Goal: Information Seeking & Learning: Learn about a topic

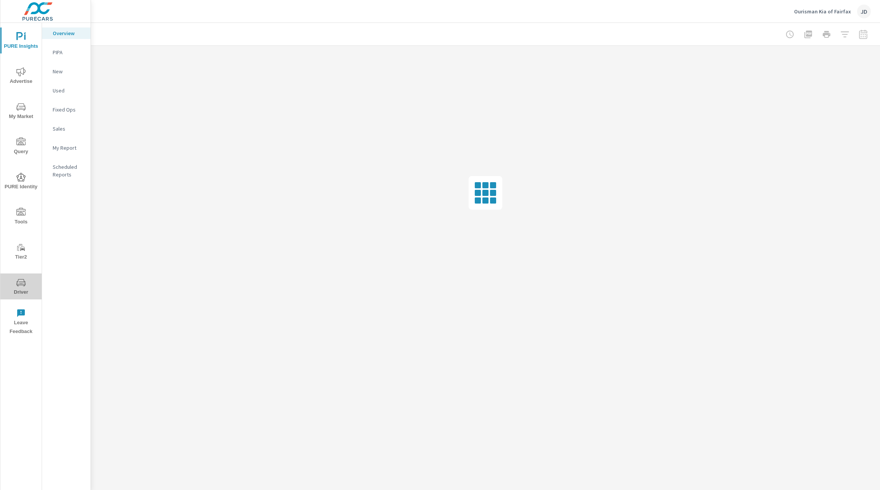
click at [23, 283] on icon "nav menu" at bounding box center [20, 282] width 9 height 9
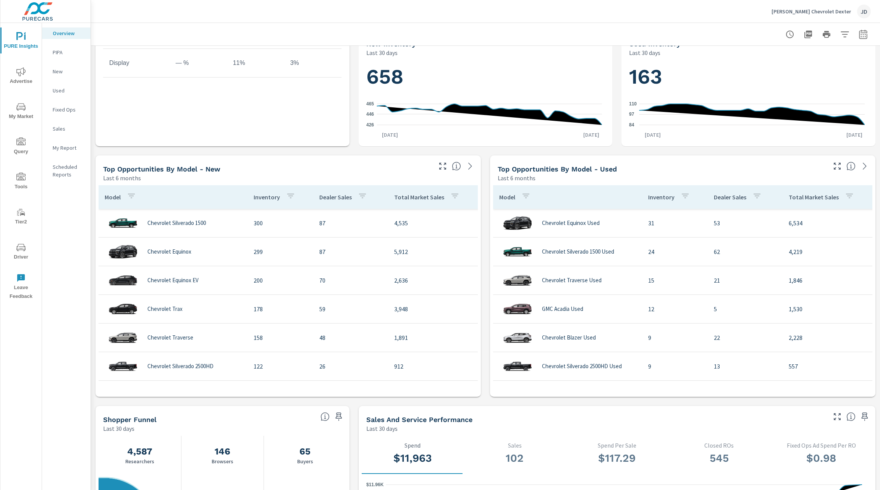
scroll to position [29, 0]
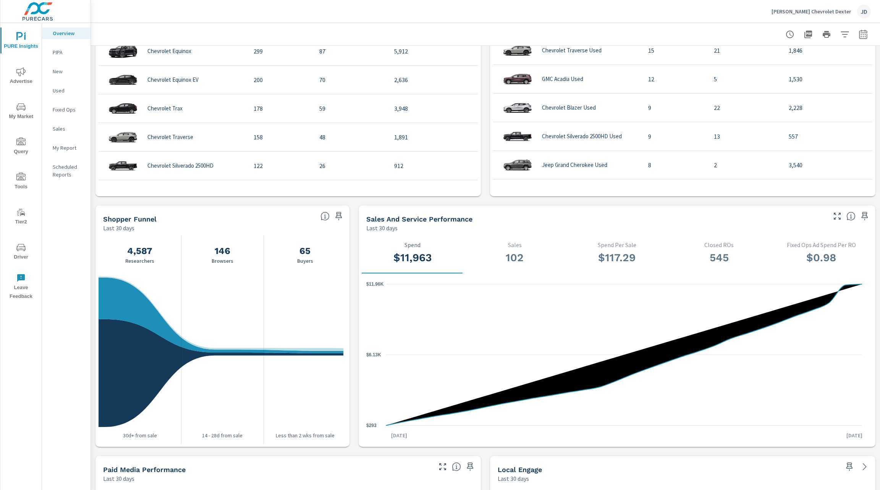
scroll to position [808, 0]
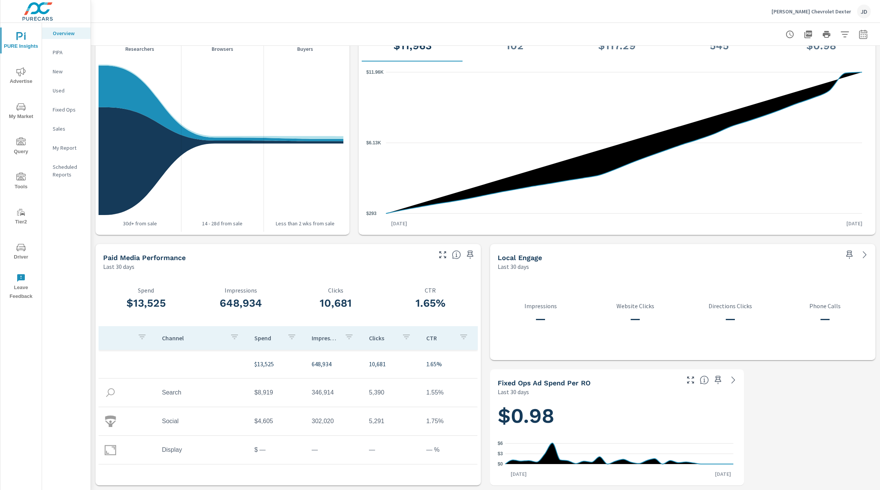
click at [21, 106] on icon "nav menu" at bounding box center [20, 106] width 9 height 7
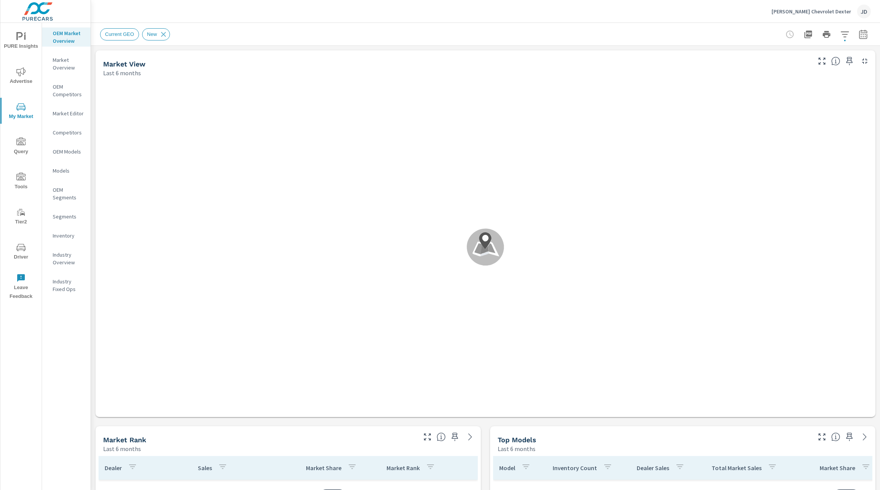
click at [68, 65] on p "Market Overview" at bounding box center [69, 63] width 32 height 15
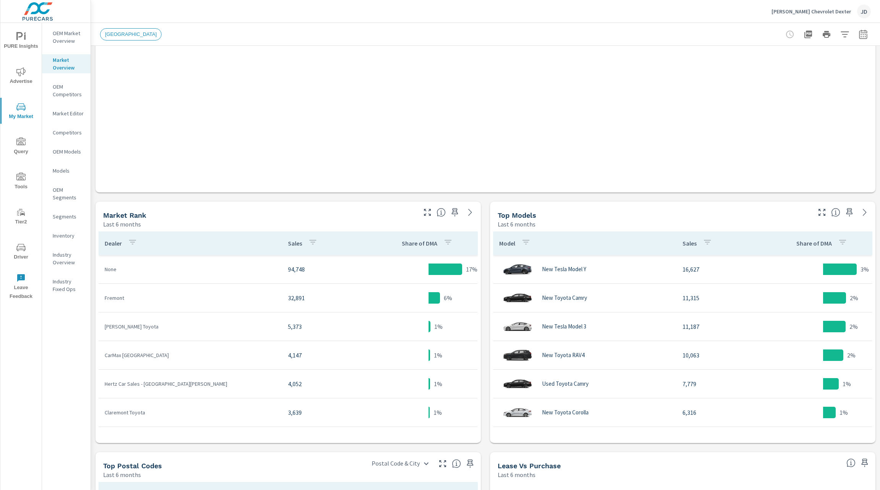
scroll to position [225, 0]
click at [22, 255] on span "Driver" at bounding box center [21, 252] width 37 height 19
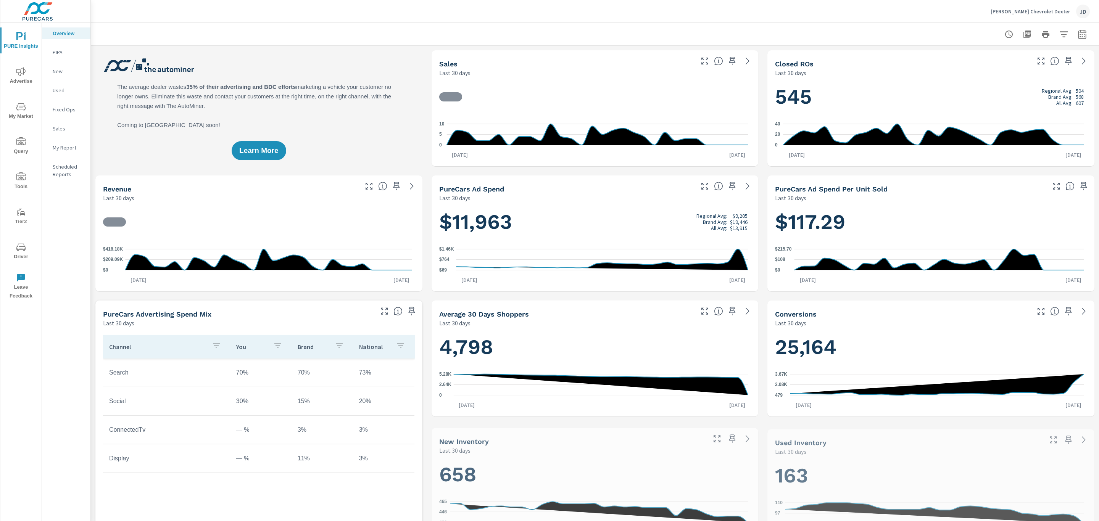
scroll to position [29, 0]
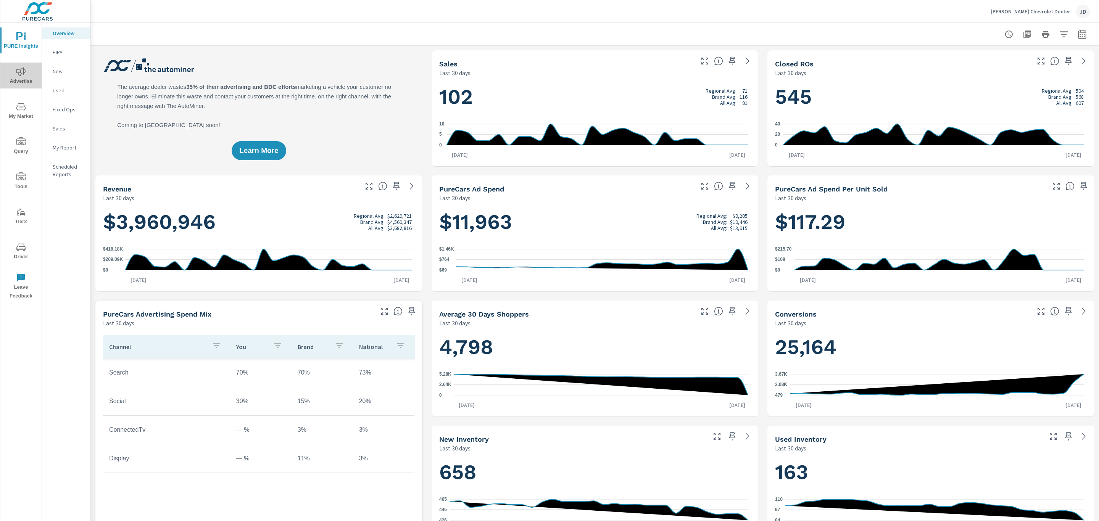
click at [23, 76] on icon "nav menu" at bounding box center [20, 71] width 9 height 9
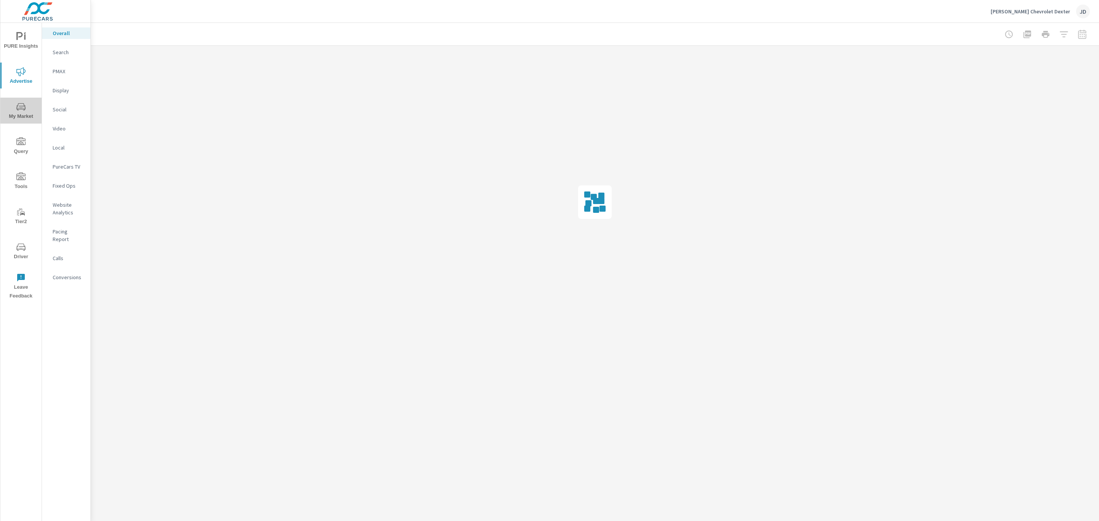
click at [25, 105] on icon "nav menu" at bounding box center [20, 106] width 9 height 9
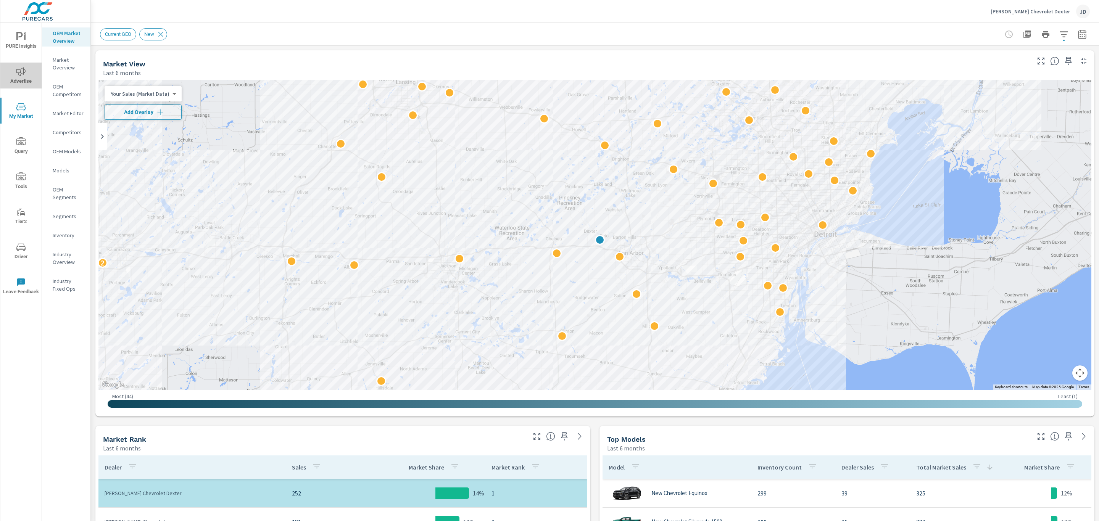
click at [19, 78] on span "Advertise" at bounding box center [21, 76] width 37 height 19
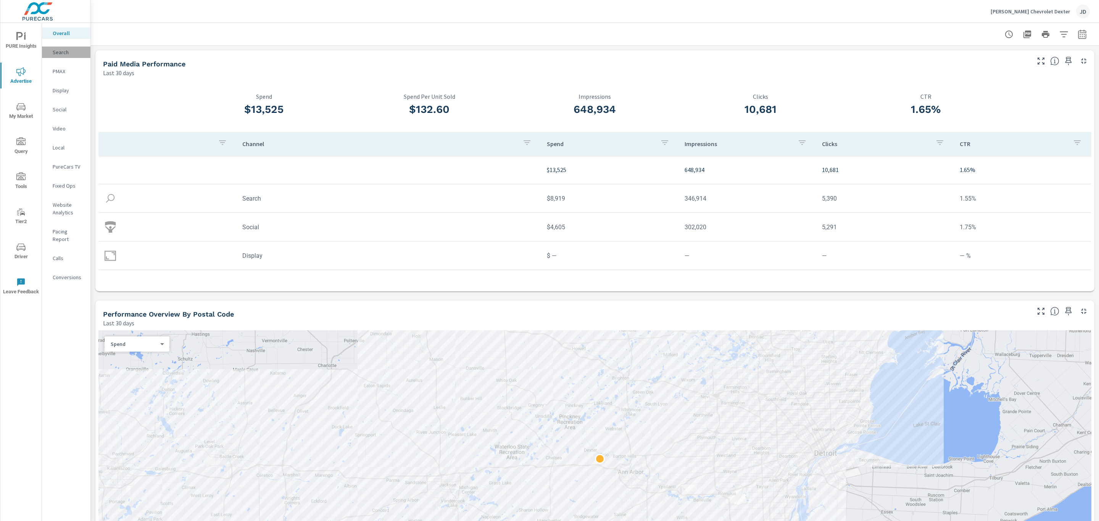
click at [61, 53] on p "Search" at bounding box center [69, 52] width 32 height 8
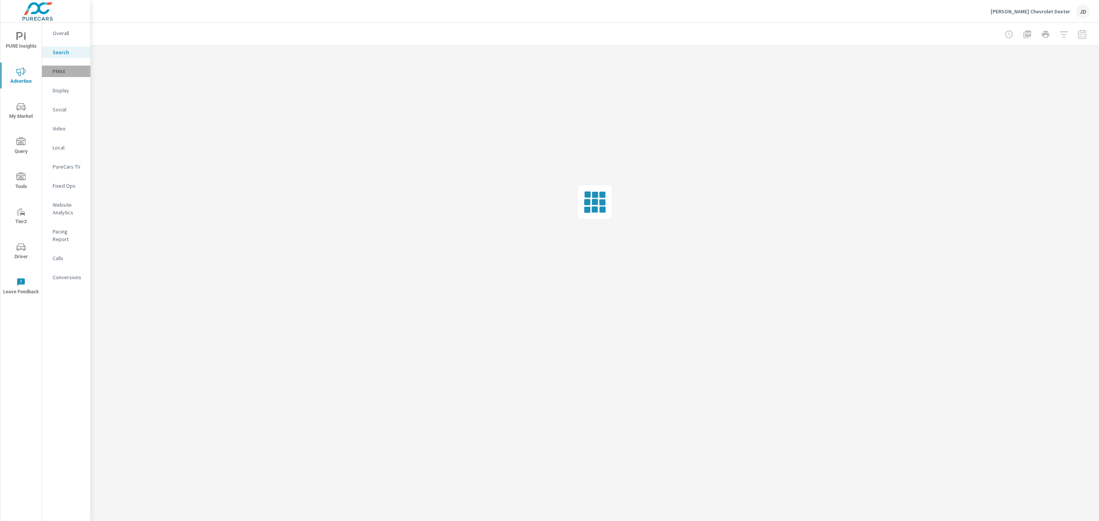
click at [60, 69] on p "PMAX" at bounding box center [69, 72] width 32 height 8
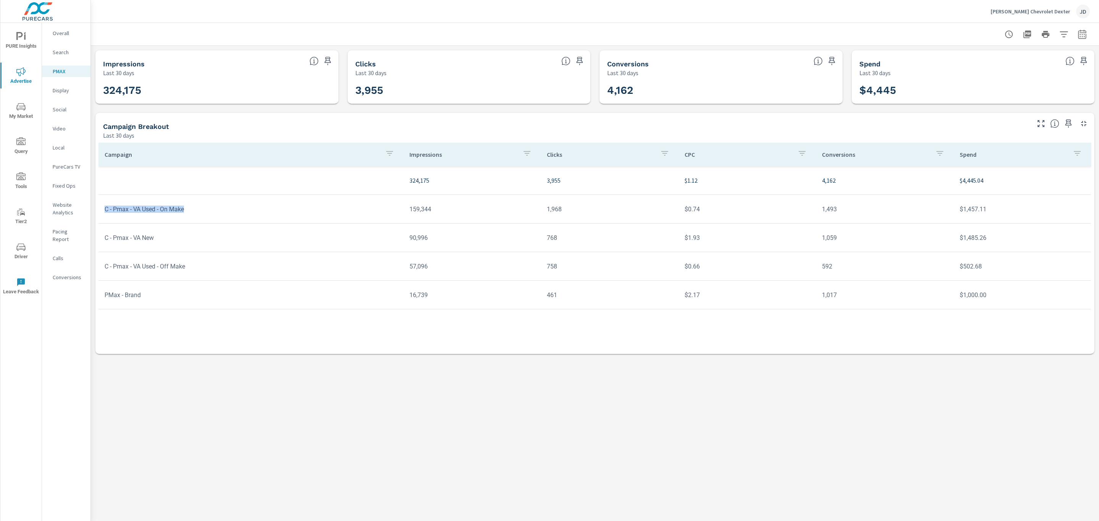
drag, startPoint x: 101, startPoint y: 212, endPoint x: 200, endPoint y: 208, distance: 99.0
click at [200, 208] on td "C - Pmax - VA Used - On Make" at bounding box center [250, 209] width 305 height 19
drag, startPoint x: 570, startPoint y: 213, endPoint x: 538, endPoint y: 213, distance: 32.8
click at [538, 213] on tr "C - Pmax - VA Used - On Make 159,344 1,968 $0.74 1,493 $1,457.11" at bounding box center [594, 209] width 993 height 29
drag, startPoint x: 559, startPoint y: 270, endPoint x: 528, endPoint y: 269, distance: 31.3
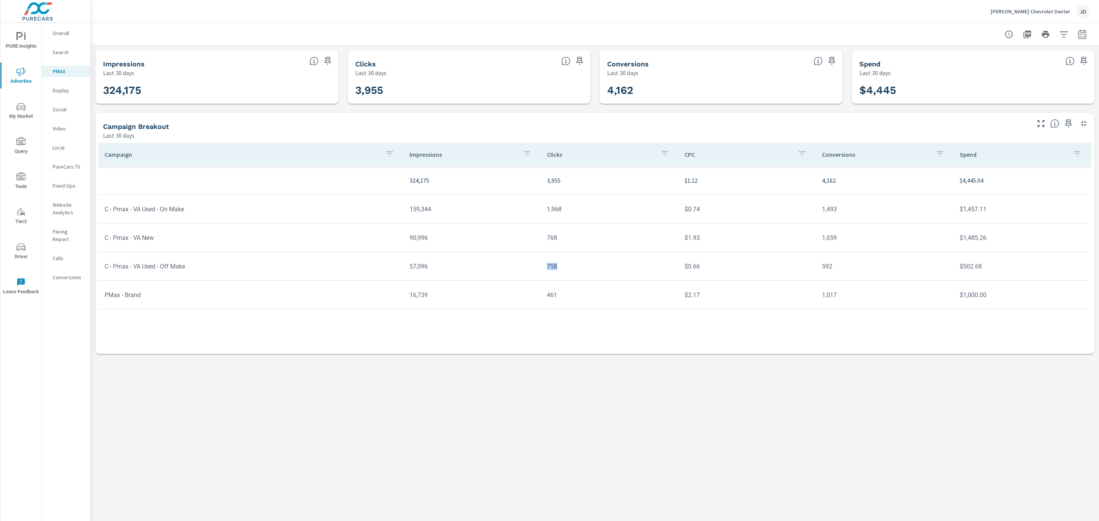
click at [528, 269] on tr "C - Pmax - VA Used - Off Make 57,096 758 $0.66 592 $502.68" at bounding box center [594, 266] width 993 height 29
drag, startPoint x: 423, startPoint y: 270, endPoint x: 386, endPoint y: 268, distance: 36.7
click at [386, 268] on tr "C - Pmax - VA Used - Off Make 57,096 758 $0.66 592 $502.68" at bounding box center [594, 266] width 993 height 29
drag, startPoint x: 562, startPoint y: 268, endPoint x: 536, endPoint y: 268, distance: 26.0
click at [536, 268] on tr "C - Pmax - VA Used - Off Make 57,096 758 $0.66 592 $502.68" at bounding box center [594, 266] width 993 height 29
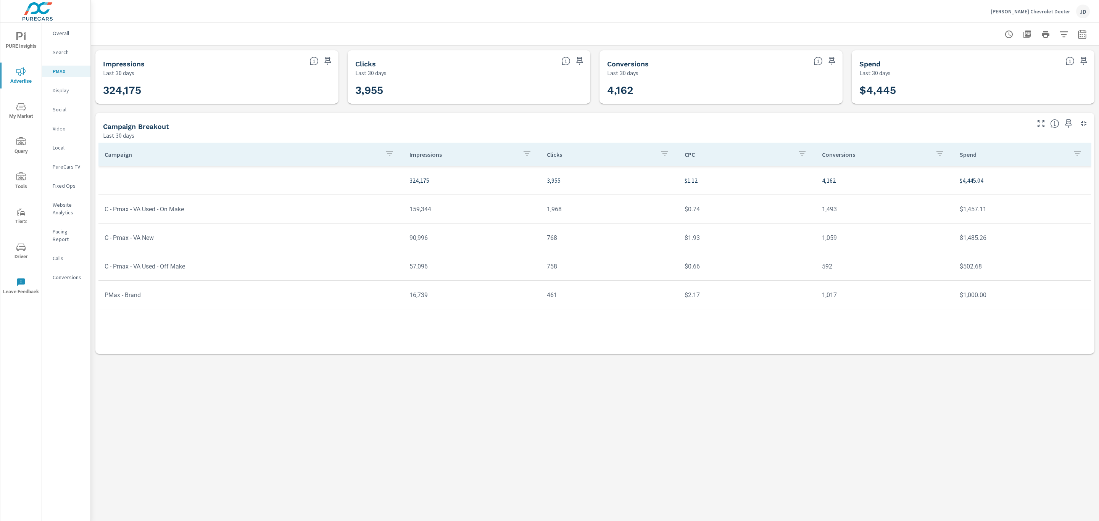
click at [972, 268] on td "$502.68" at bounding box center [1023, 266] width 138 height 19
click at [65, 111] on p "Social" at bounding box center [69, 110] width 32 height 8
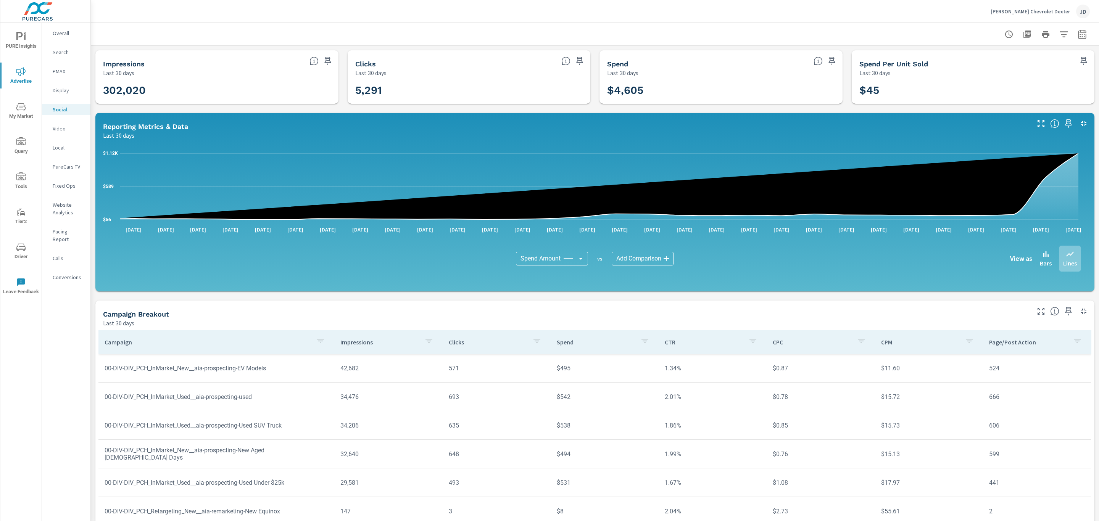
scroll to position [25, 0]
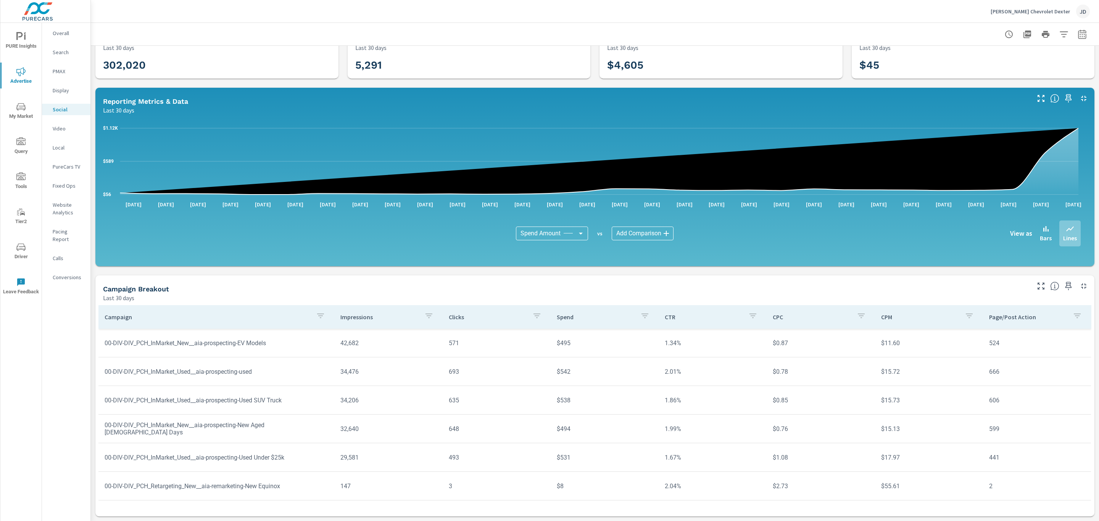
click at [254, 345] on td "00-DIV-DIV_PCH_InMarket_New__aia-prospecting-EV Models" at bounding box center [216, 343] width 236 height 19
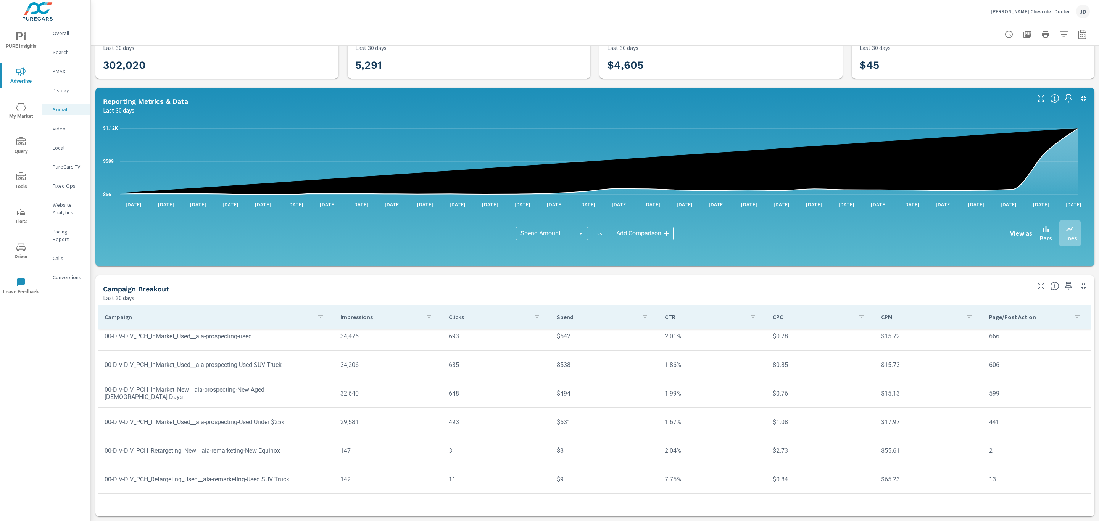
scroll to position [121, 0]
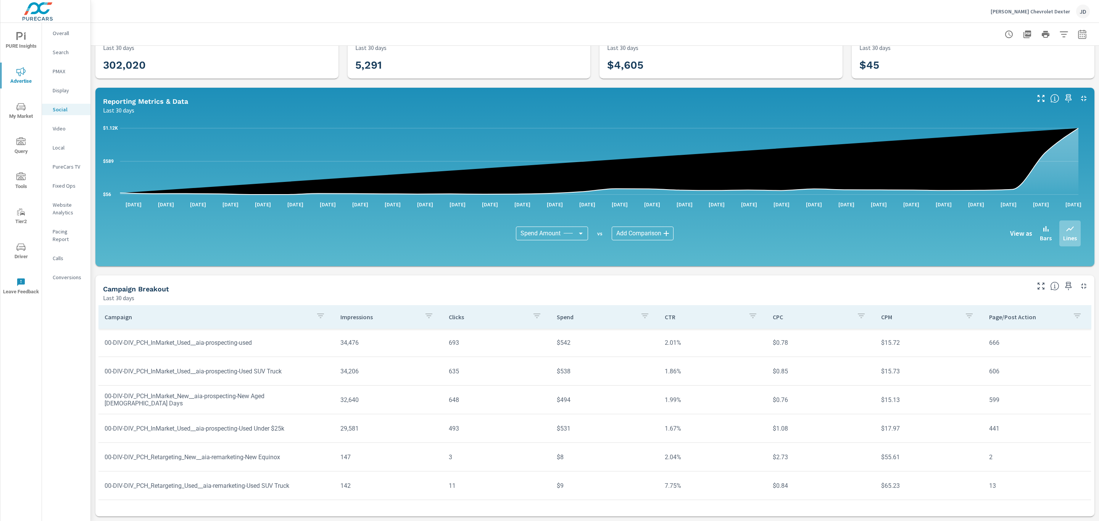
scroll to position [113, 0]
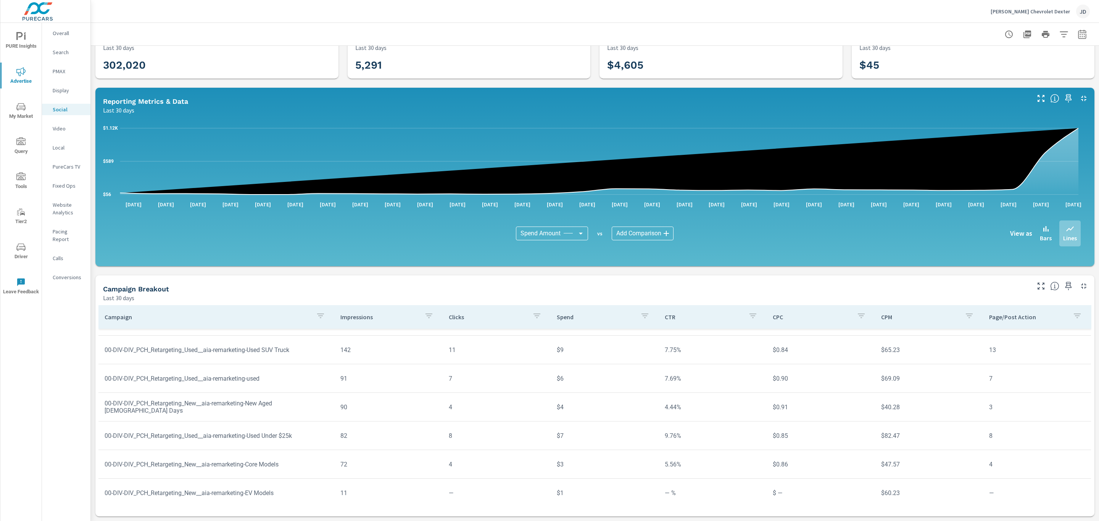
scroll to position [257, 0]
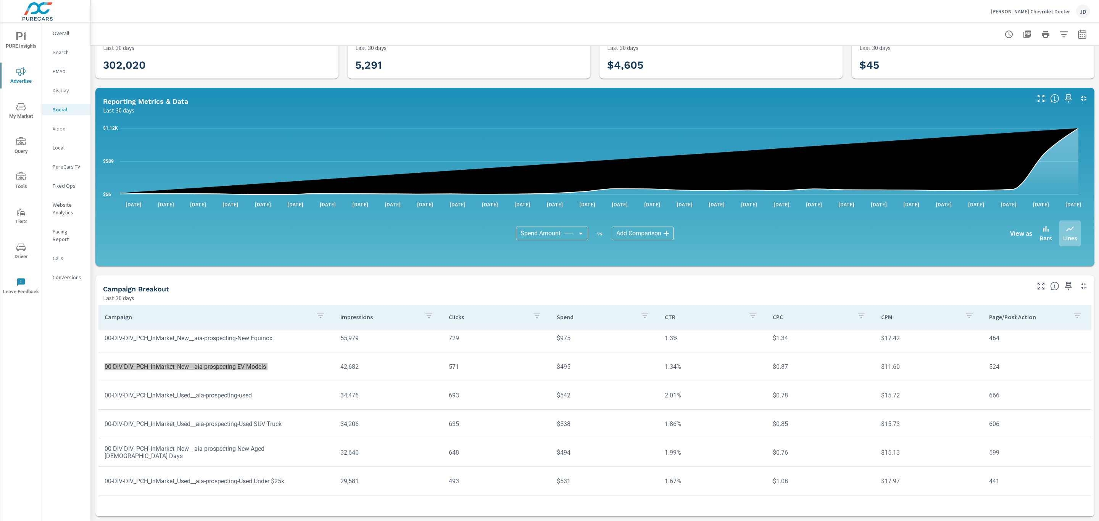
scroll to position [61, 0]
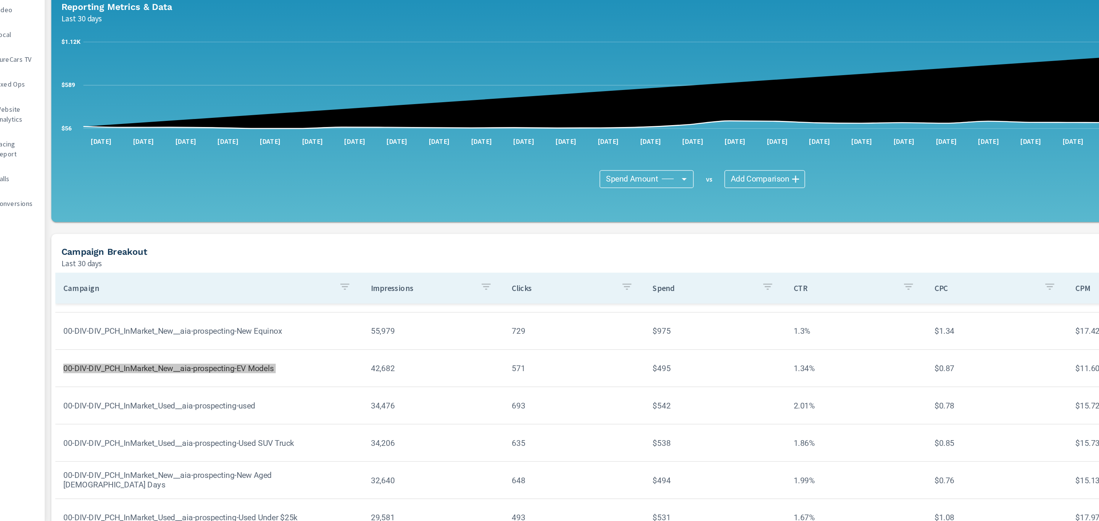
scroll to position [25, 0]
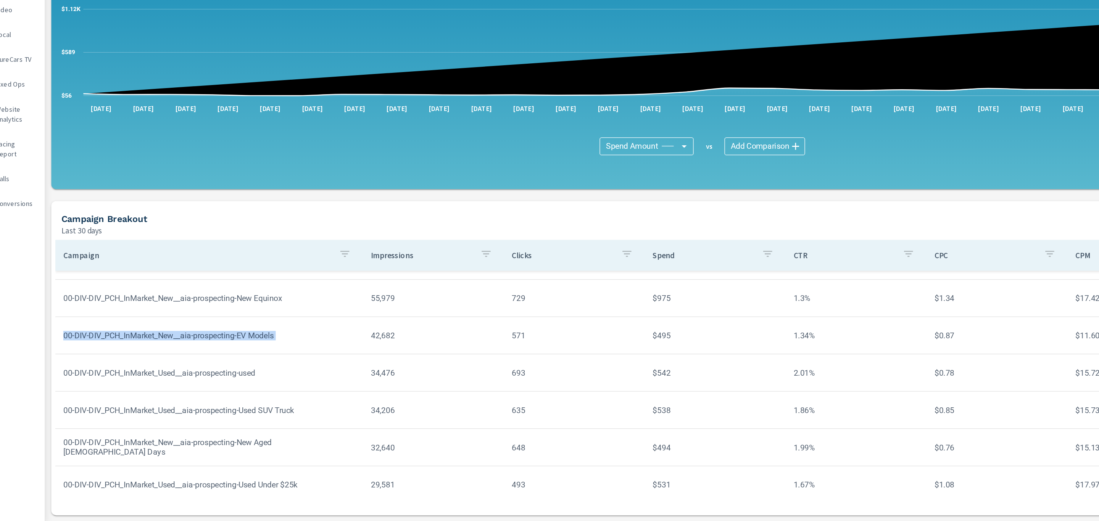
click at [264, 378] on td "00-DIV-DIV_PCH_InMarket_New__aia-prospecting-EV Models" at bounding box center [216, 378] width 236 height 19
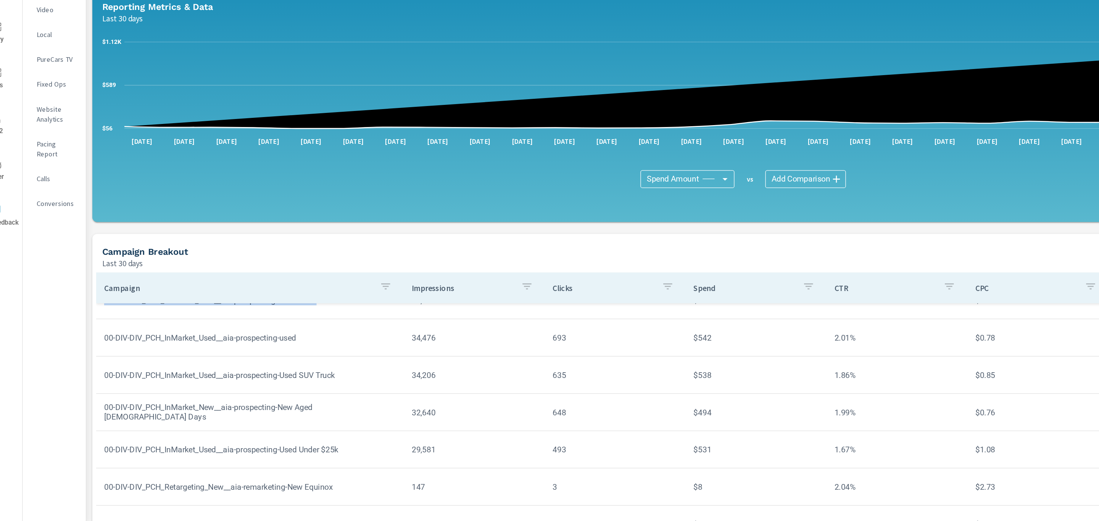
scroll to position [25, 0]
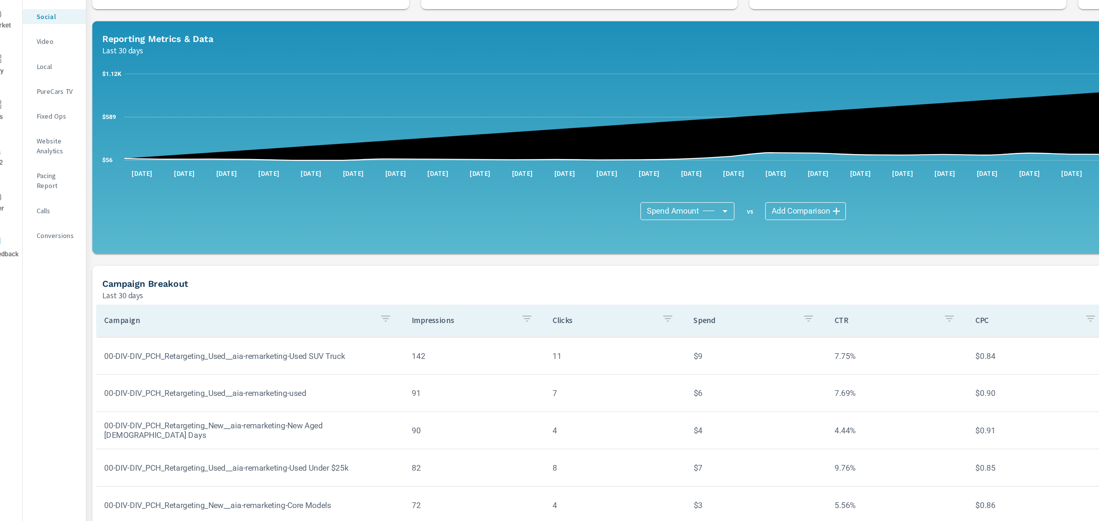
scroll to position [25, 0]
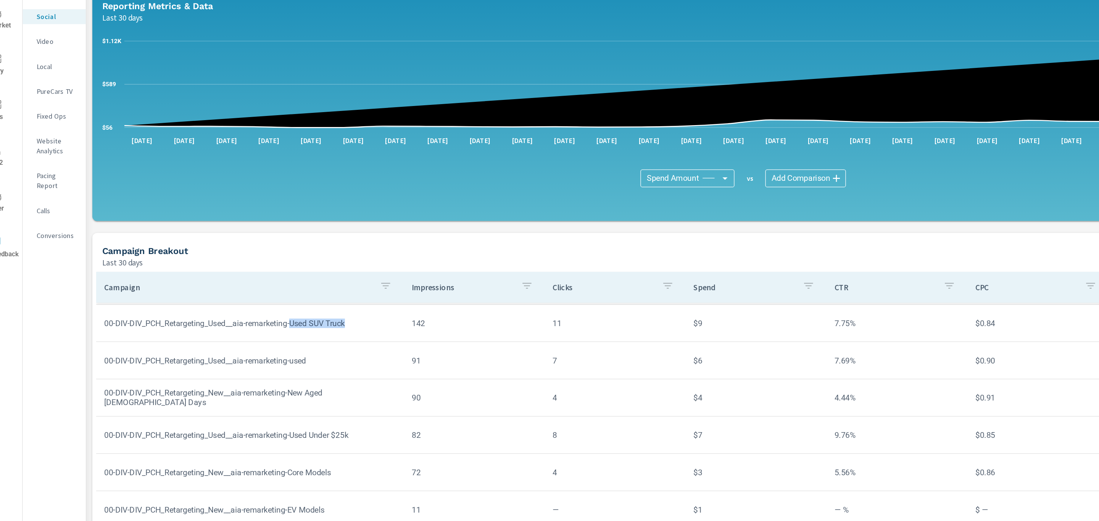
drag, startPoint x: 299, startPoint y: 345, endPoint x: 250, endPoint y: 352, distance: 49.0
click at [250, 352] on td "00-DIV-DIV_PCH_Retargeting_Used__aia-remarketing-Used SUV Truck" at bounding box center [216, 344] width 236 height 19
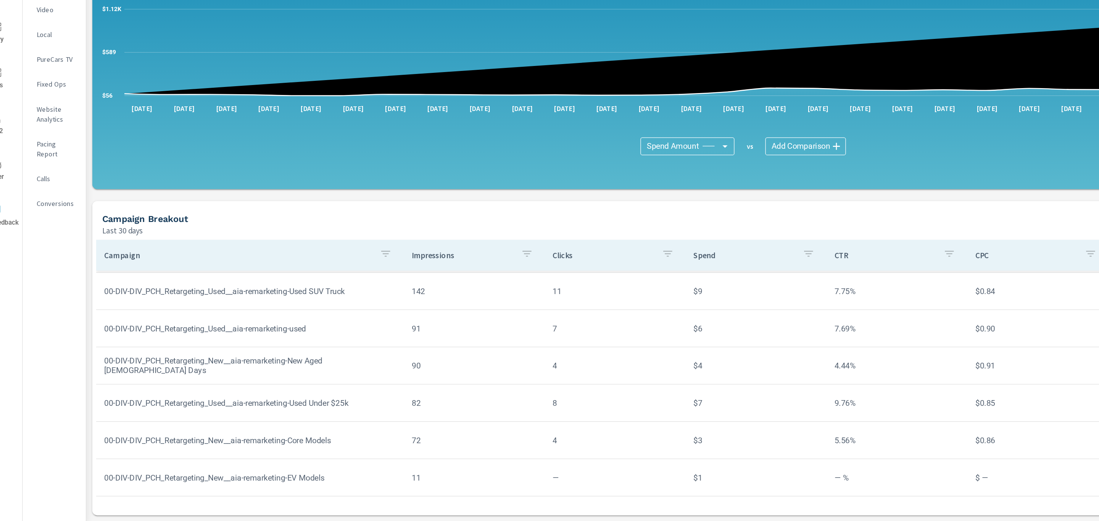
click at [449, 319] on p "Clicks" at bounding box center [487, 317] width 77 height 8
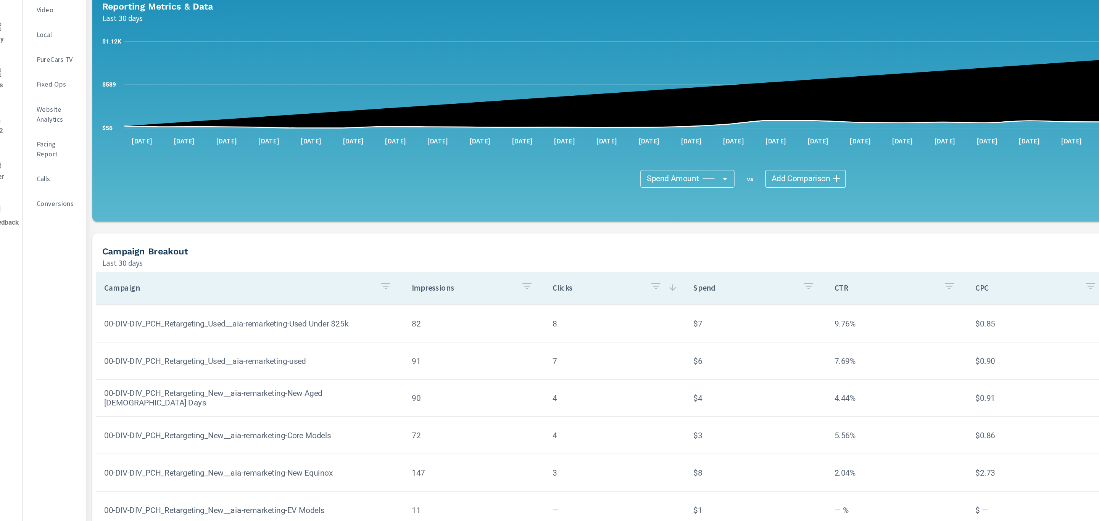
scroll to position [25, 0]
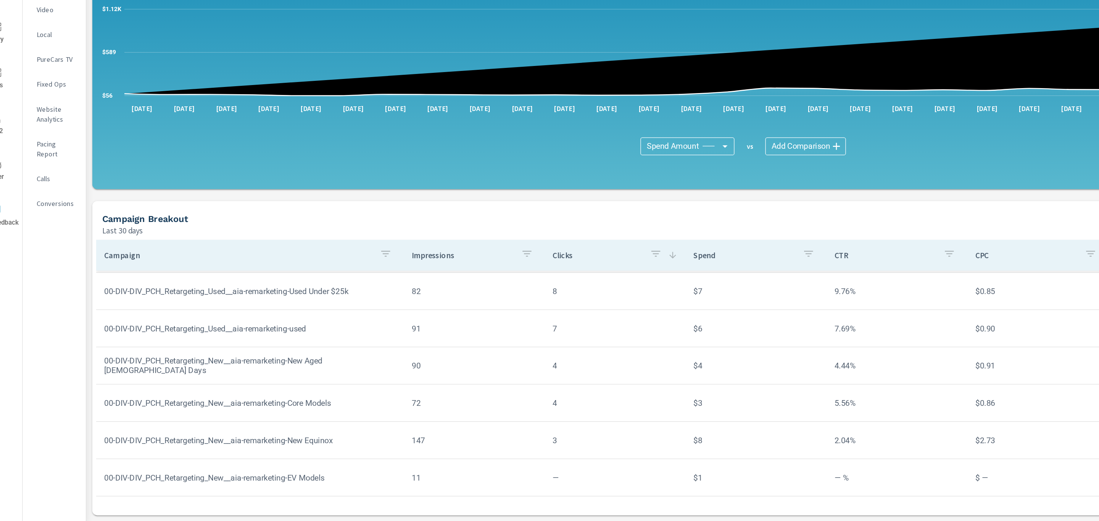
click at [449, 319] on p "Clicks" at bounding box center [483, 317] width 68 height 8
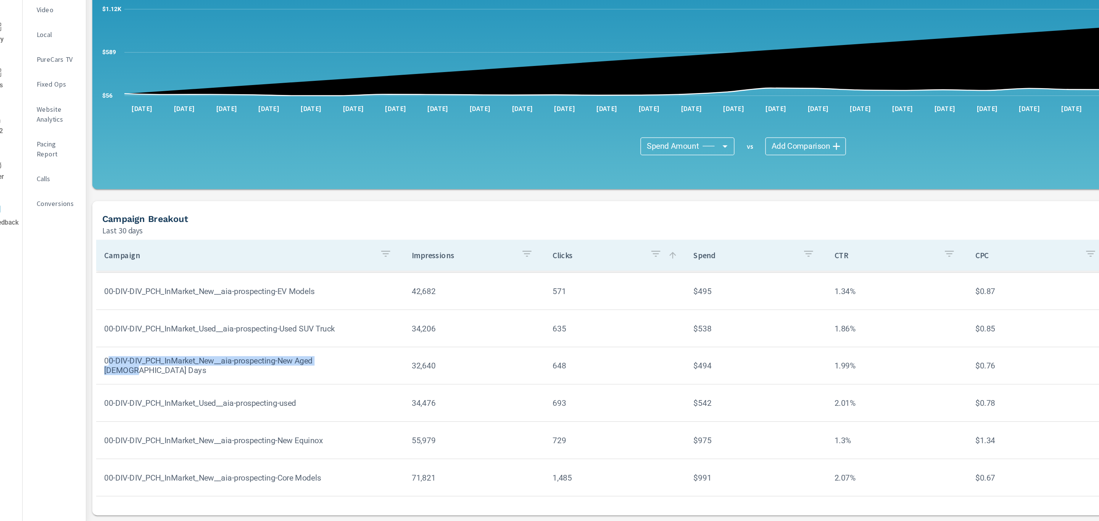
drag, startPoint x: 298, startPoint y: 404, endPoint x: 111, endPoint y: 409, distance: 187.1
click at [111, 409] on td "00-DIV-DIV_PCH_InMarket_New__aia-prospecting-New Aged 60 Days" at bounding box center [216, 402] width 236 height 27
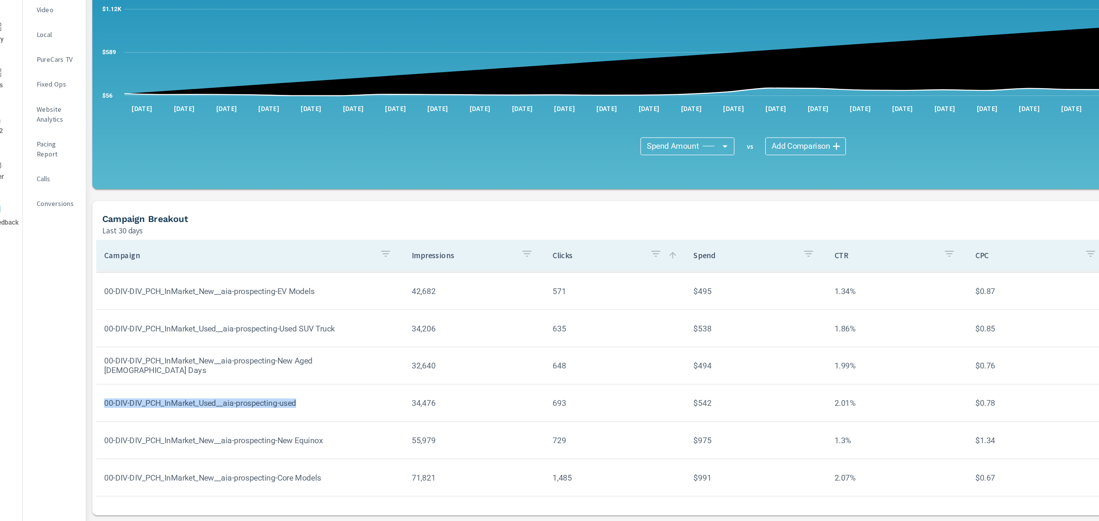
drag, startPoint x: 262, startPoint y: 432, endPoint x: 102, endPoint y: 434, distance: 160.0
click at [102, 434] on td "00-DIV-DIV_PCH_InMarket_Used__aia-prospecting-used" at bounding box center [216, 430] width 236 height 19
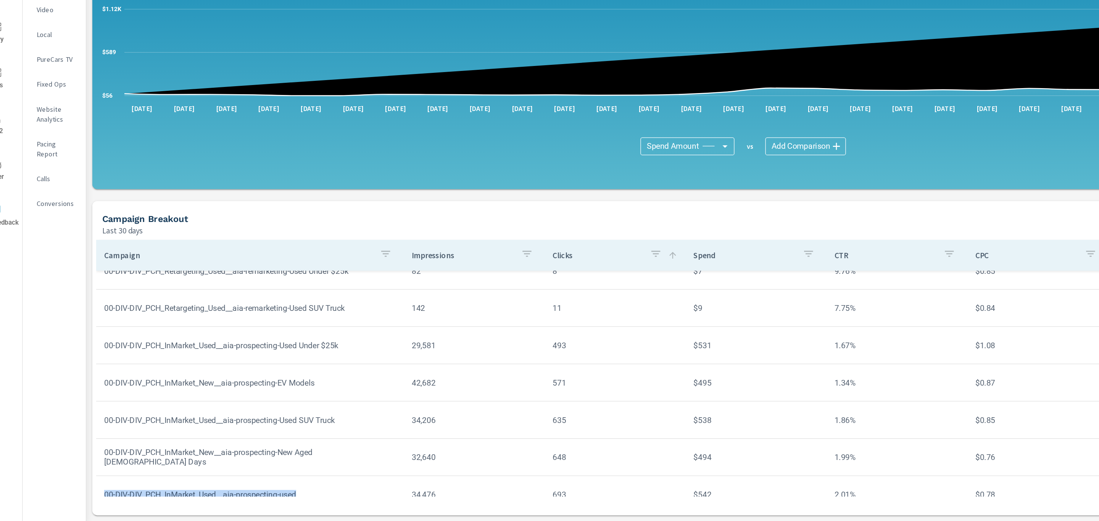
scroll to position [185, 0]
drag, startPoint x: 295, startPoint y: 386, endPoint x: 103, endPoint y: 392, distance: 191.4
click at [103, 392] on td "00-DIV-DIV_PCH_InMarket_Used__aia-prospecting-Used Under $25k" at bounding box center [216, 387] width 236 height 19
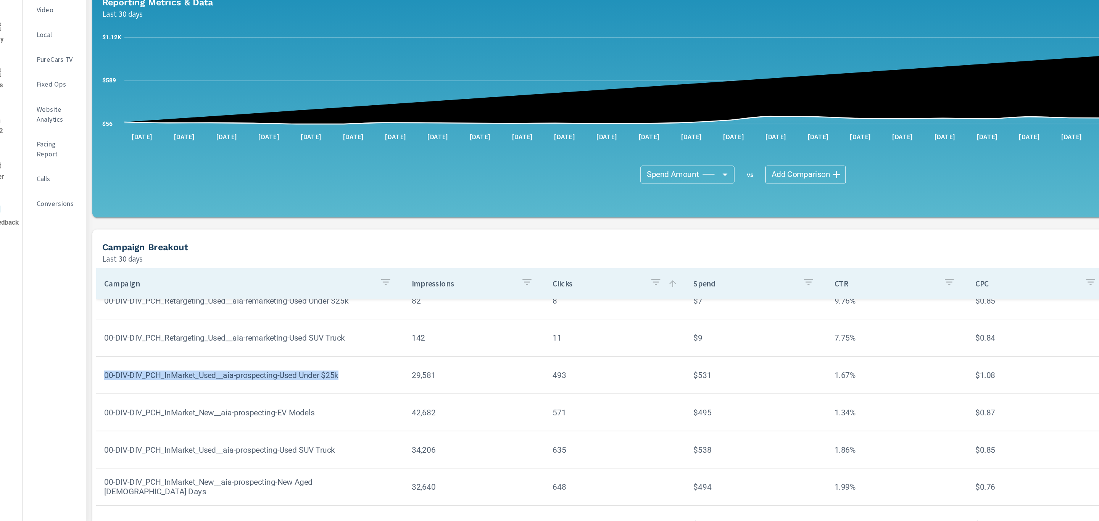
scroll to position [25, 0]
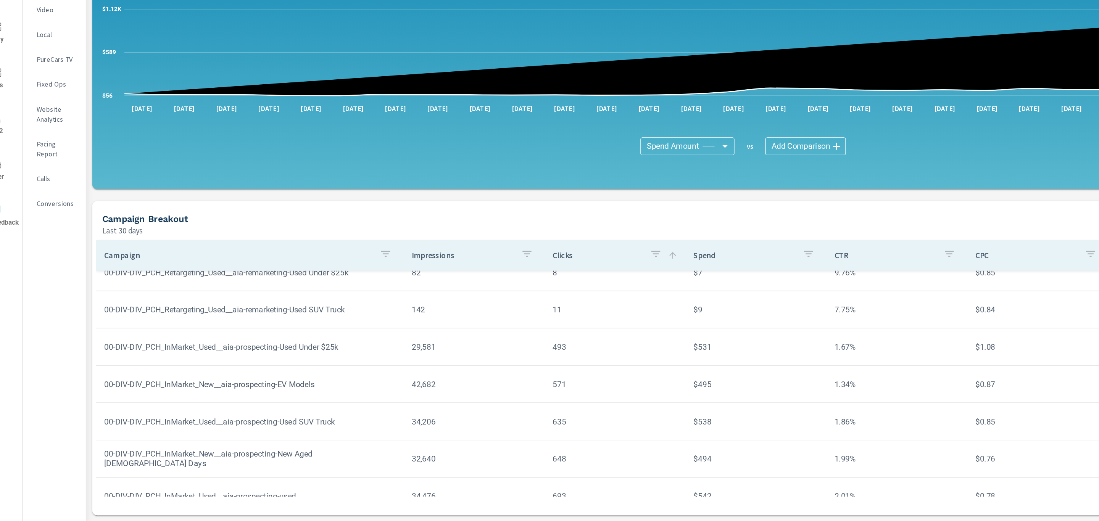
click at [459, 390] on td "493" at bounding box center [497, 387] width 108 height 19
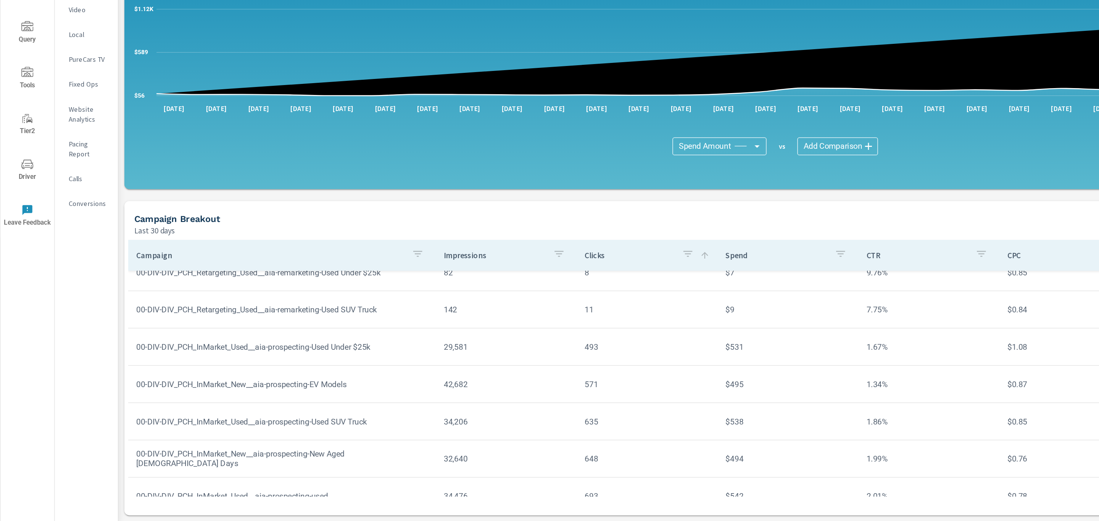
scroll to position [0, 0]
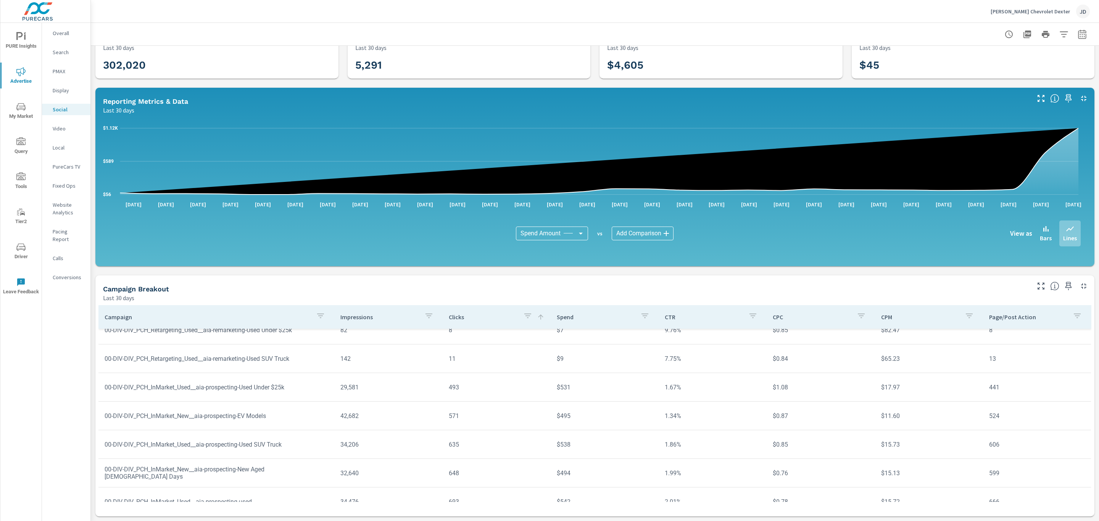
click at [26, 108] on span "My Market" at bounding box center [21, 111] width 37 height 19
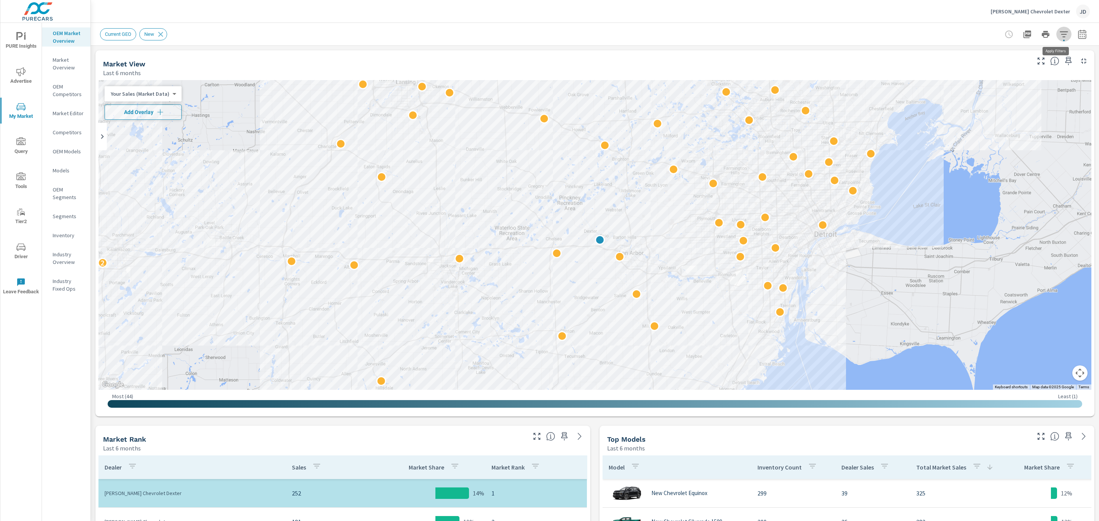
click at [1060, 36] on icon "button" at bounding box center [1064, 34] width 9 height 9
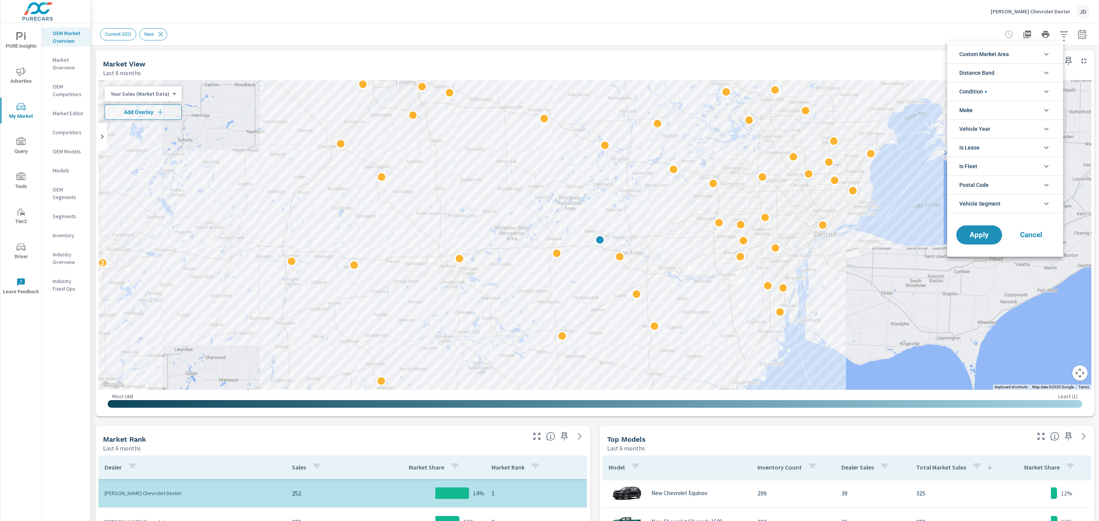
click at [1042, 109] on icon "filter options" at bounding box center [1046, 110] width 9 height 9
click at [1045, 70] on icon "filter options" at bounding box center [1046, 72] width 9 height 9
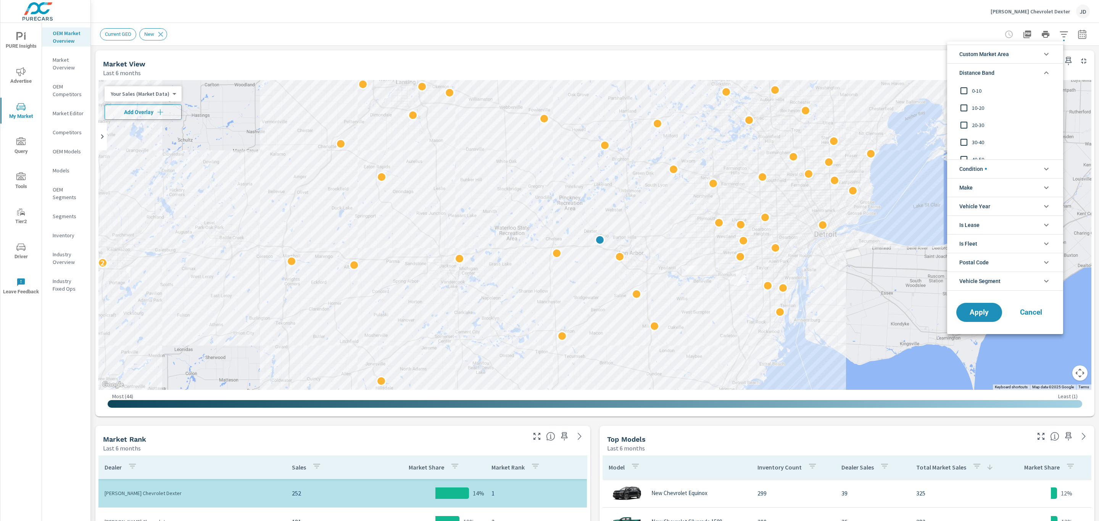
click at [1035, 74] on li "Distance Band" at bounding box center [1006, 72] width 116 height 19
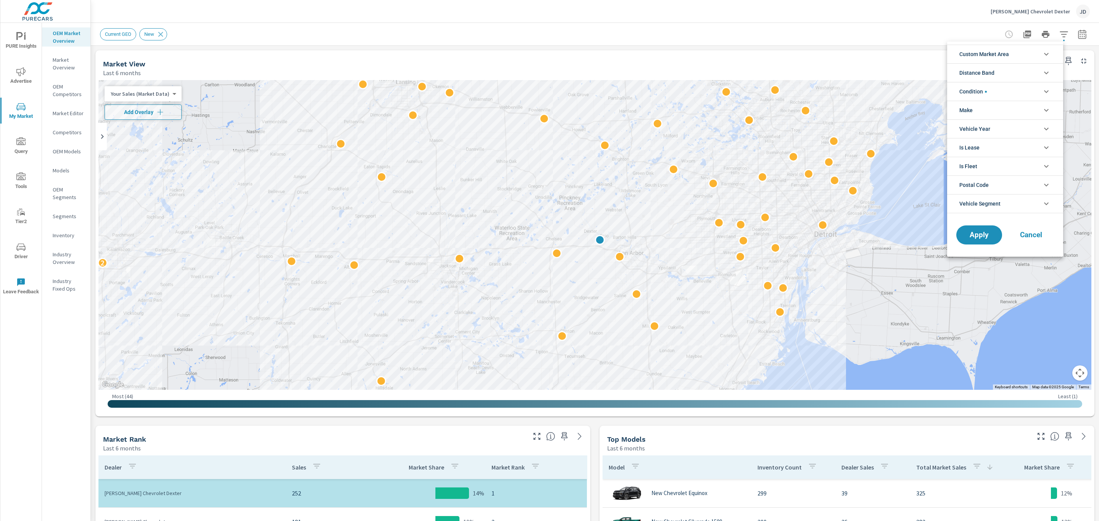
click at [1041, 87] on li "Condition" at bounding box center [1006, 91] width 116 height 19
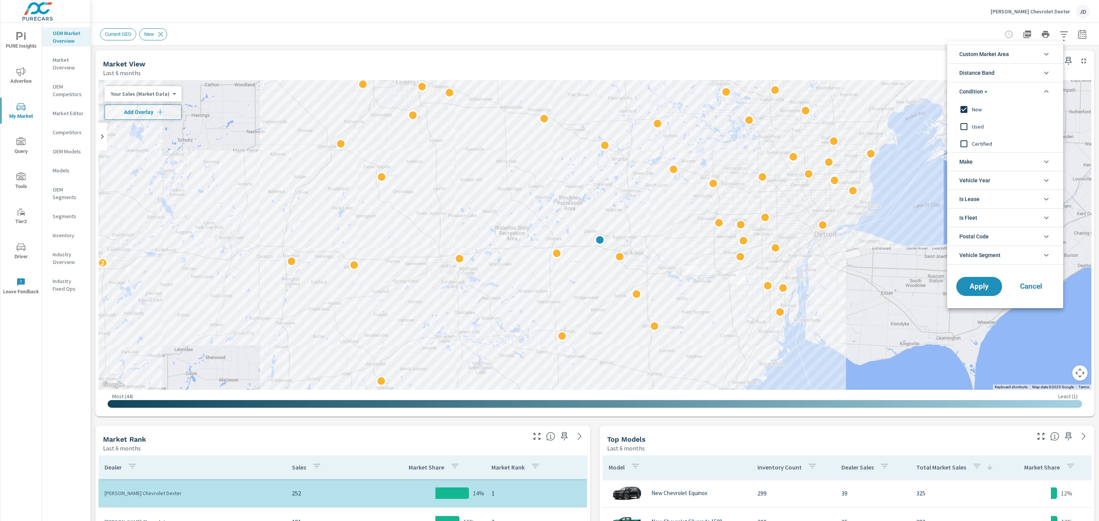
click at [965, 125] on input "filter options" at bounding box center [964, 127] width 16 height 16
click at [964, 110] on input "filter options" at bounding box center [964, 110] width 16 height 16
click at [965, 144] on input "filter options" at bounding box center [964, 144] width 16 height 16
click at [982, 283] on span "Apply" at bounding box center [979, 286] width 31 height 7
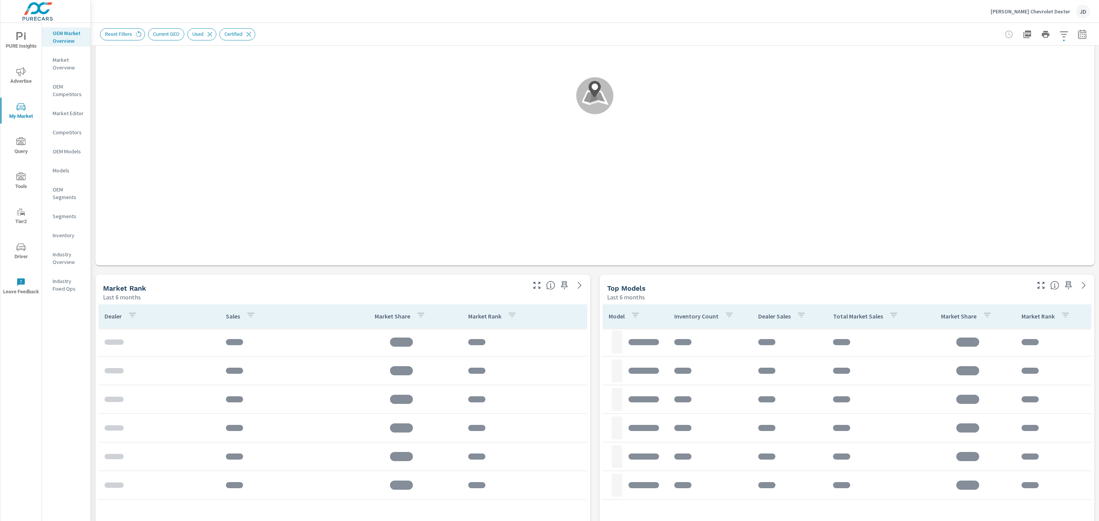
scroll to position [156, 0]
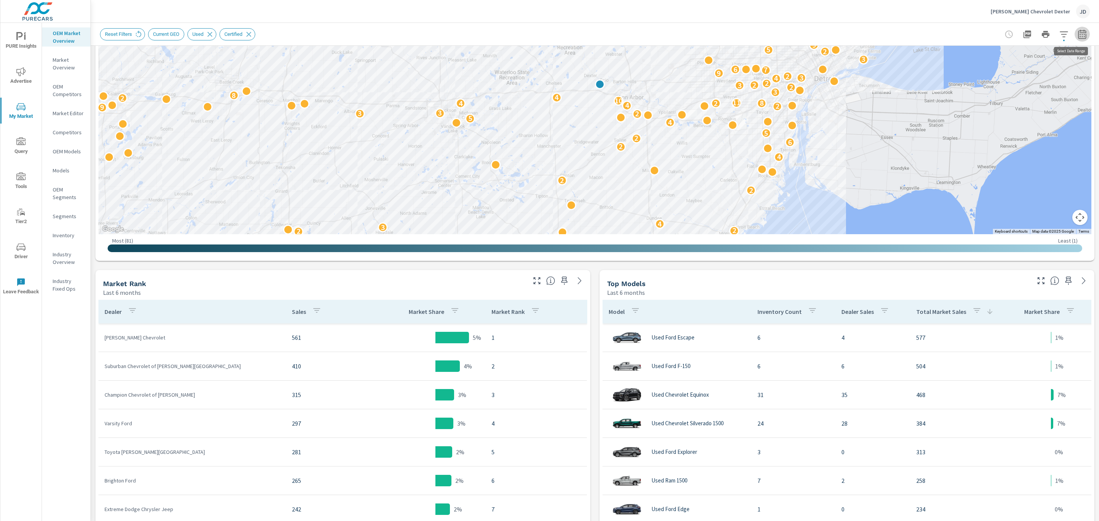
click at [1078, 32] on icon "button" at bounding box center [1082, 34] width 9 height 9
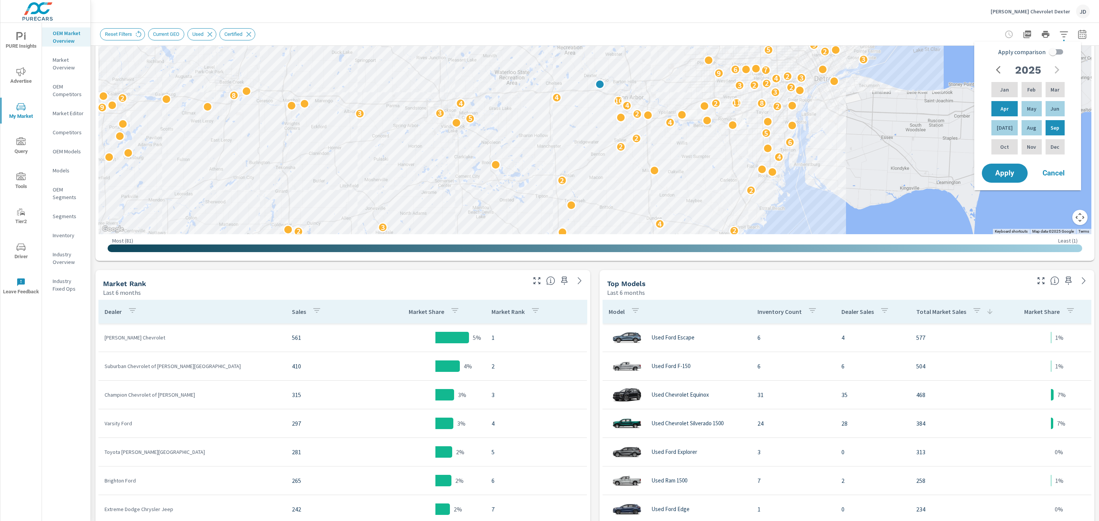
click at [1057, 55] on input "Apply comparison" at bounding box center [1054, 52] width 44 height 15
checkbox input "true"
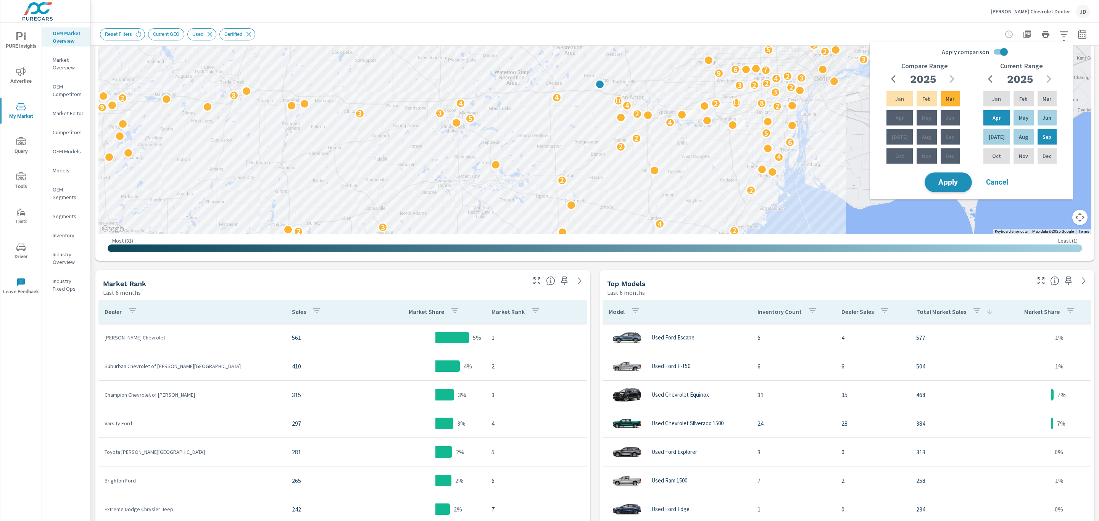
click at [947, 186] on span "Apply" at bounding box center [948, 182] width 31 height 7
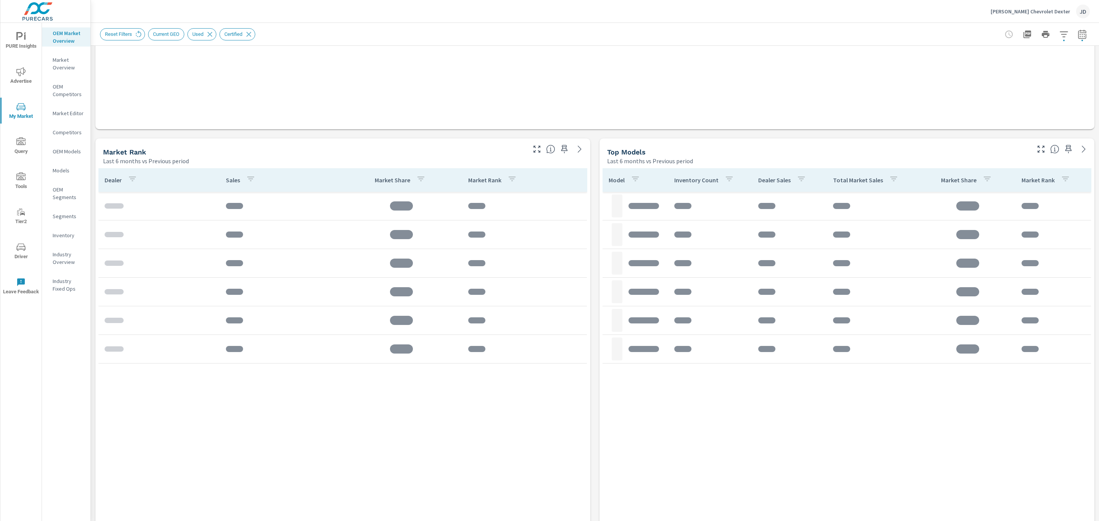
scroll to position [402, 0]
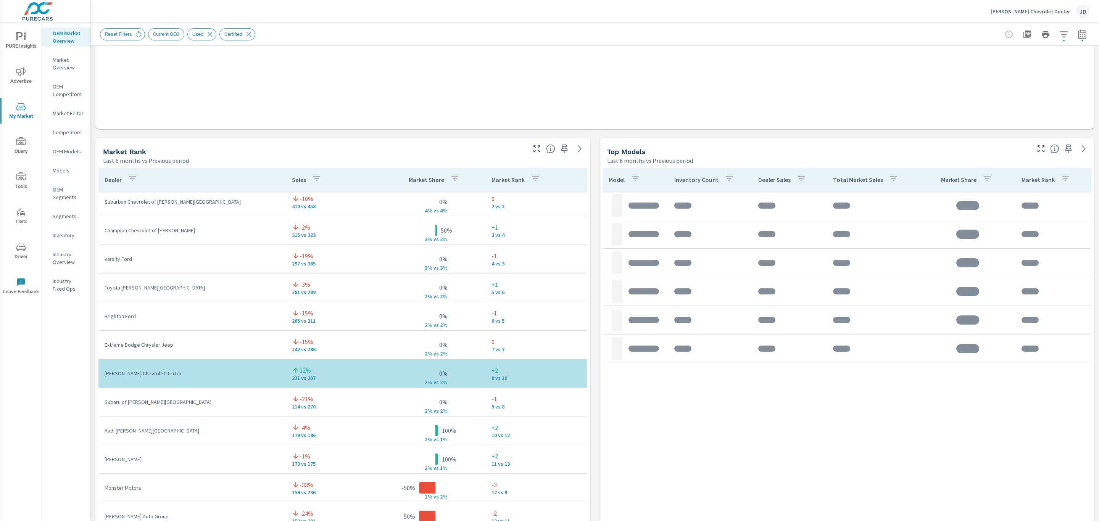
scroll to position [34, 0]
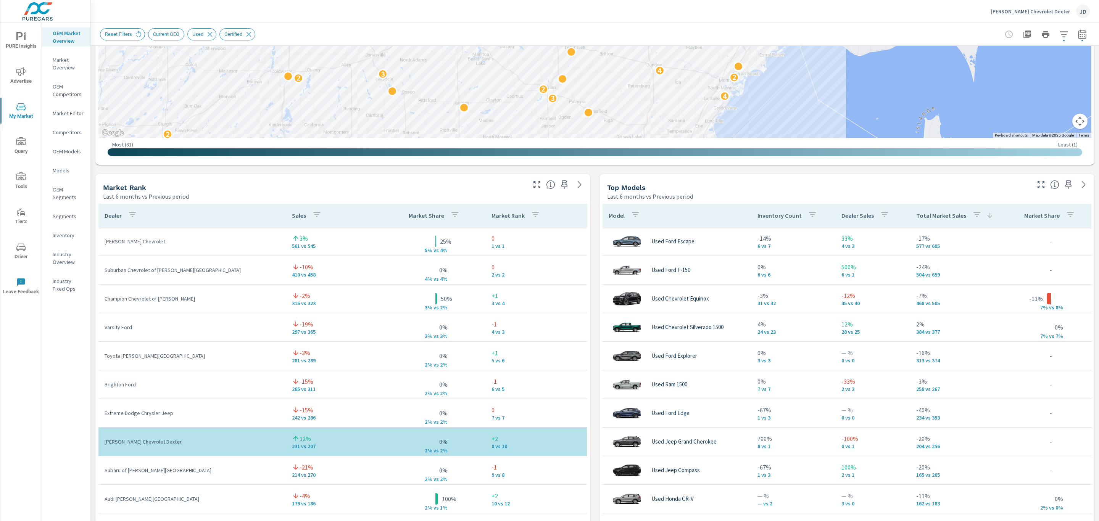
scroll to position [368, 0]
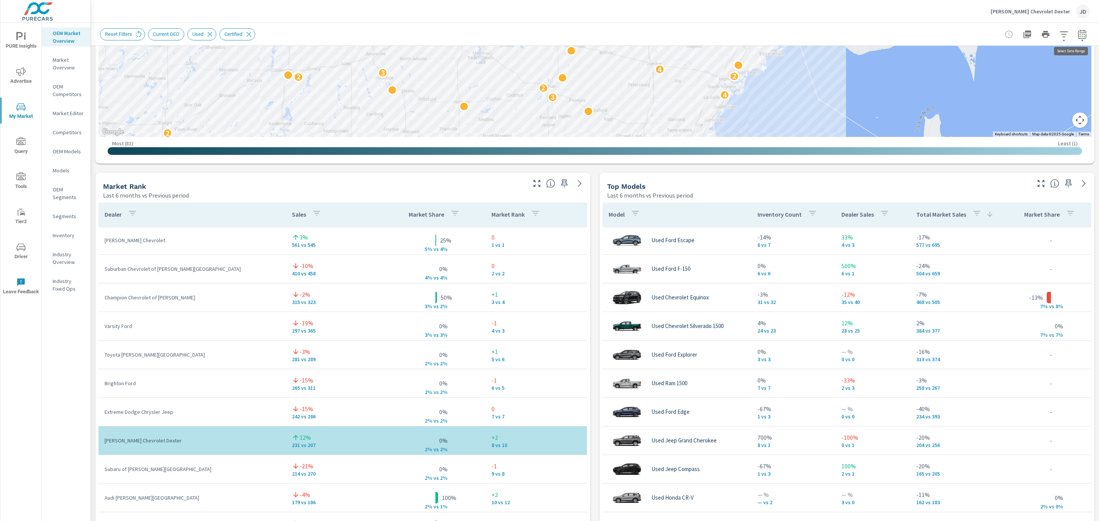
click at [1080, 34] on icon "button" at bounding box center [1082, 35] width 5 height 3
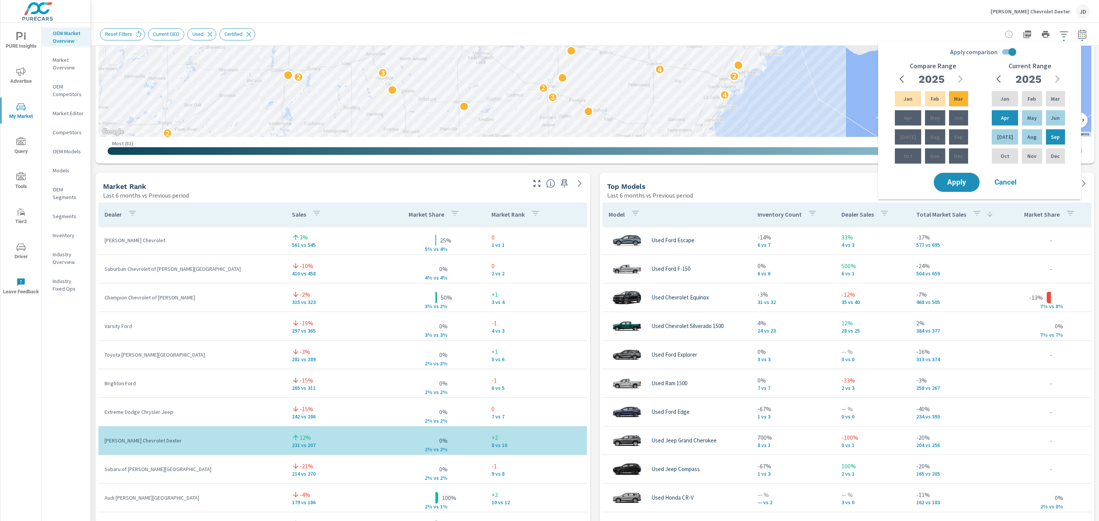
click at [767, 186] on div "Top Models" at bounding box center [818, 186] width 422 height 9
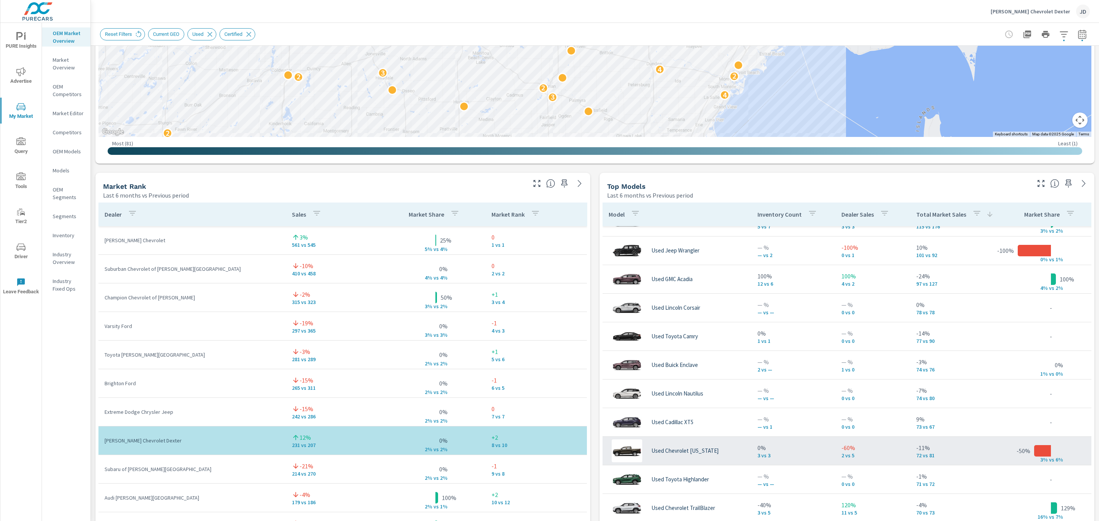
scroll to position [689, 0]
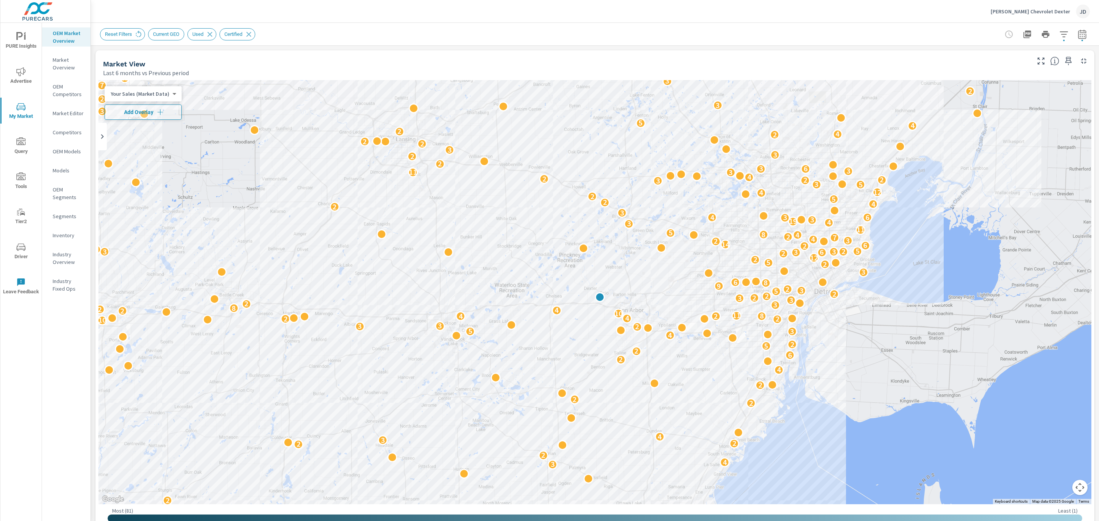
scroll to position [0, 0]
click at [1060, 32] on icon "button" at bounding box center [1064, 34] width 9 height 9
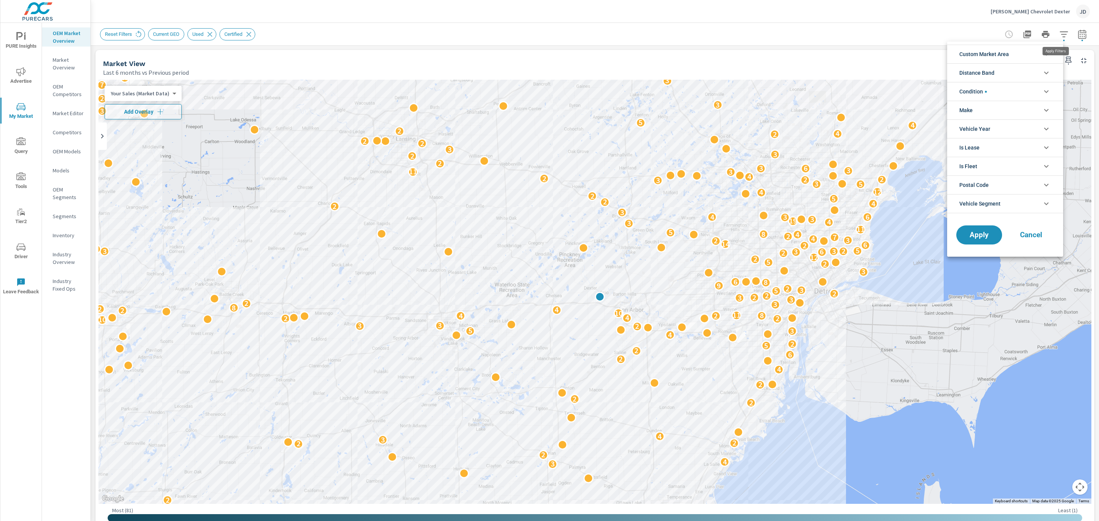
scroll to position [34, 0]
click at [1078, 34] on div at bounding box center [549, 260] width 1099 height 521
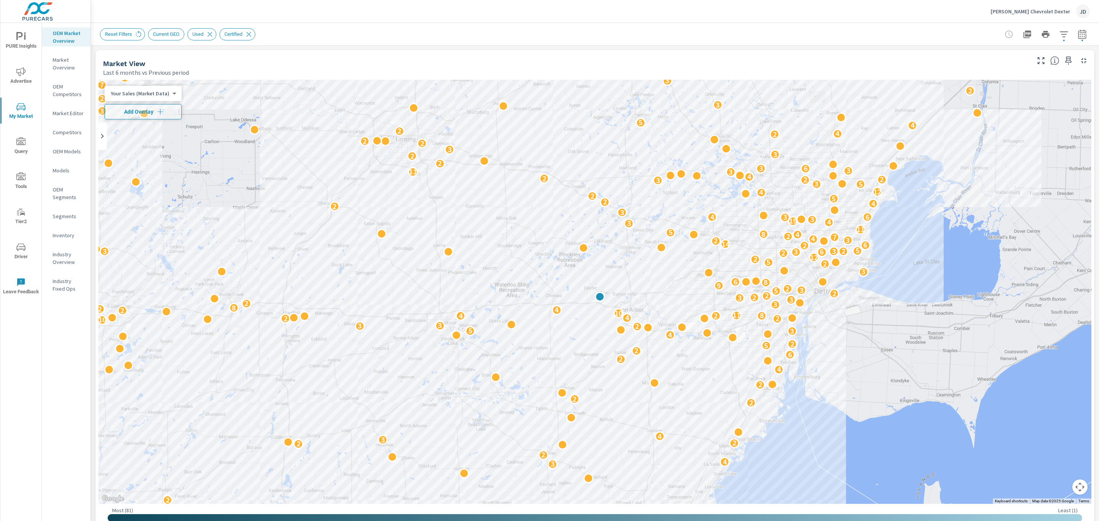
click at [1061, 34] on button "button" at bounding box center [1064, 34] width 15 height 15
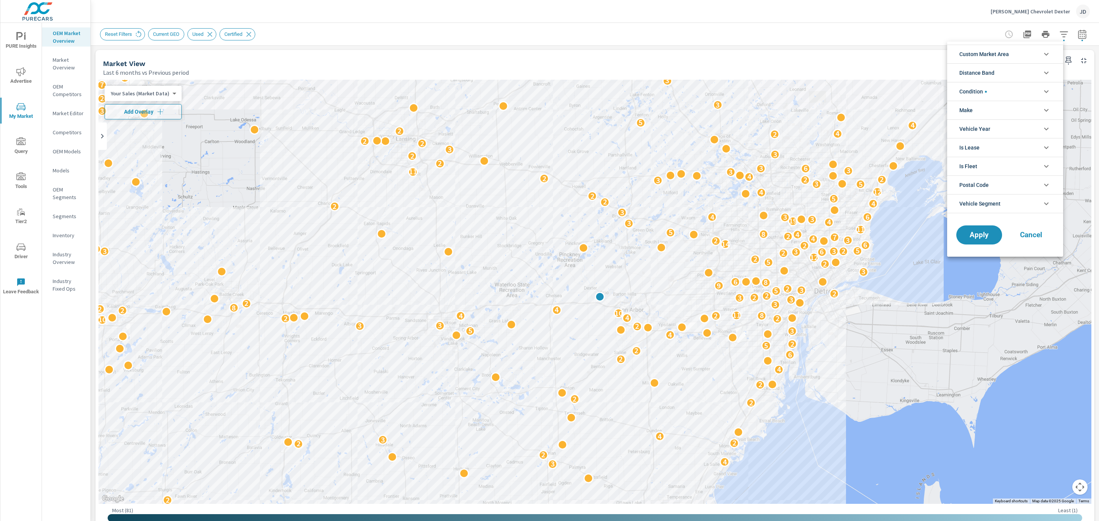
click at [1029, 90] on li "Condition" at bounding box center [1006, 91] width 116 height 19
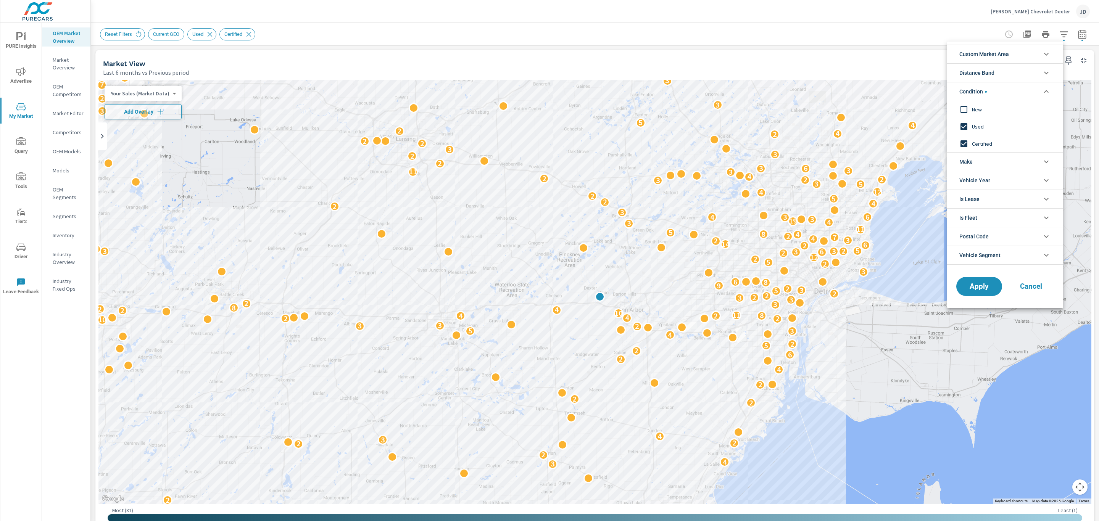
scroll to position [0, 0]
click at [964, 111] on input "filter options" at bounding box center [964, 110] width 16 height 16
click at [964, 123] on input "filter options" at bounding box center [964, 127] width 16 height 16
click at [966, 142] on input "filter options" at bounding box center [964, 144] width 16 height 16
click at [981, 289] on span "Apply" at bounding box center [979, 286] width 31 height 7
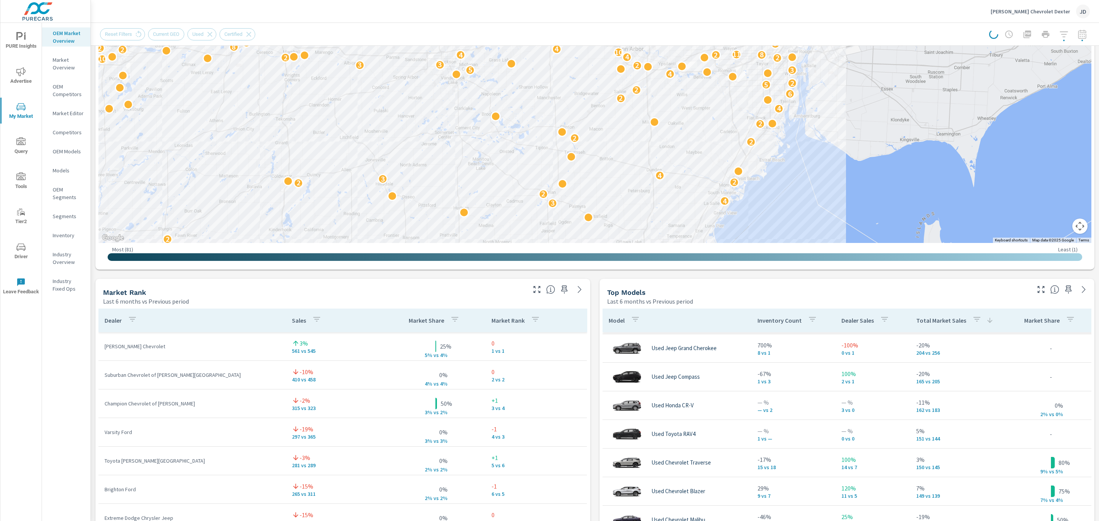
scroll to position [262, 0]
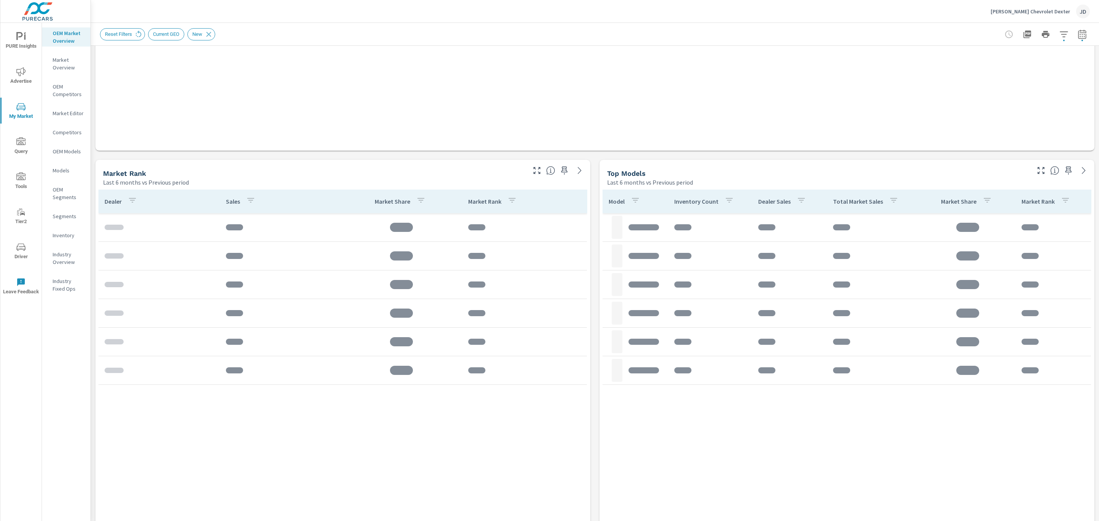
scroll to position [381, 0]
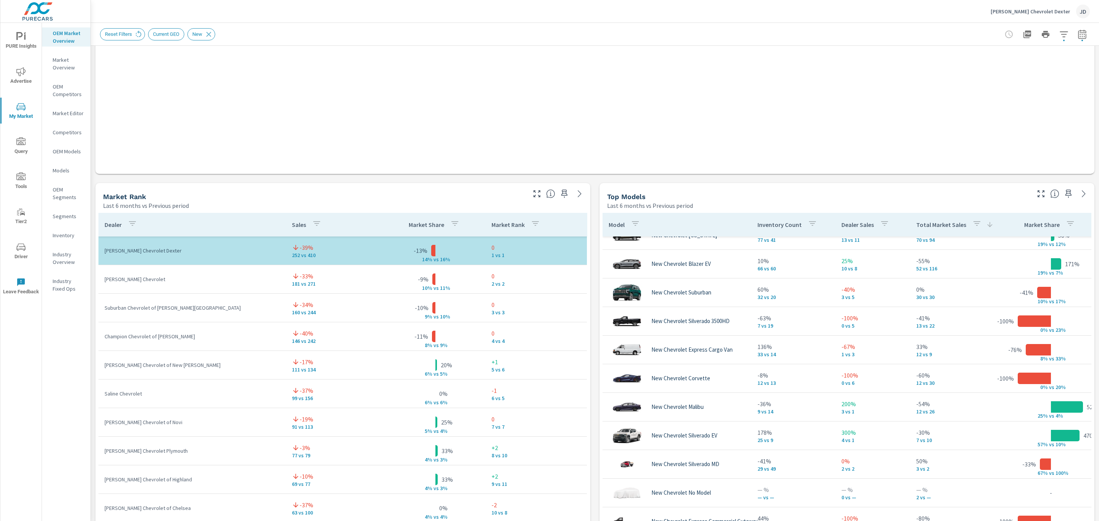
scroll to position [352, 0]
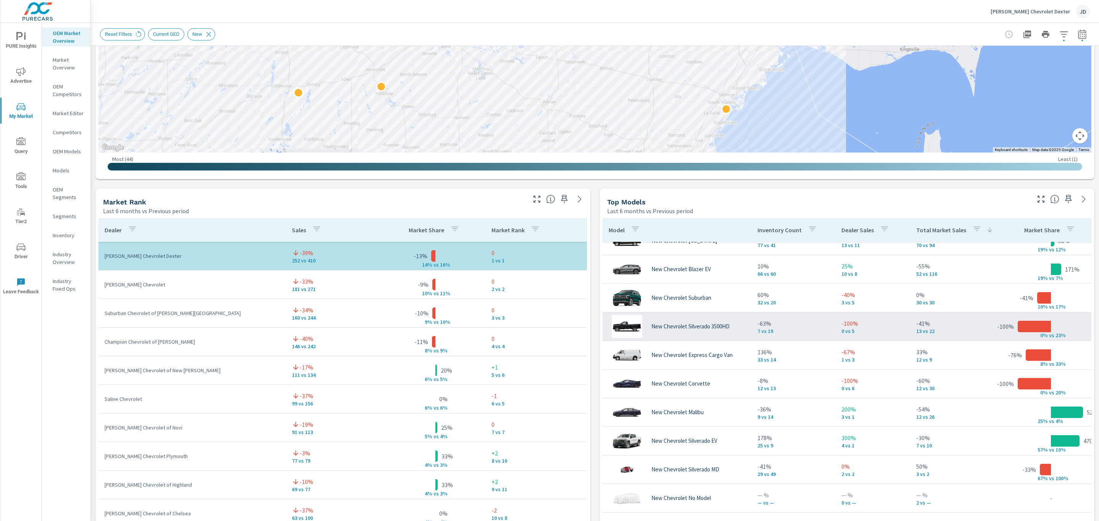
scroll to position [132, 2]
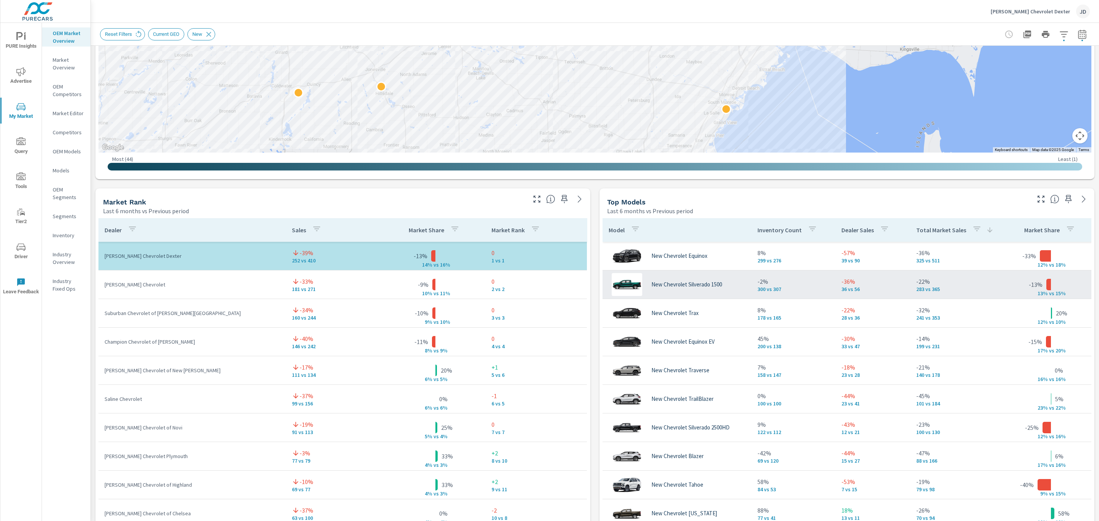
scroll to position [0, 0]
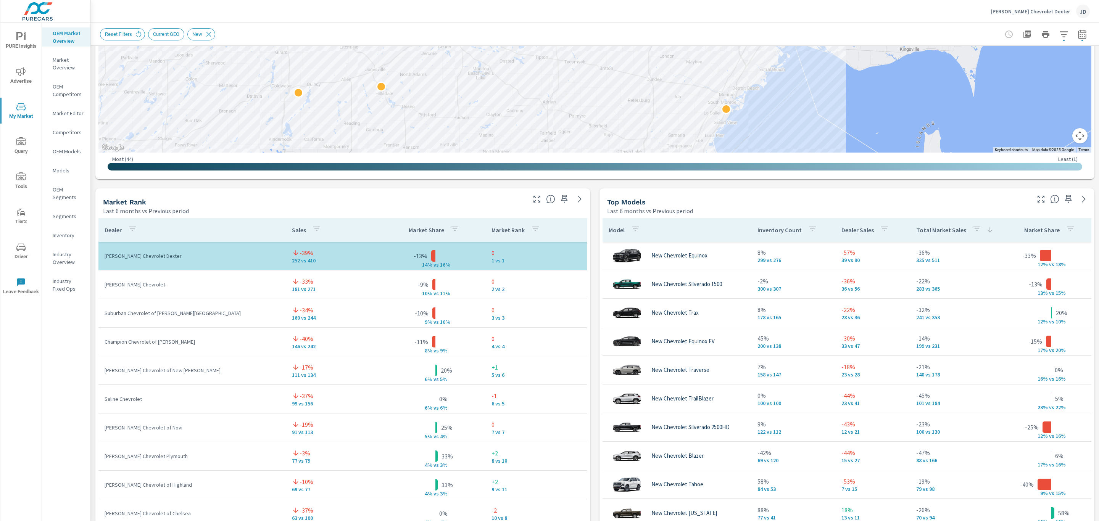
click at [1038, 202] on icon "button" at bounding box center [1041, 199] width 7 height 7
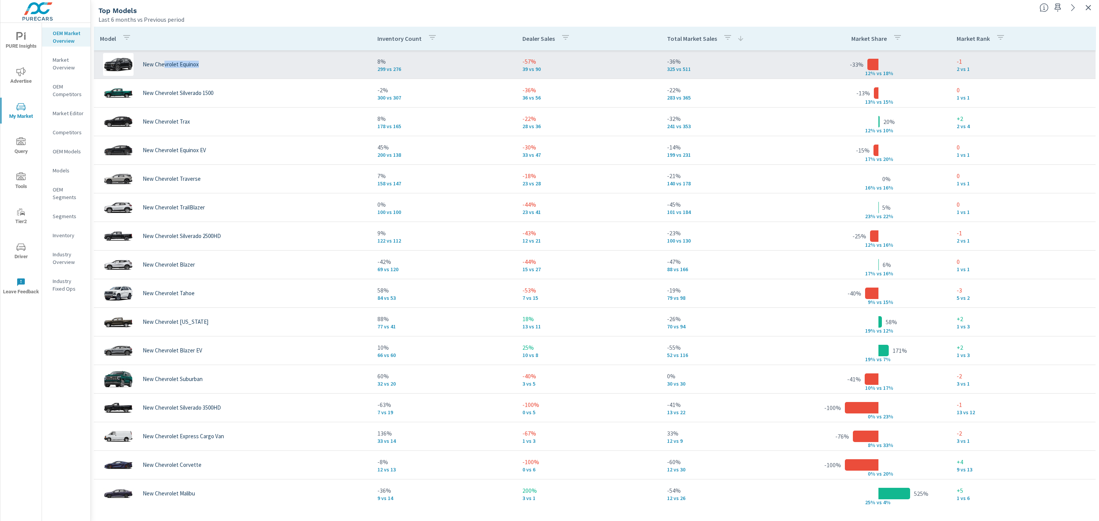
drag, startPoint x: 164, startPoint y: 66, endPoint x: 200, endPoint y: 66, distance: 36.3
click at [200, 66] on div "New Chevrolet Equinox" at bounding box center [232, 64] width 265 height 23
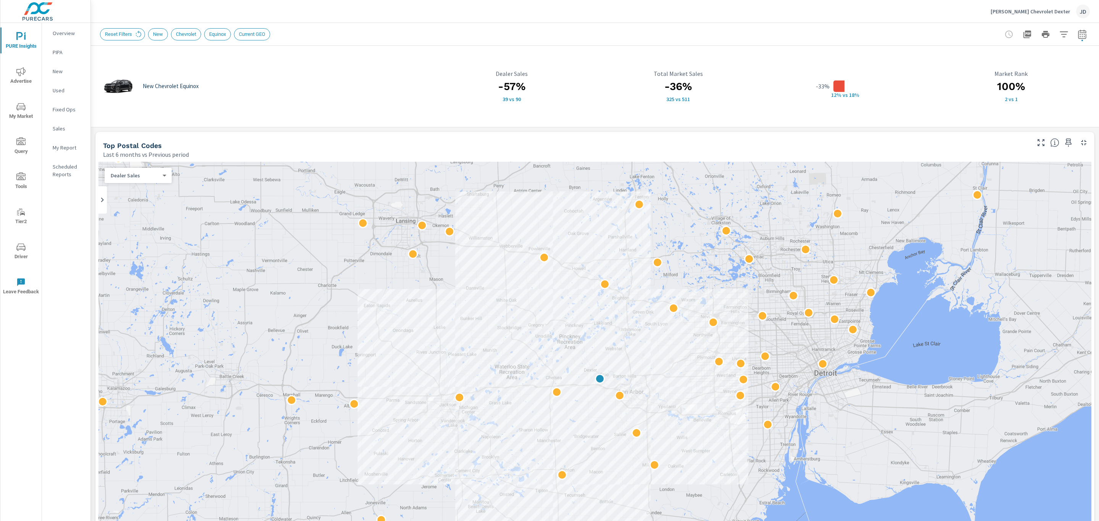
scroll to position [47, 0]
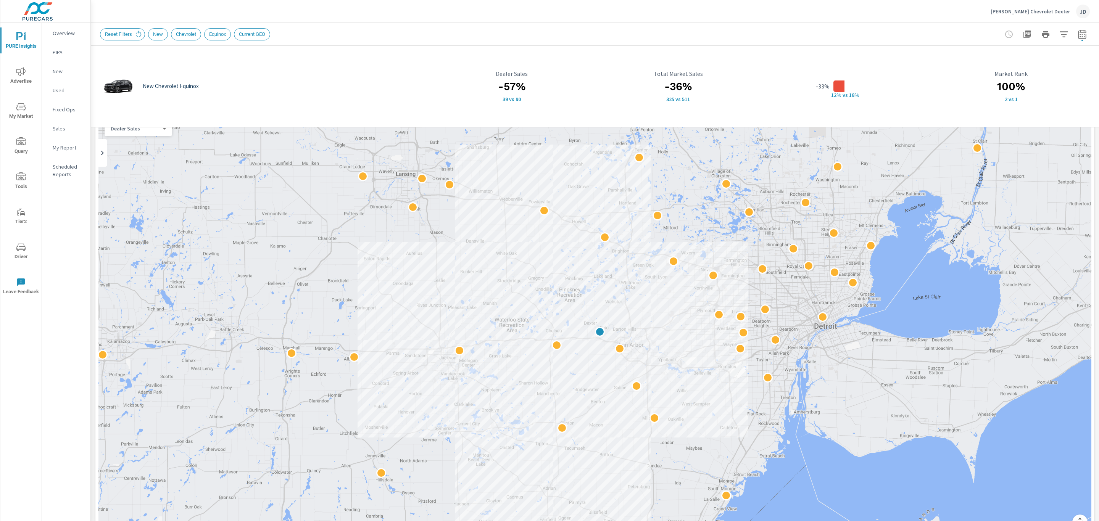
click at [21, 42] on span "PURE Insights" at bounding box center [21, 41] width 37 height 19
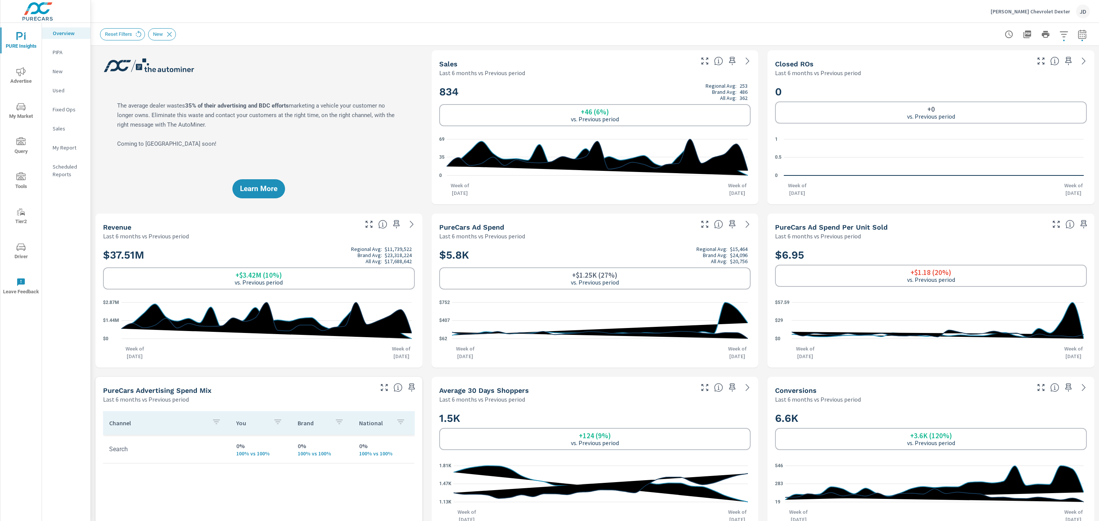
click at [21, 106] on icon "nav menu" at bounding box center [20, 106] width 9 height 7
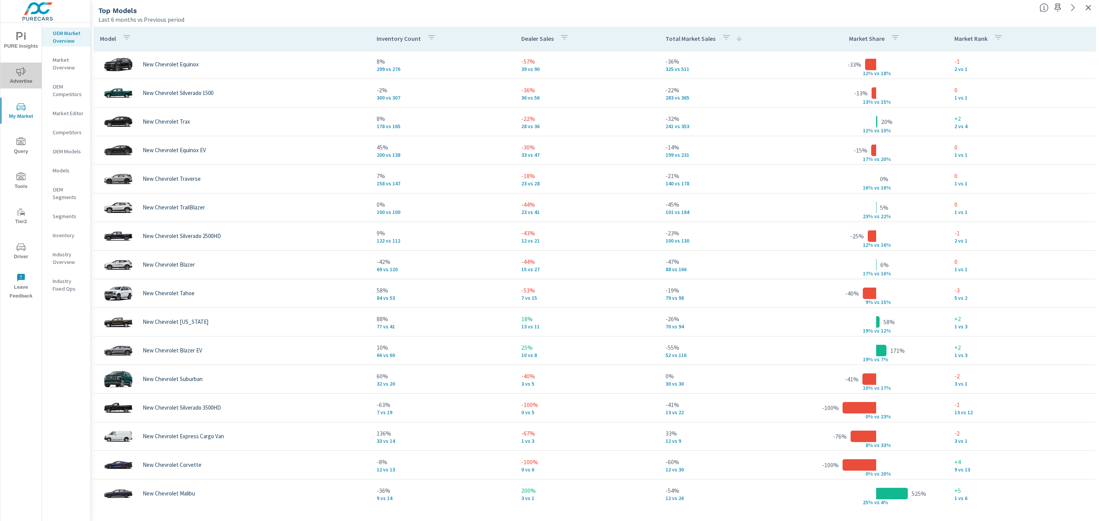
click at [22, 73] on icon "nav menu" at bounding box center [20, 71] width 9 height 9
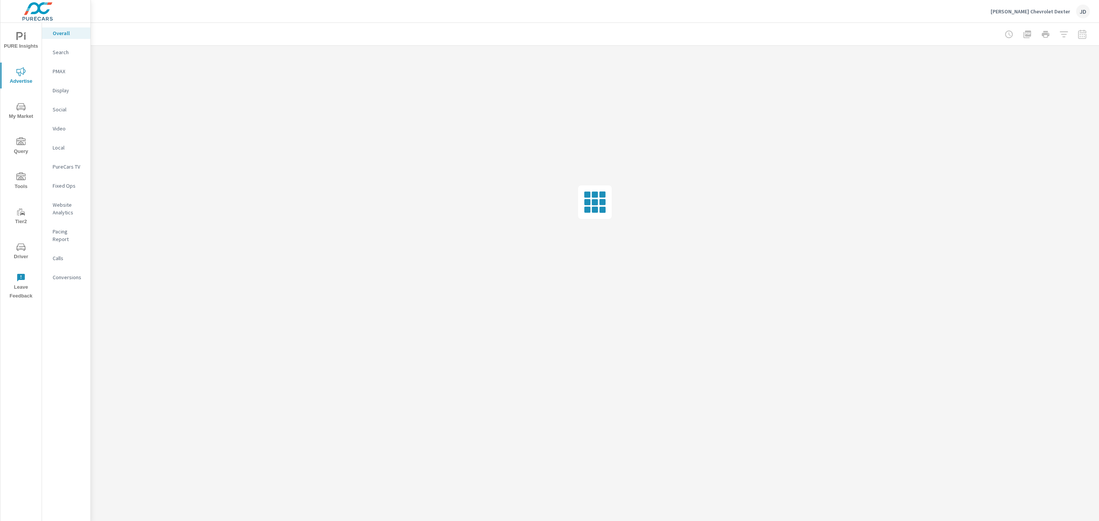
click at [62, 109] on p "Social" at bounding box center [69, 110] width 32 height 8
click at [65, 52] on p "Search" at bounding box center [69, 52] width 32 height 8
click at [62, 90] on p "Display" at bounding box center [69, 91] width 32 height 8
click at [60, 111] on p "Social" at bounding box center [69, 110] width 32 height 8
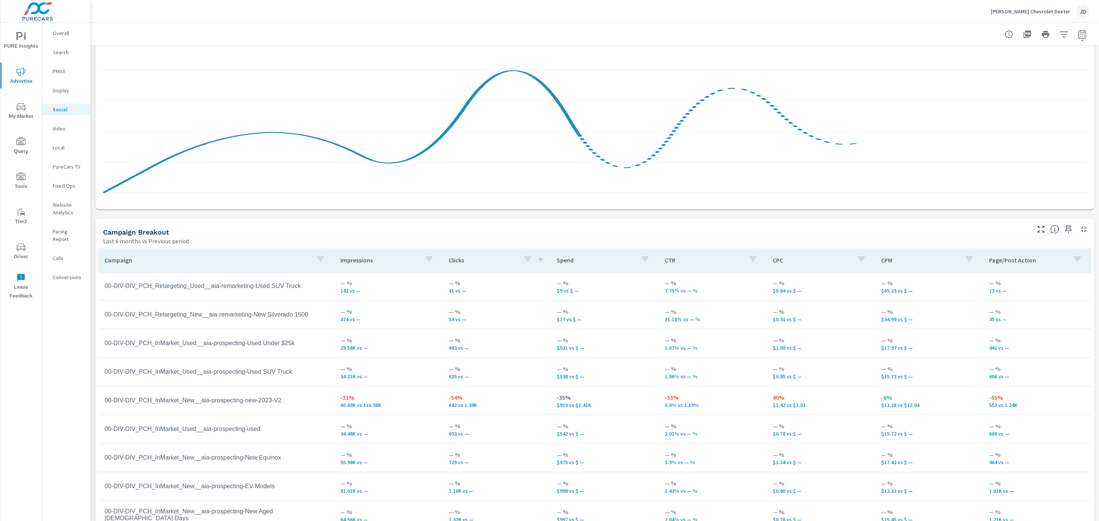
scroll to position [178, 0]
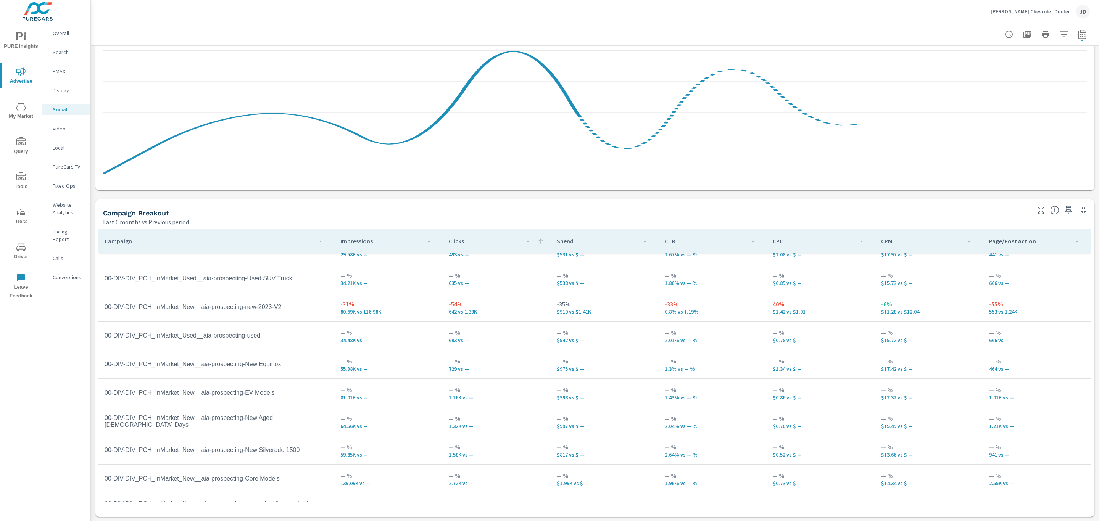
scroll to position [247, 0]
drag, startPoint x: 285, startPoint y: 367, endPoint x: 109, endPoint y: 371, distance: 176.4
click at [109, 371] on td "00-DIV-DIV_PCH_InMarket_New__aia-prospecting-New Equinox" at bounding box center [216, 364] width 236 height 19
click at [62, 73] on p "PMAX" at bounding box center [69, 72] width 32 height 8
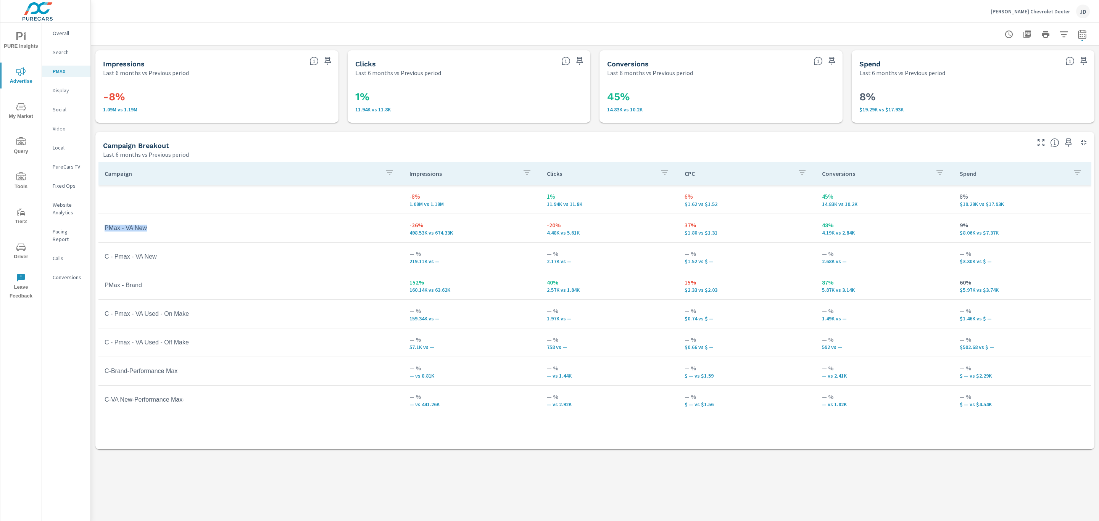
drag, startPoint x: 159, startPoint y: 235, endPoint x: 100, endPoint y: 230, distance: 59.8
click at [100, 230] on td "PMax - VA New" at bounding box center [250, 228] width 305 height 19
drag, startPoint x: 164, startPoint y: 260, endPoint x: 106, endPoint y: 262, distance: 58.4
click at [106, 262] on td "C - Pmax - VA New" at bounding box center [250, 256] width 305 height 19
click at [68, 49] on p "Search" at bounding box center [69, 52] width 32 height 8
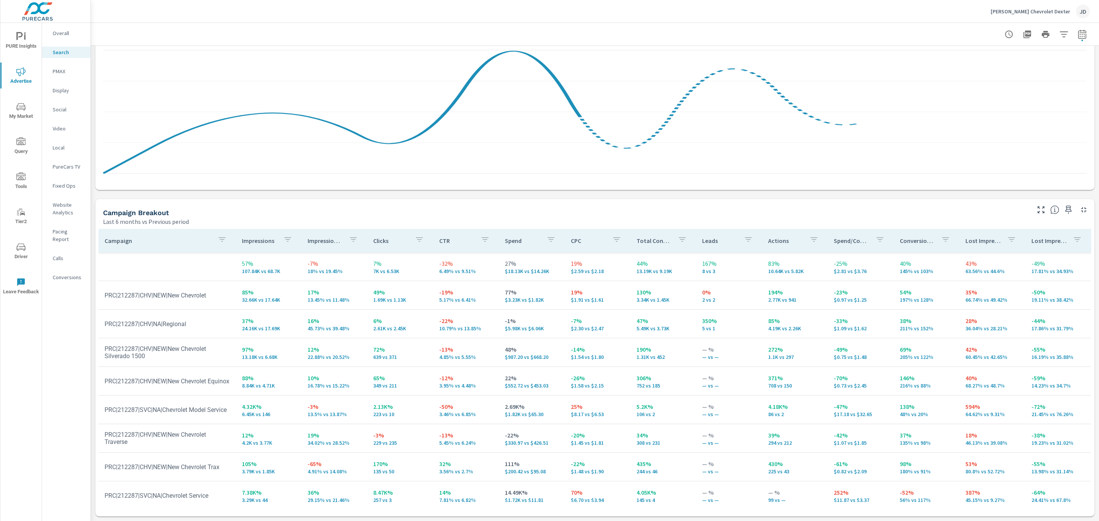
scroll to position [15, 0]
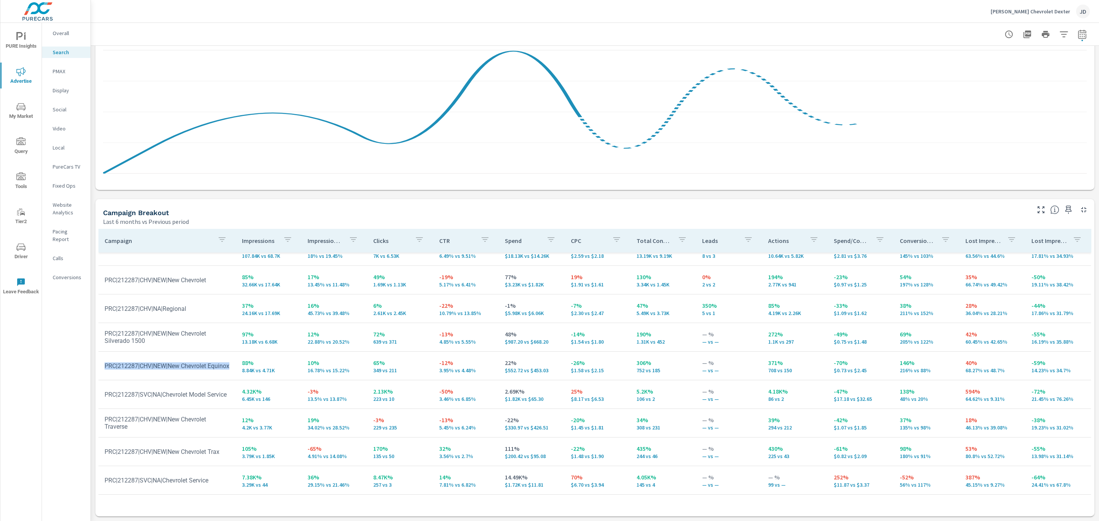
drag, startPoint x: 165, startPoint y: 379, endPoint x: 102, endPoint y: 358, distance: 66.9
click at [102, 358] on td "PRC|212287|CHV|NEW|New Chevrolet Equinox" at bounding box center [166, 366] width 137 height 19
drag, startPoint x: 602, startPoint y: 370, endPoint x: 562, endPoint y: 371, distance: 39.3
click at [565, 371] on td "-26% $1.58 vs $2.15" at bounding box center [598, 365] width 66 height 27
drag, startPoint x: 659, startPoint y: 369, endPoint x: 618, endPoint y: 358, distance: 42.5
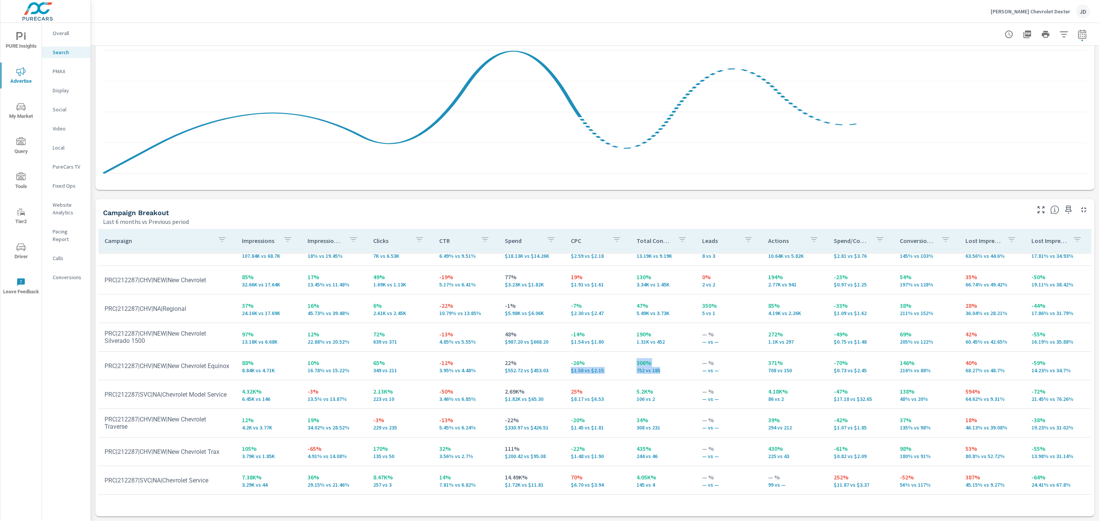
click at [618, 358] on tr "PRC|212287|CHV|NEW|New Chevrolet Equinox 88% 8.84K vs 4.71K 10% 16.78% vs 15.22…" at bounding box center [594, 366] width 993 height 29
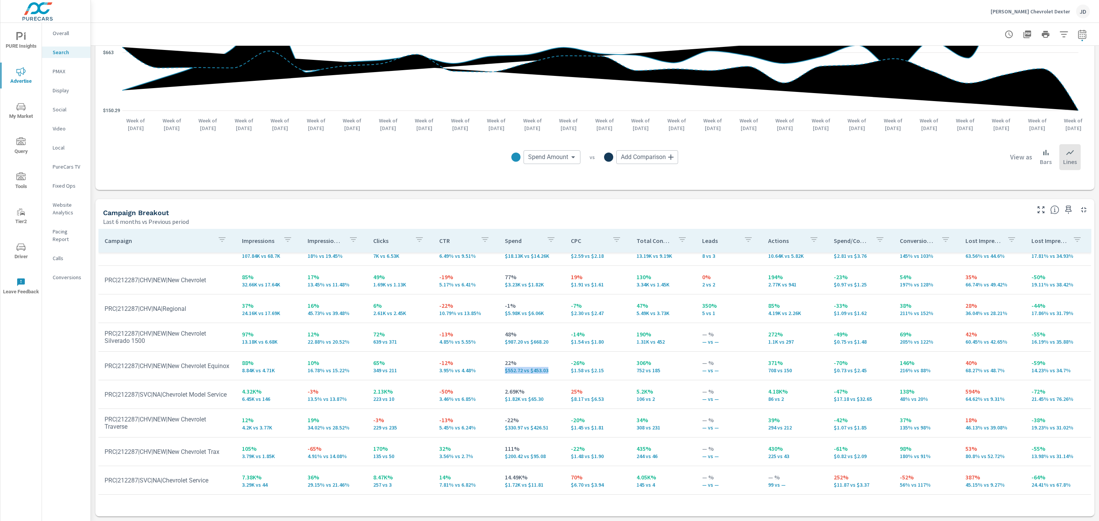
drag, startPoint x: 546, startPoint y: 369, endPoint x: 494, endPoint y: 375, distance: 52.2
click at [499, 375] on td "22% $552.72 vs $453.03" at bounding box center [532, 365] width 66 height 27
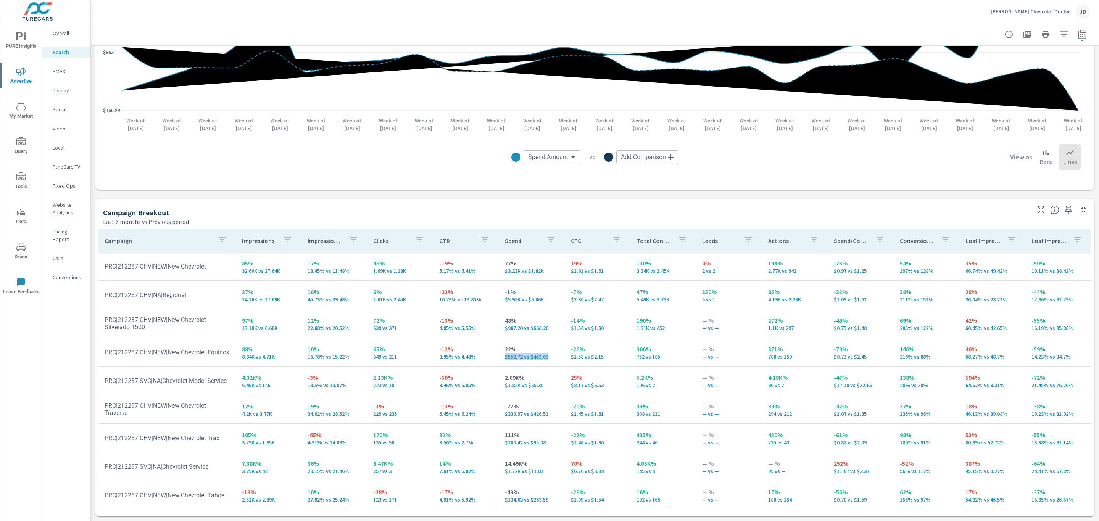
scroll to position [29, 0]
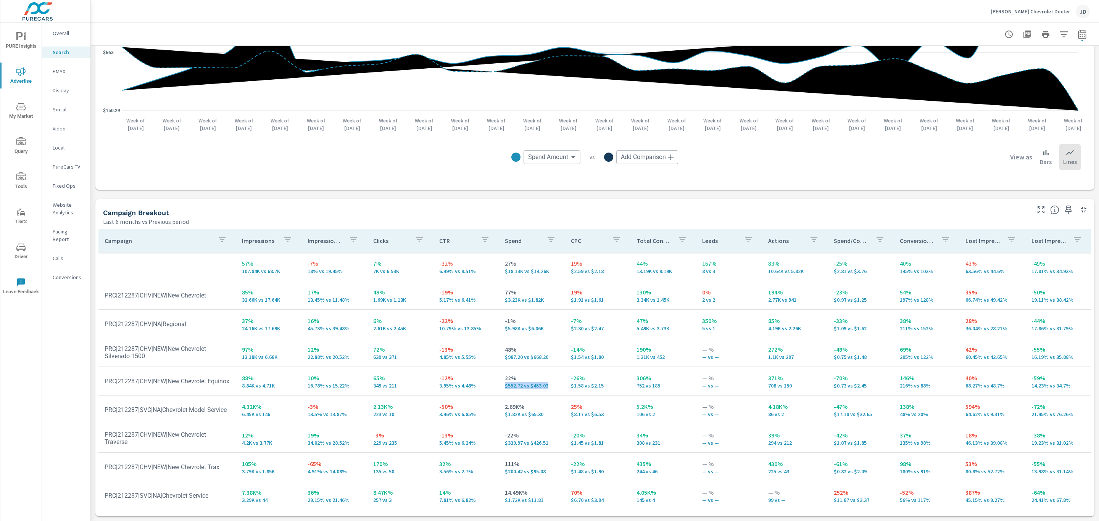
scroll to position [563, 0]
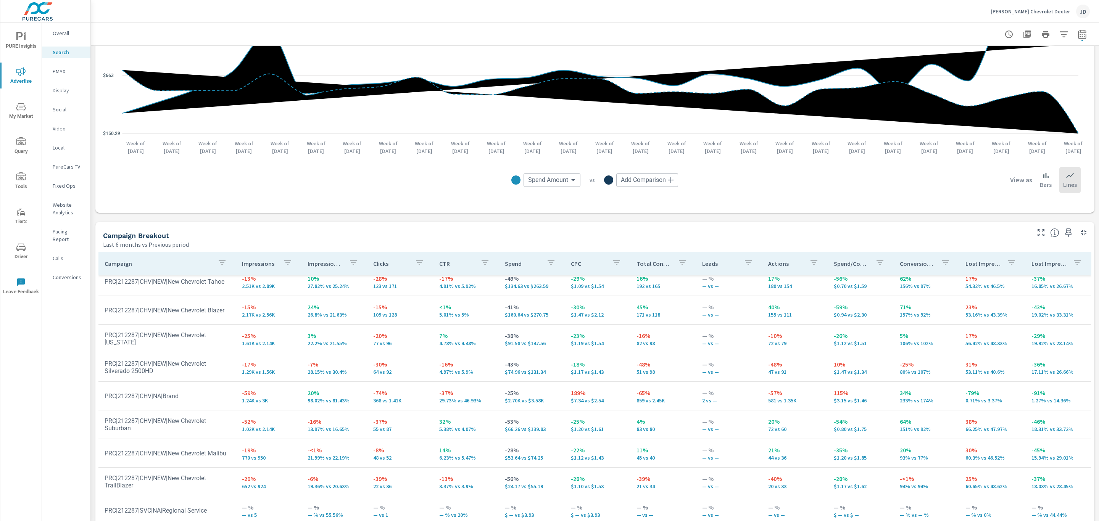
scroll to position [586, 0]
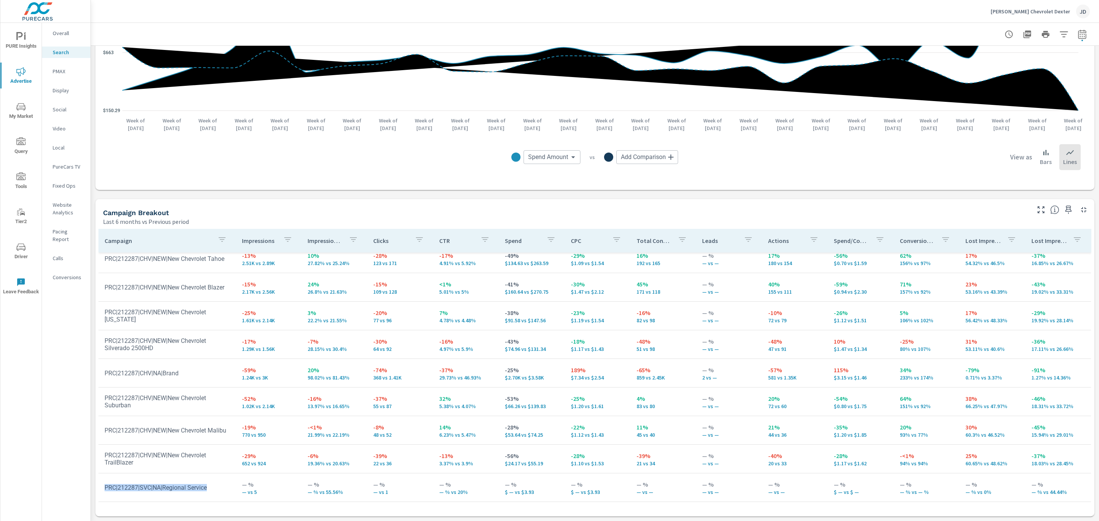
drag, startPoint x: 204, startPoint y: 480, endPoint x: 104, endPoint y: 486, distance: 99.8
click at [104, 486] on td "PRC|212287|SVC|NA|Regional Service" at bounding box center [166, 487] width 137 height 19
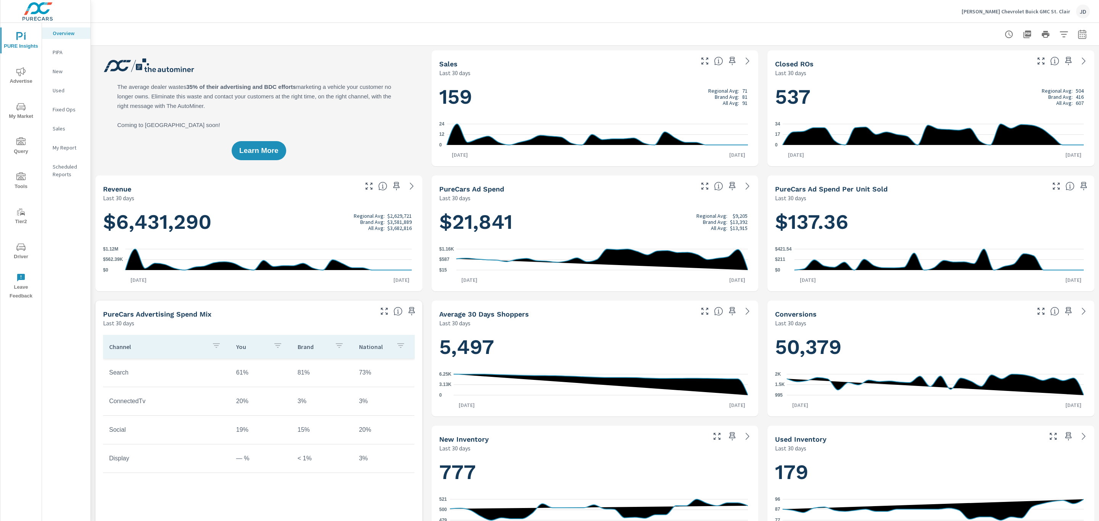
click at [21, 76] on icon "nav menu" at bounding box center [20, 71] width 9 height 9
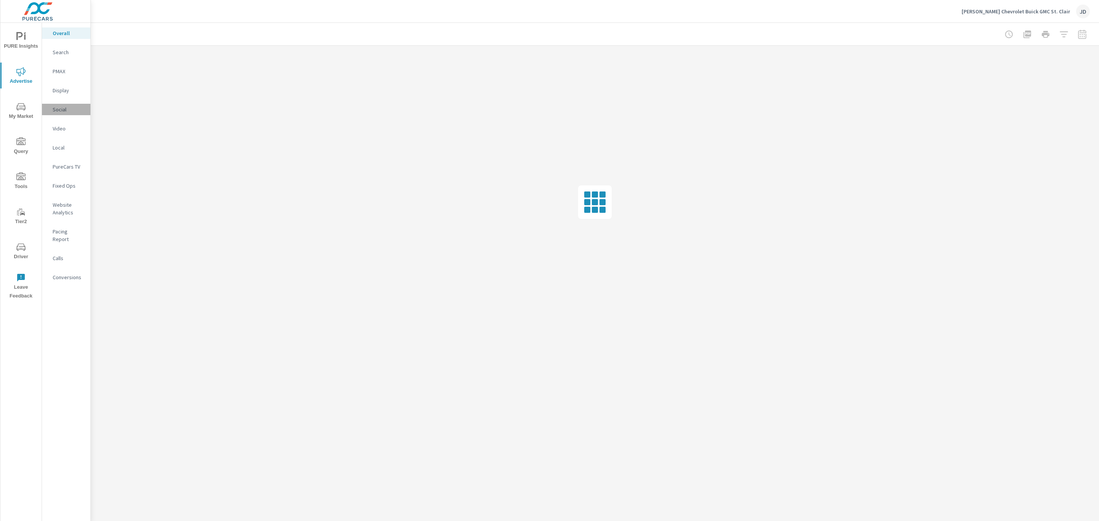
click at [65, 109] on p "Social" at bounding box center [69, 110] width 32 height 8
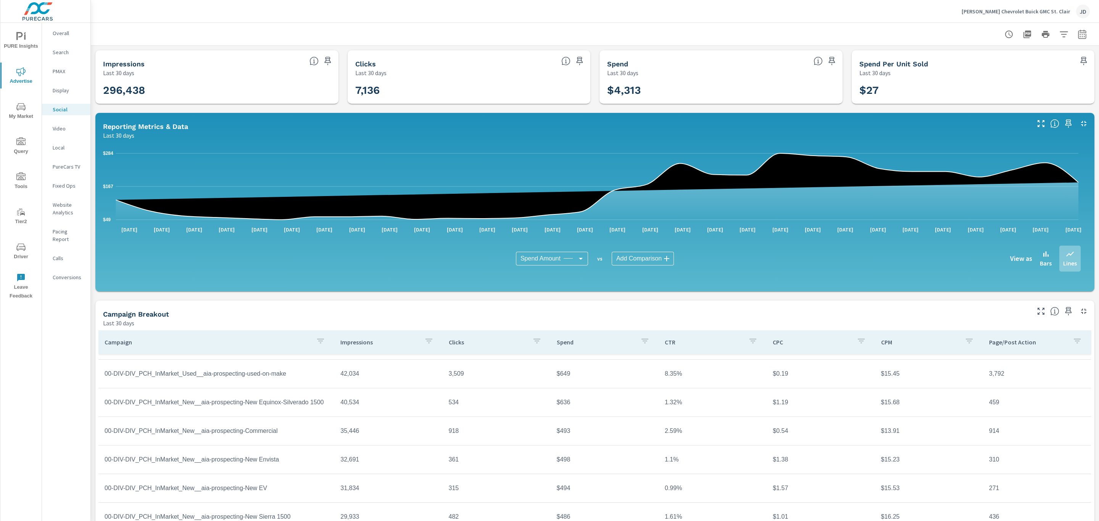
scroll to position [32, 0]
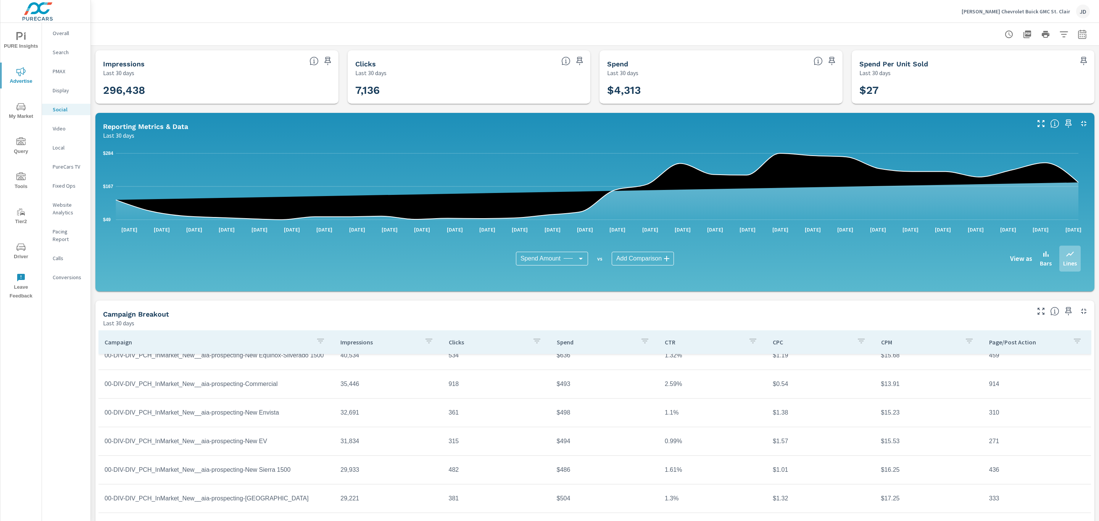
scroll to position [25, 0]
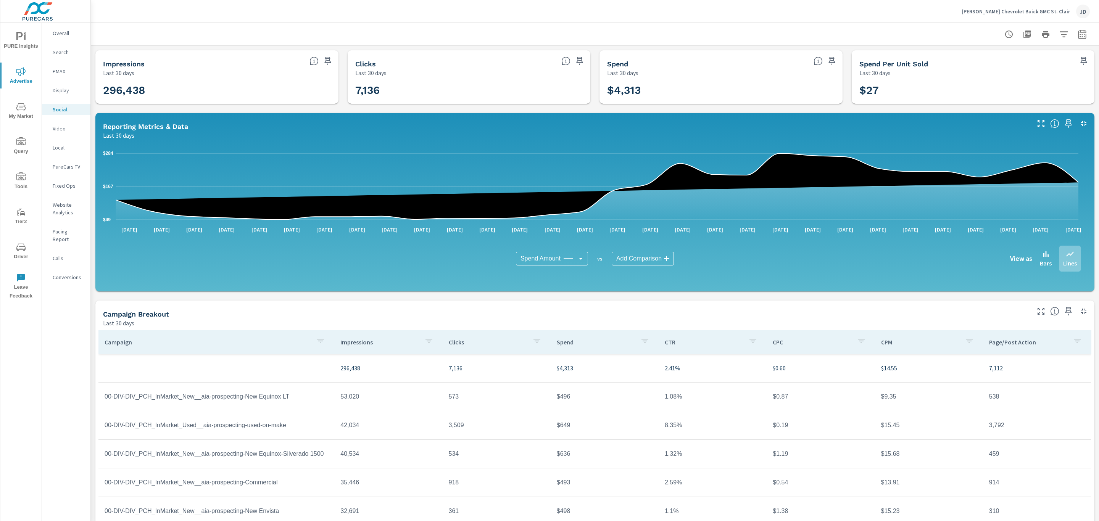
scroll to position [25, 0]
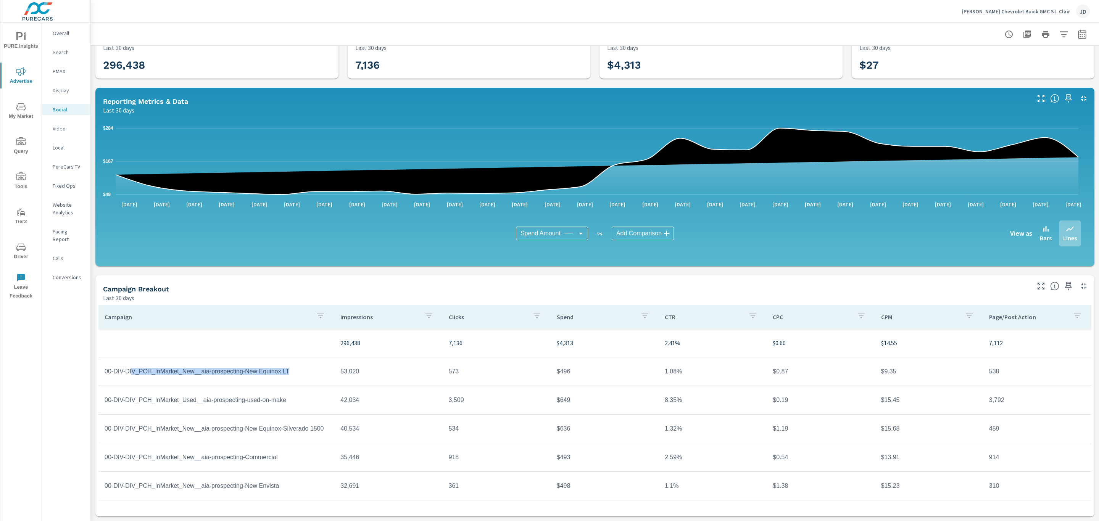
drag, startPoint x: 290, startPoint y: 372, endPoint x: 132, endPoint y: 377, distance: 158.1
click at [132, 377] on td "00-DIV-DIV_PCH_InMarket_New__aia-prospecting-New Equinox LT" at bounding box center [216, 371] width 236 height 19
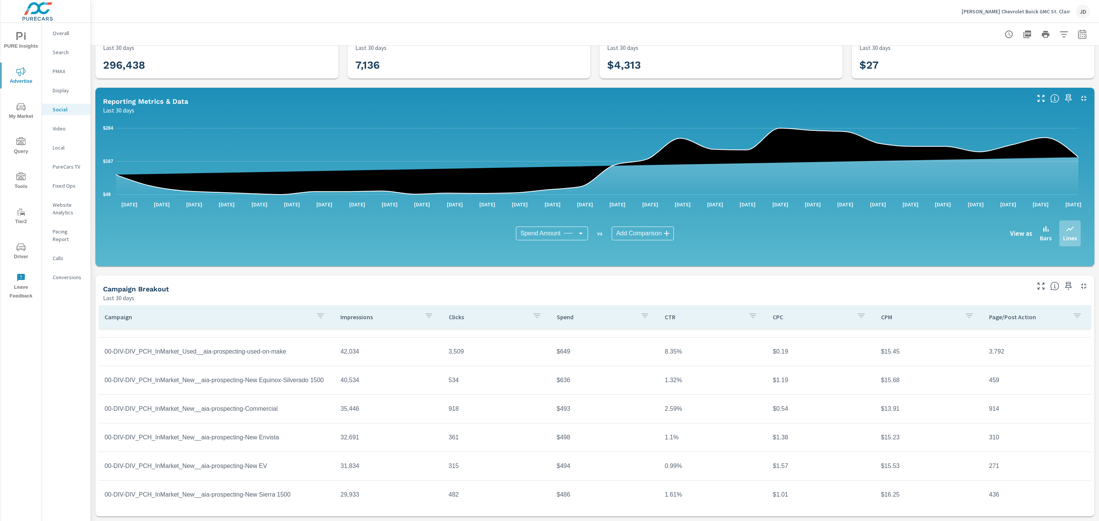
scroll to position [55, 0]
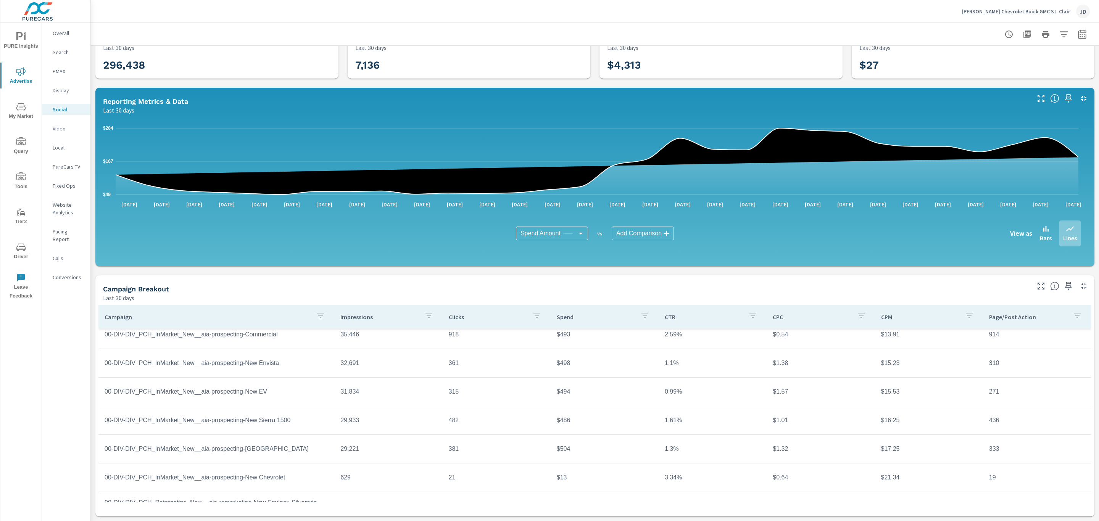
scroll to position [107, 0]
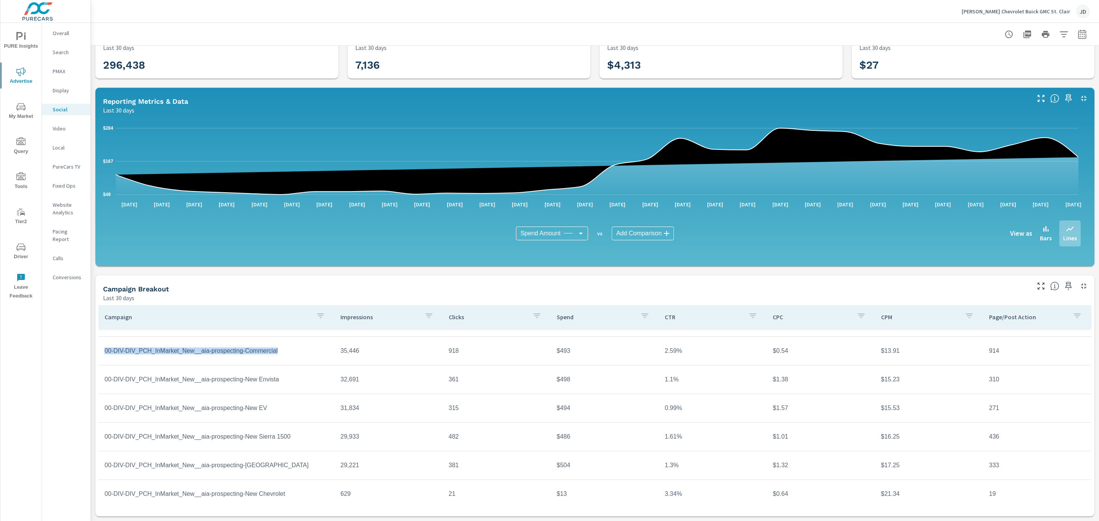
drag, startPoint x: 294, startPoint y: 352, endPoint x: 100, endPoint y: 353, distance: 193.6
click at [100, 353] on td "00-DIV-DIV_PCH_InMarket_New__aia-prospecting-Commercial" at bounding box center [216, 351] width 236 height 19
drag, startPoint x: 459, startPoint y: 349, endPoint x: 423, endPoint y: 354, distance: 37.0
click at [423, 354] on tr "00-DIV-DIV_PCH_InMarket_New__aia-prospecting-Commercial 35,446 918 $493 2.59% $…" at bounding box center [594, 351] width 993 height 29
drag, startPoint x: 779, startPoint y: 353, endPoint x: 746, endPoint y: 353, distance: 33.2
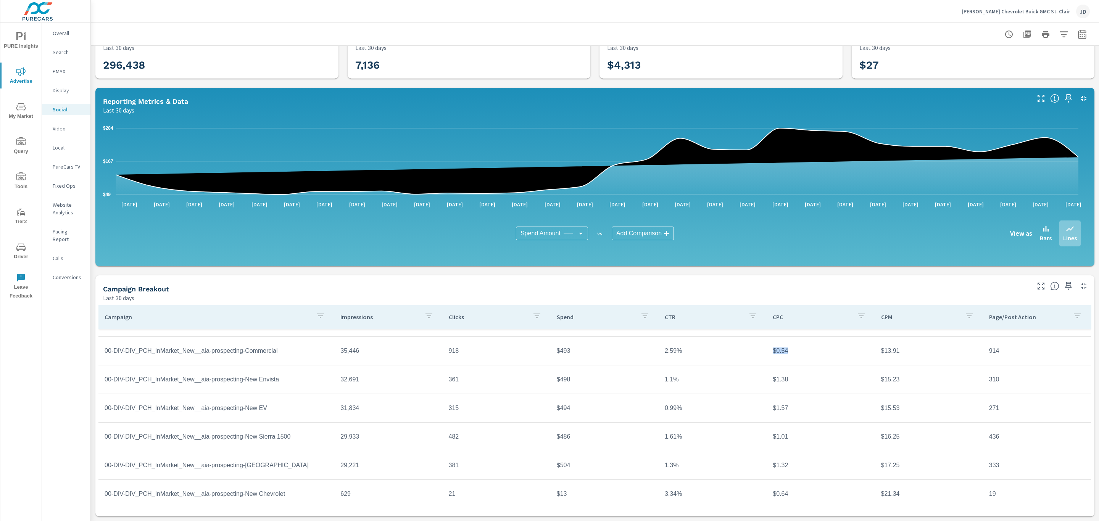
click at [746, 353] on tr "00-DIV-DIV_PCH_InMarket_New__aia-prospecting-Commercial 35,446 918 $493 2.59% $…" at bounding box center [594, 351] width 993 height 29
drag, startPoint x: 291, startPoint y: 350, endPoint x: 104, endPoint y: 355, distance: 187.1
click at [104, 355] on td "00-DIV-DIV_PCH_InMarket_New__aia-prospecting-Commercial" at bounding box center [216, 351] width 236 height 19
click at [65, 53] on p "Search" at bounding box center [69, 52] width 32 height 8
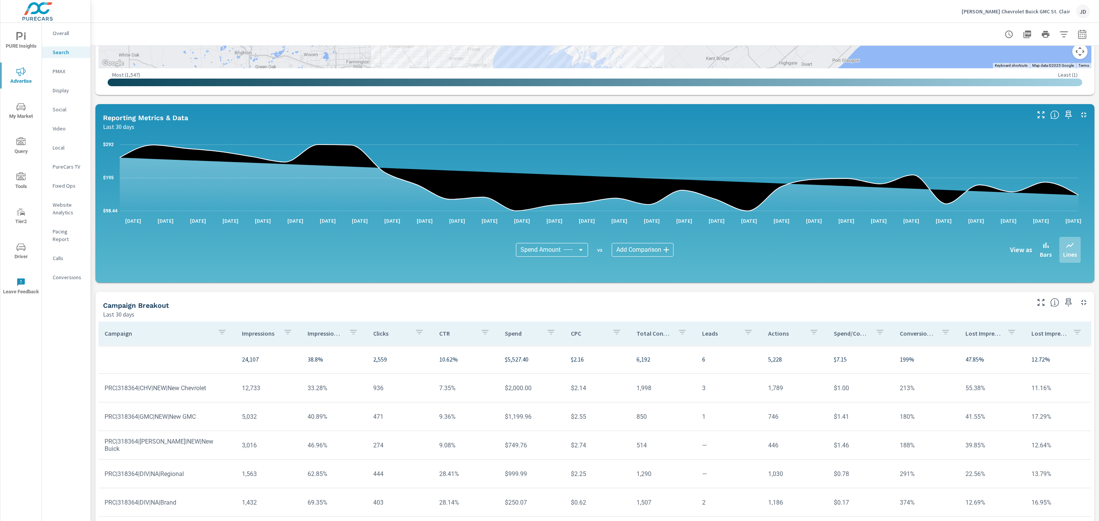
scroll to position [338, 0]
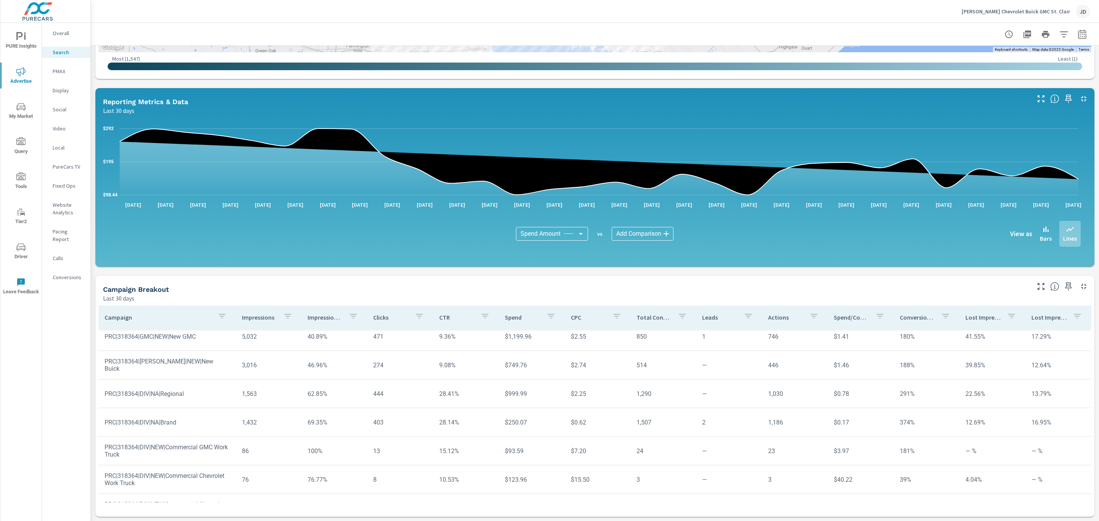
scroll to position [65, 0]
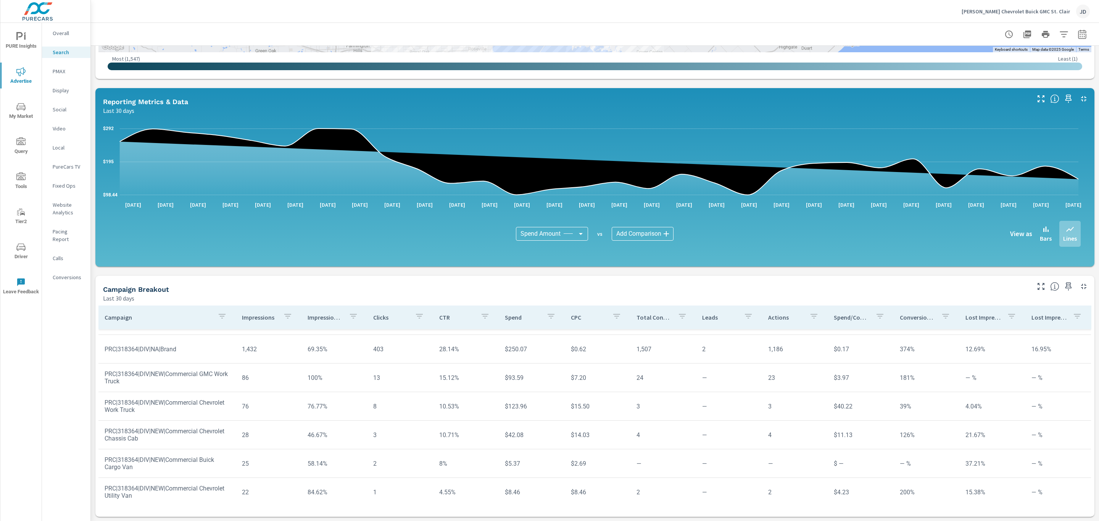
scroll to position [140, 0]
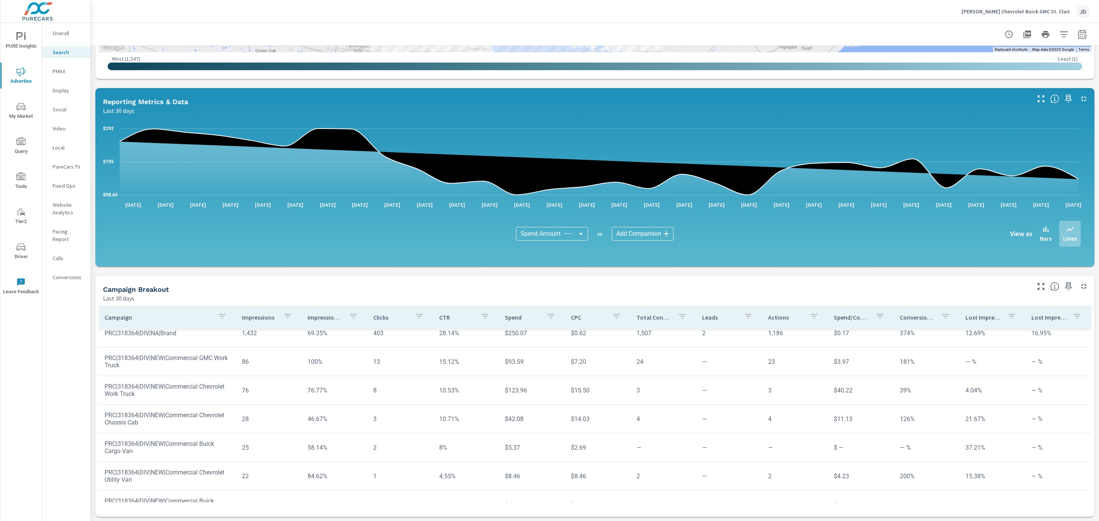
scroll to position [154, 0]
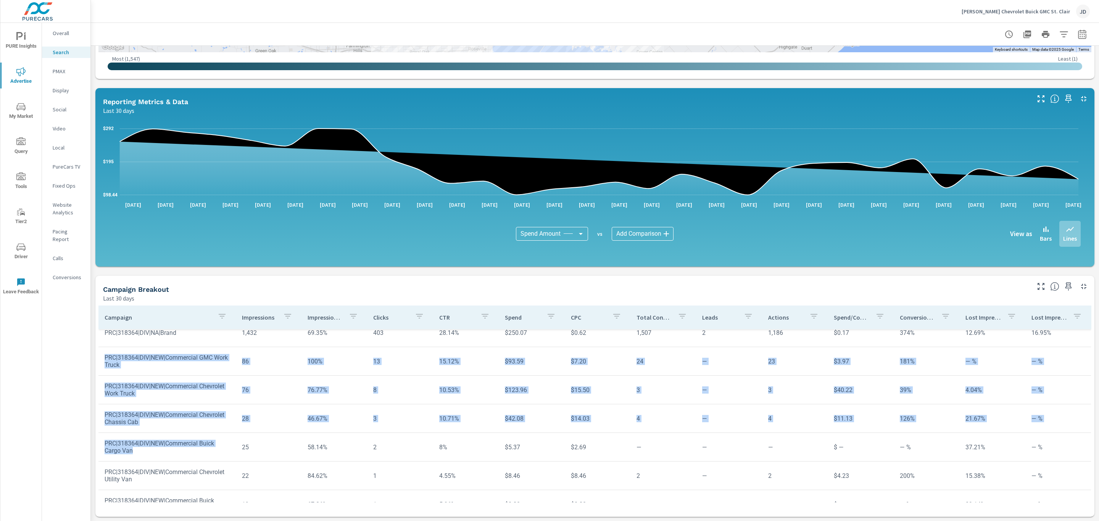
drag, startPoint x: 185, startPoint y: 455, endPoint x: 103, endPoint y: 357, distance: 127.7
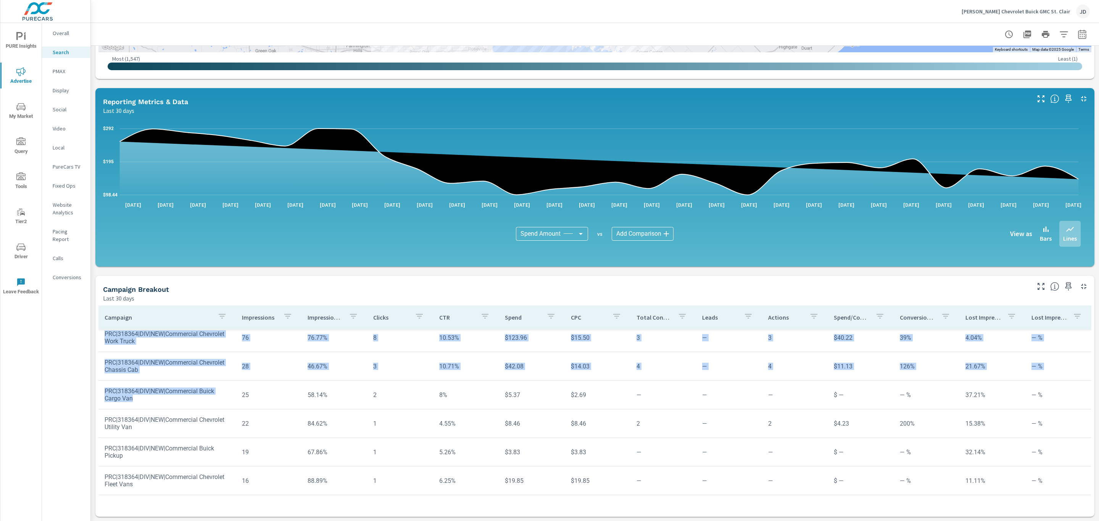
scroll to position [212, 0]
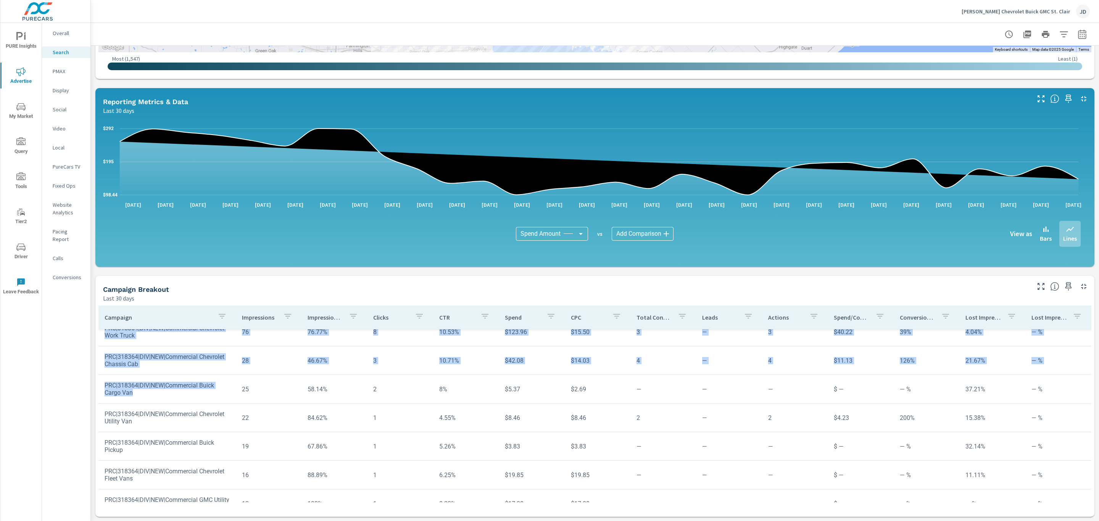
scroll to position [244, 0]
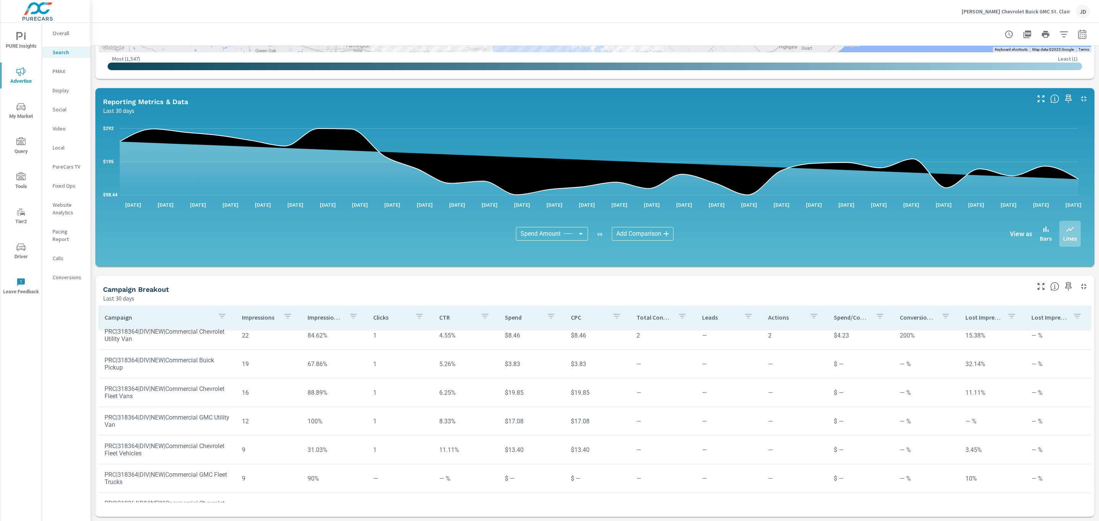
scroll to position [301, 0]
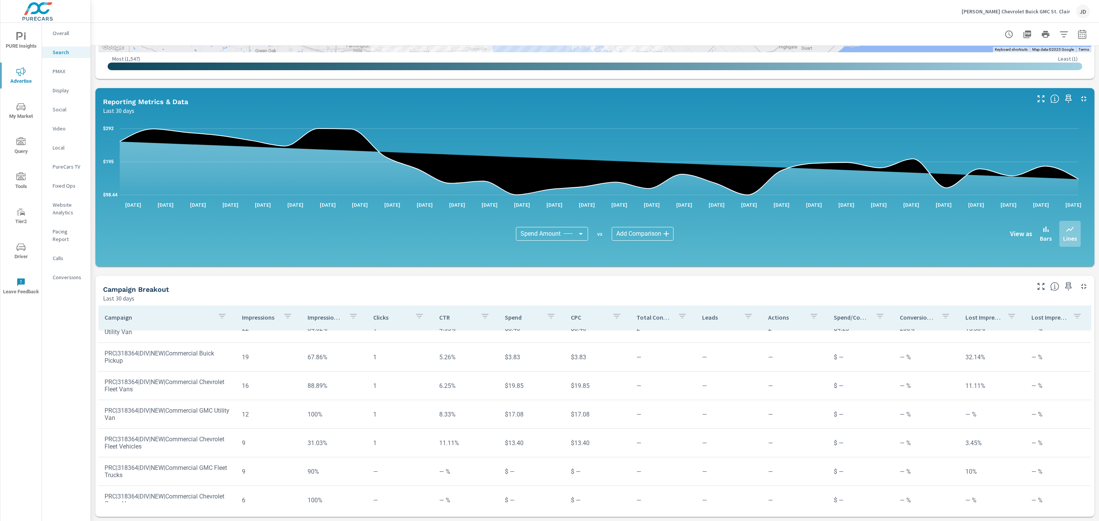
scroll to position [368, 0]
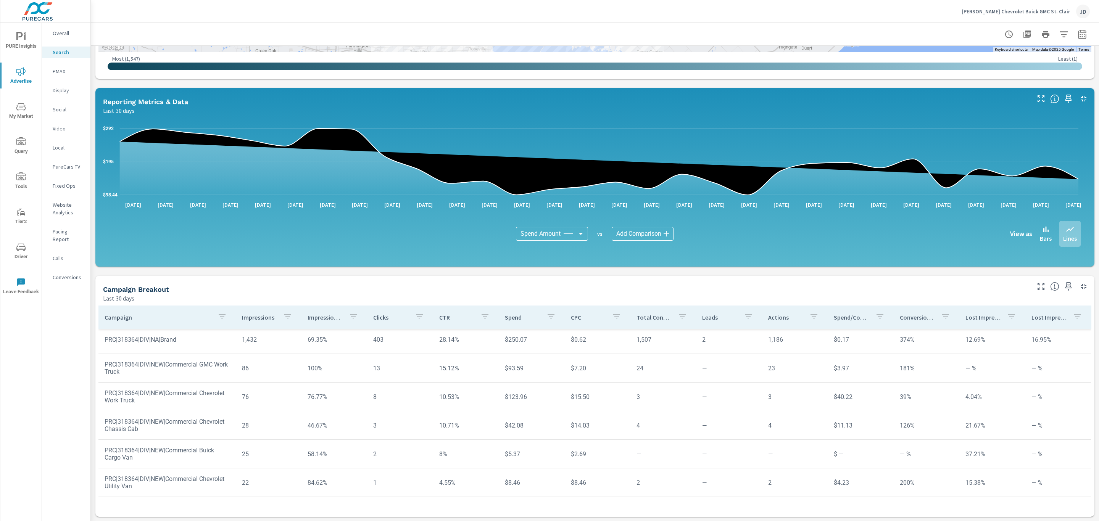
scroll to position [145, 0]
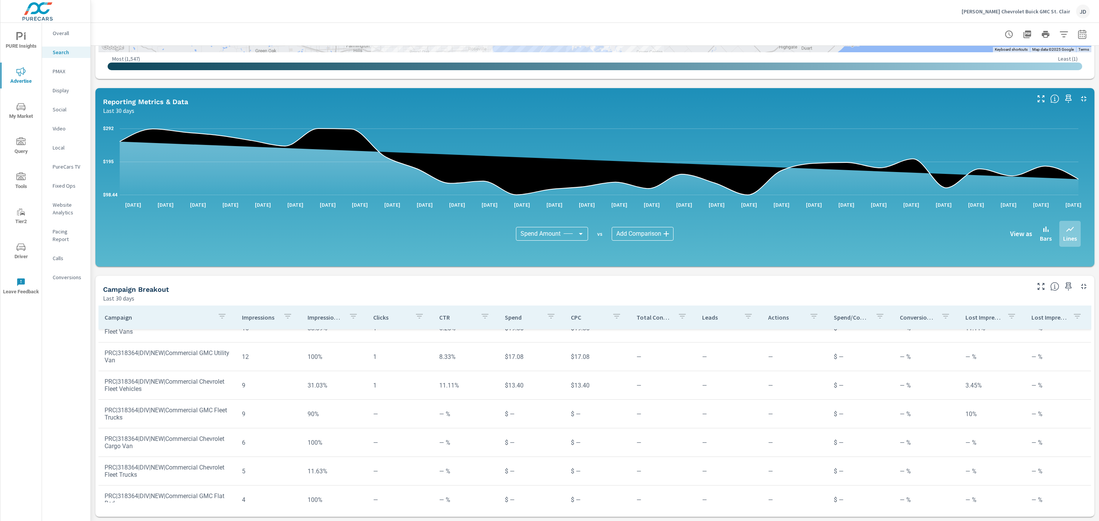
scroll to position [360, 0]
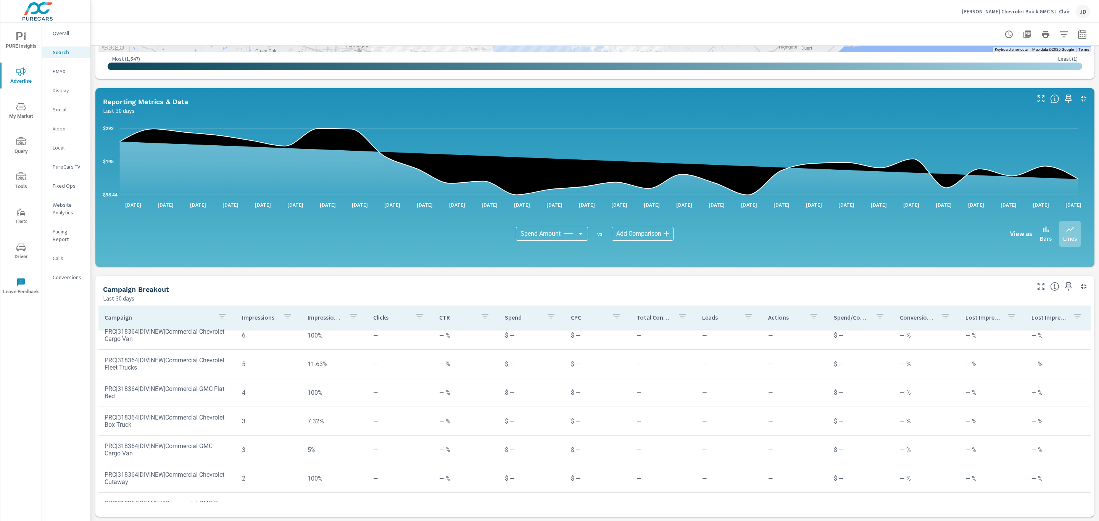
scroll to position [580, 0]
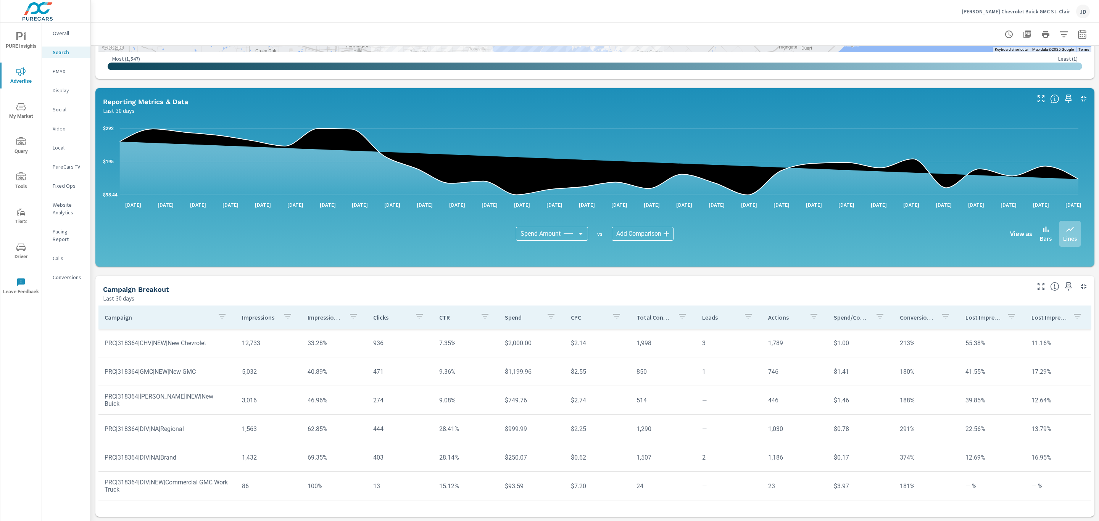
scroll to position [29, 0]
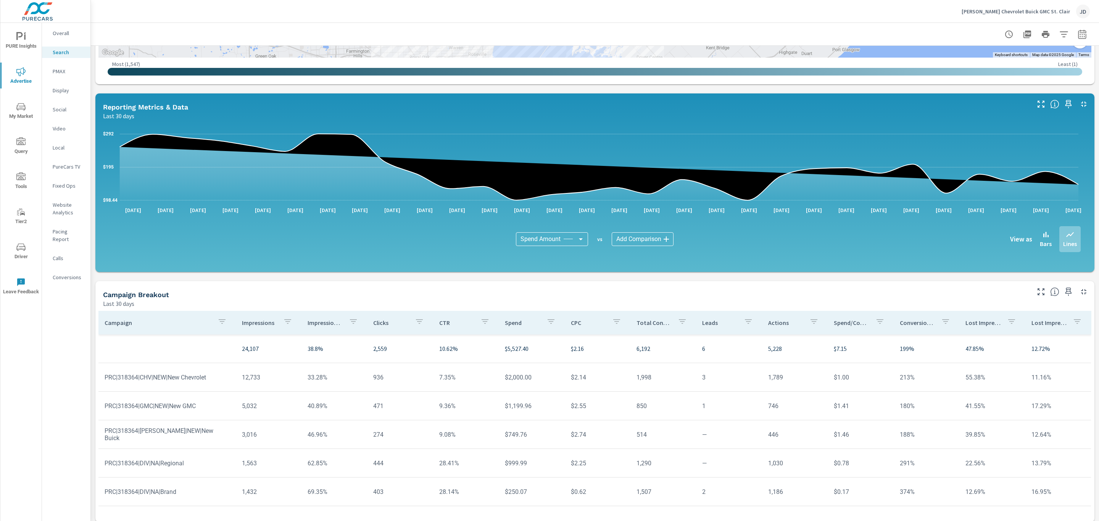
scroll to position [336, 0]
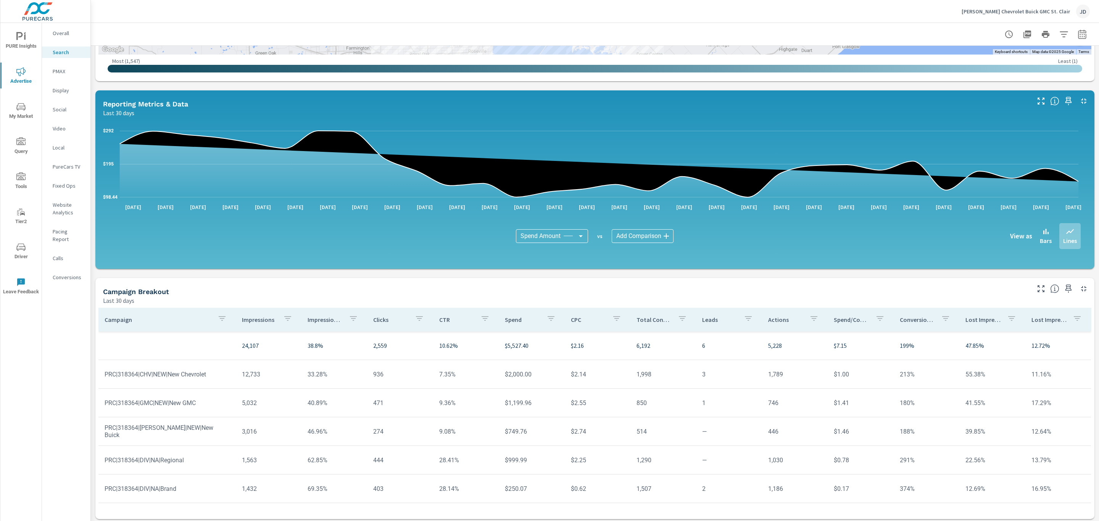
scroll to position [52, 0]
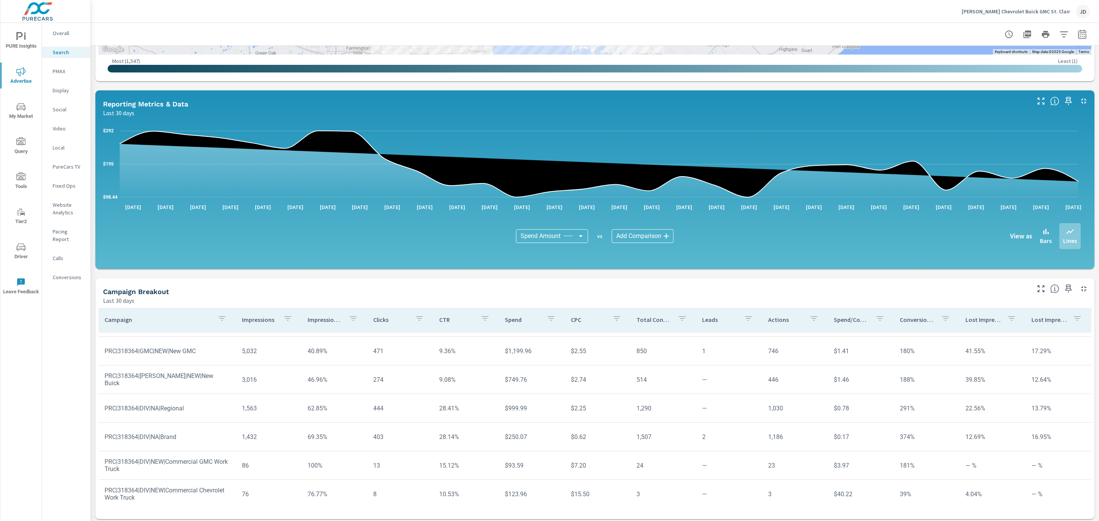
click at [21, 250] on icon "nav menu" at bounding box center [20, 247] width 9 height 7
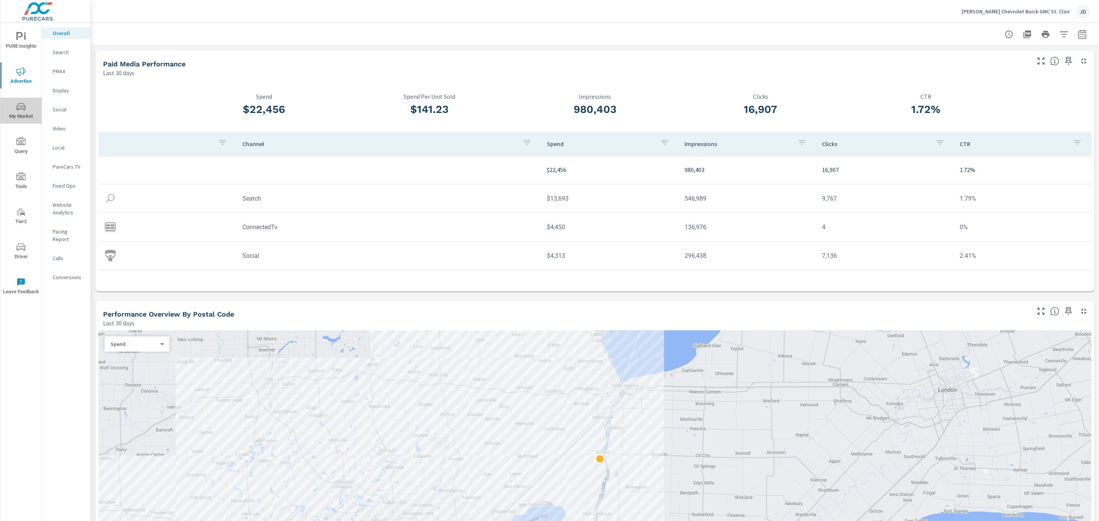
click at [19, 102] on icon "nav menu" at bounding box center [20, 106] width 9 height 9
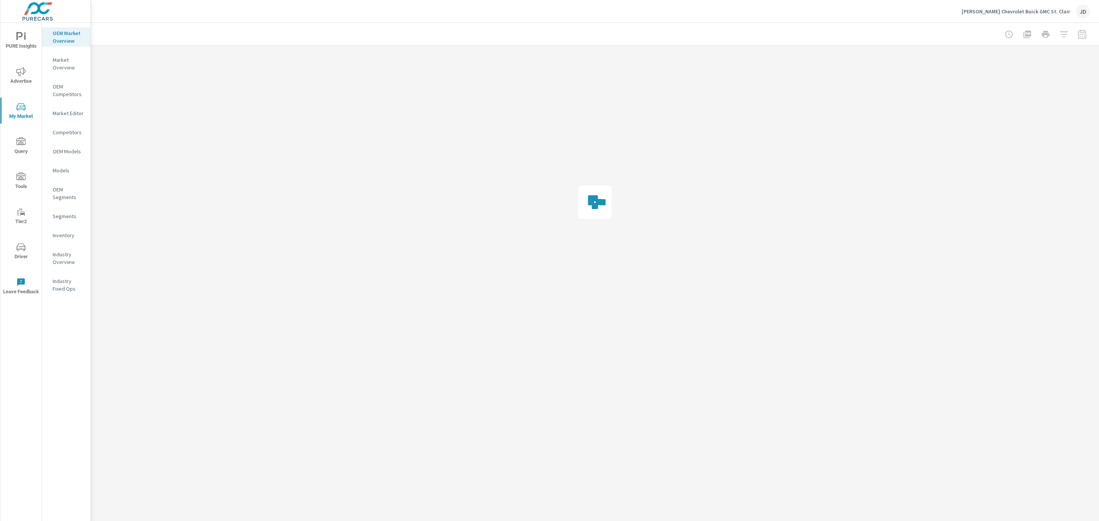
click at [23, 74] on icon "nav menu" at bounding box center [20, 71] width 9 height 9
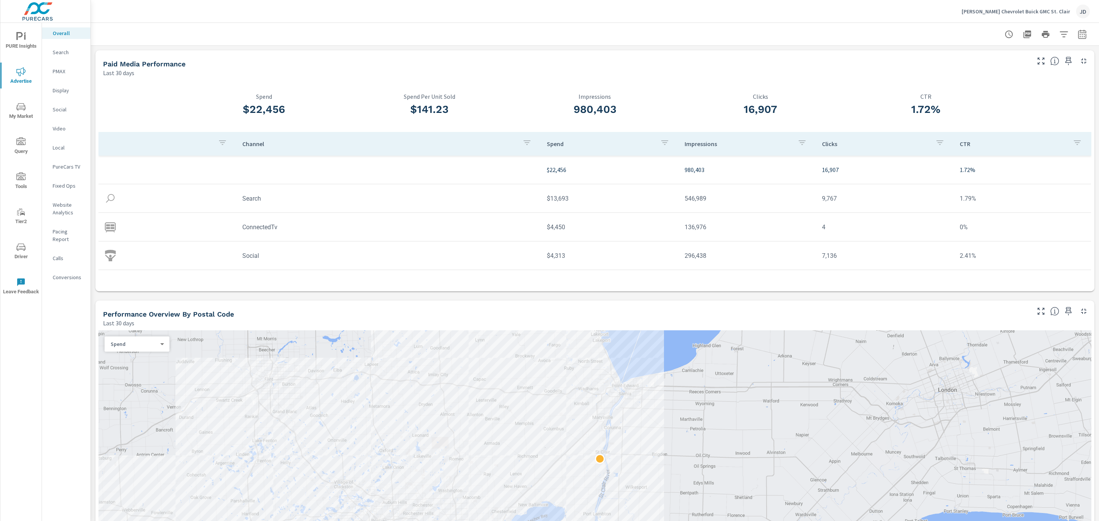
click at [62, 165] on p "PureCars TV" at bounding box center [69, 167] width 32 height 8
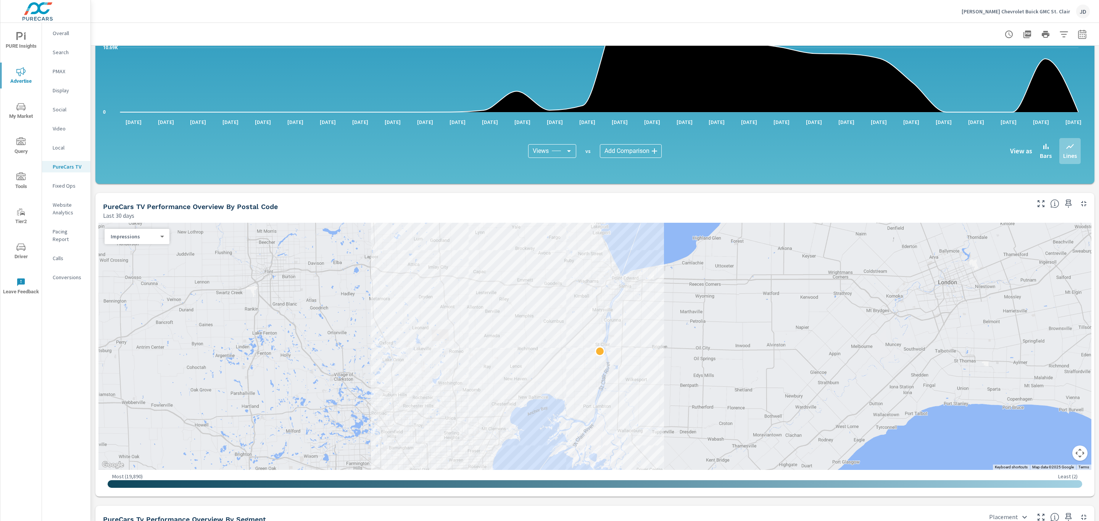
scroll to position [485, 0]
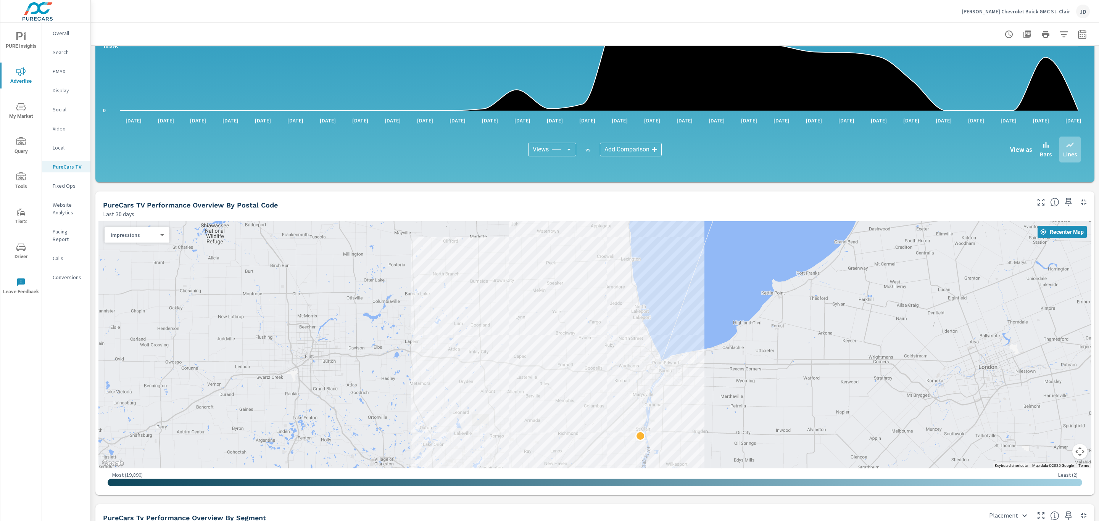
drag, startPoint x: 608, startPoint y: 307, endPoint x: 650, endPoint y: 395, distance: 97.9
click at [650, 395] on div at bounding box center [594, 344] width 993 height 247
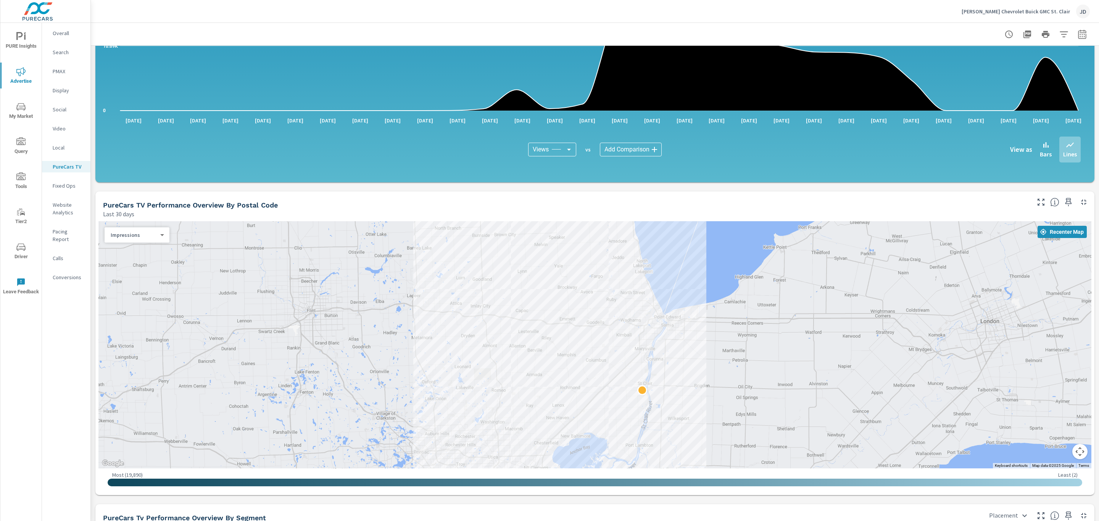
drag, startPoint x: 604, startPoint y: 371, endPoint x: 604, endPoint y: 309, distance: 61.8
click at [604, 309] on div at bounding box center [963, 505] width 733 height 412
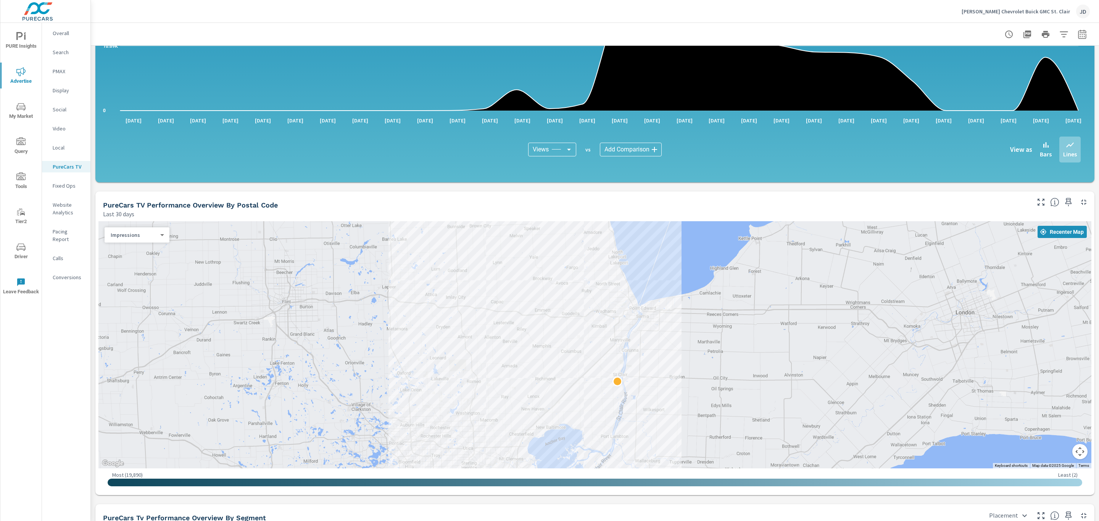
drag, startPoint x: 642, startPoint y: 333, endPoint x: 619, endPoint y: 322, distance: 25.1
click at [619, 322] on div at bounding box center [594, 344] width 993 height 247
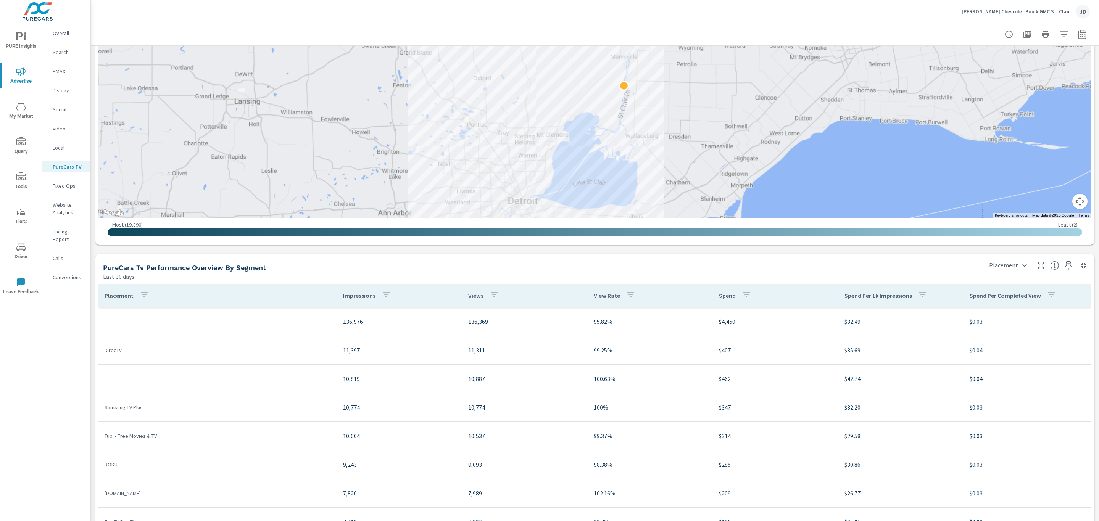
scroll to position [765, 0]
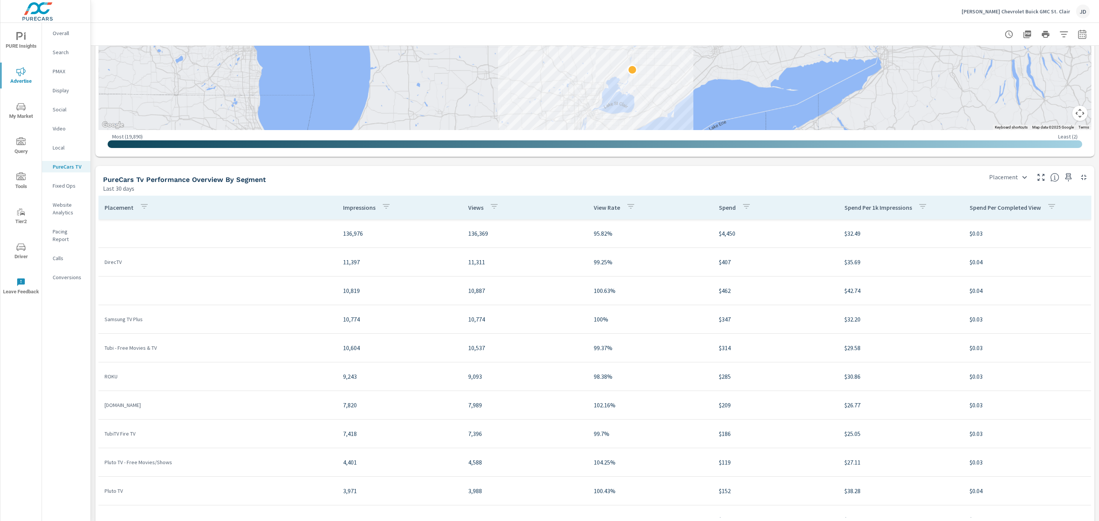
scroll to position [823, 0]
drag, startPoint x: 363, startPoint y: 263, endPoint x: 96, endPoint y: 260, distance: 266.9
click at [96, 260] on div "Placement Impressions Views View Rate Spend Spend Per 1k Impressions Spend Per …" at bounding box center [594, 364] width 999 height 340
click at [373, 194] on div "Last 30 days" at bounding box center [541, 189] width 876 height 9
drag, startPoint x: 367, startPoint y: 262, endPoint x: 286, endPoint y: 264, distance: 81.3
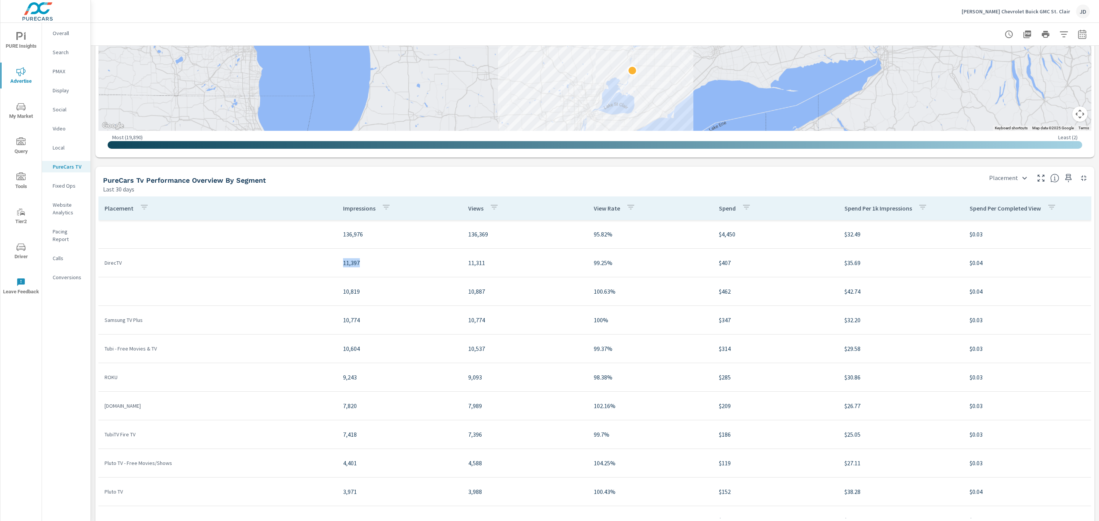
click at [286, 264] on tr "DirecTV 11,397 11,311 99.25% $407 $35.69 $0.04" at bounding box center [594, 263] width 993 height 29
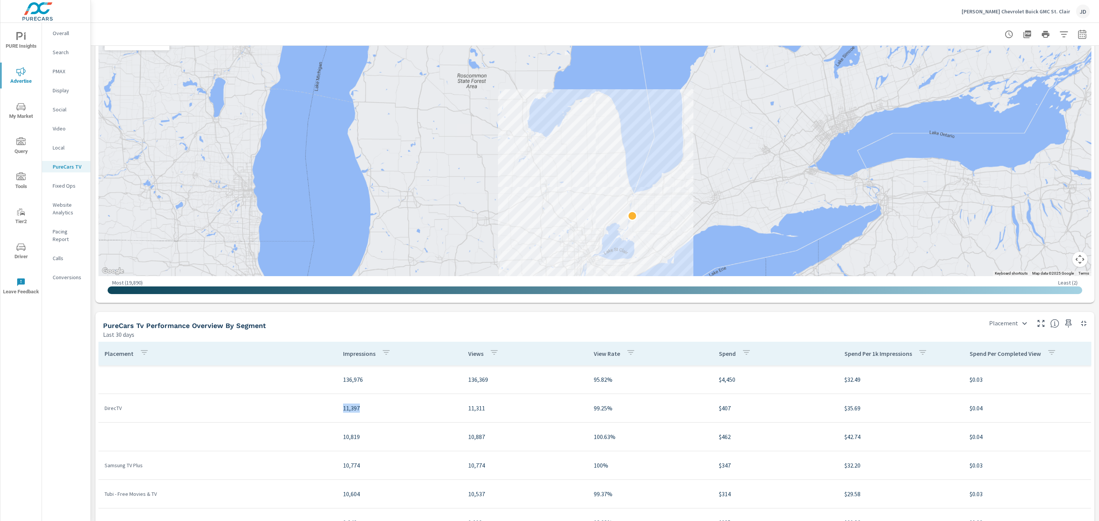
scroll to position [659, 0]
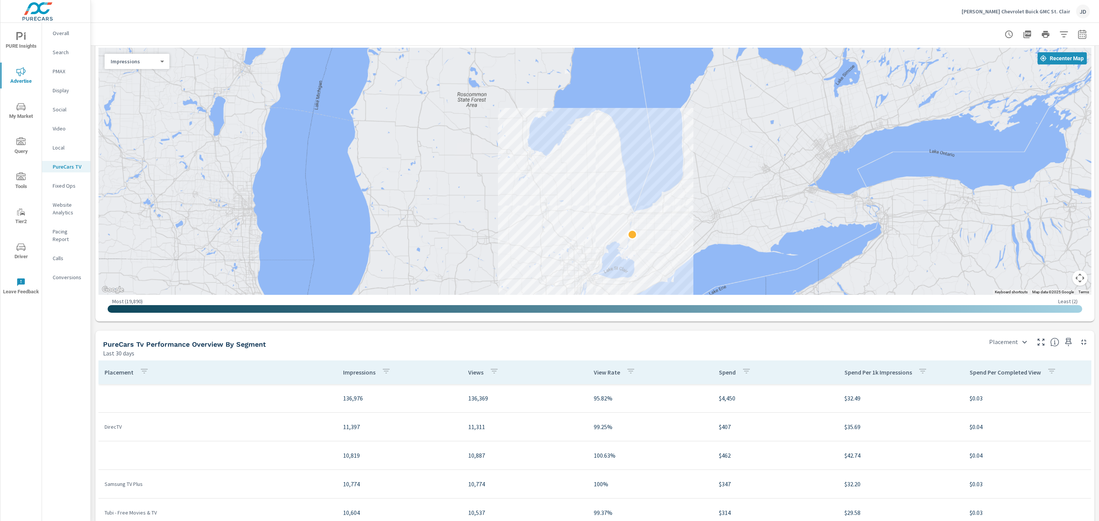
click at [515, 327] on div "Impressions Last 30 days 136,976 Views Last 30 days 136,369 View Rate Last 30 d…" at bounding box center [595, 44] width 1009 height 1315
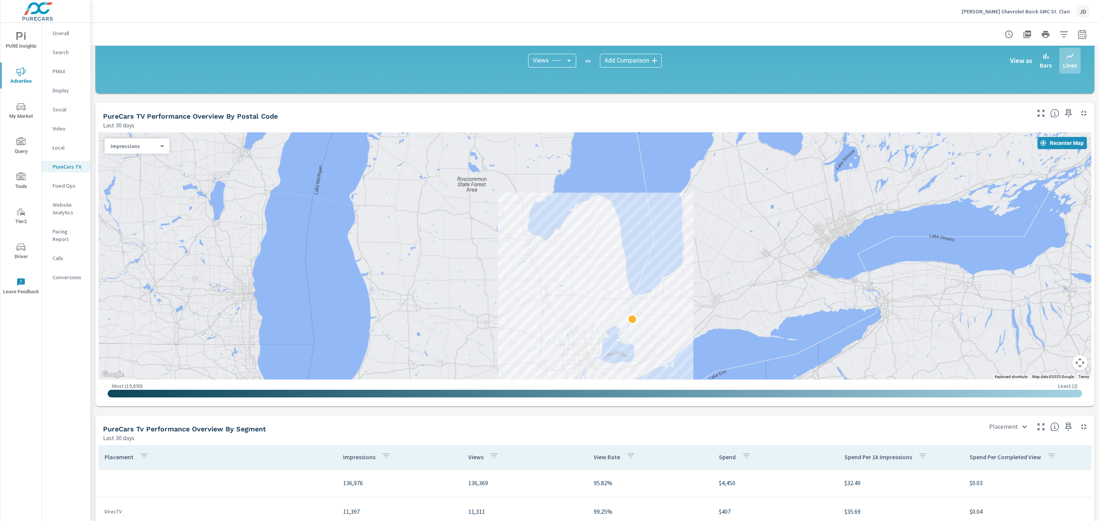
scroll to position [573, 0]
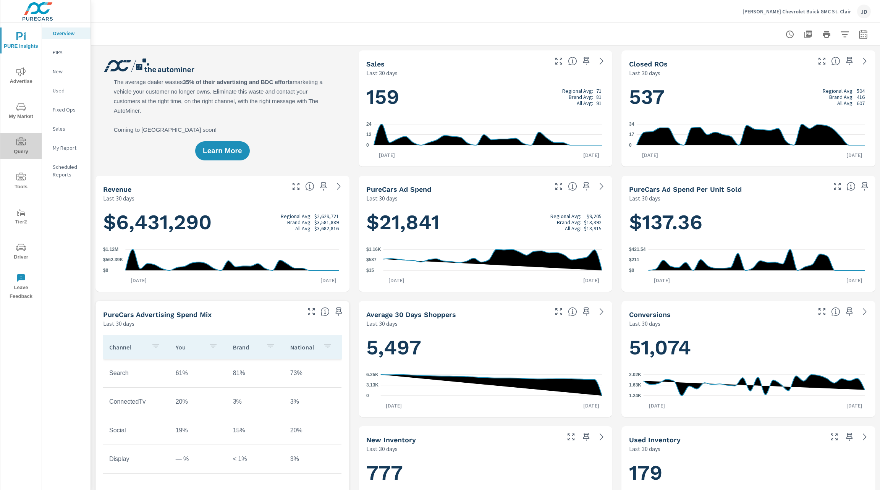
drag, startPoint x: 24, startPoint y: 141, endPoint x: 49, endPoint y: 195, distance: 59.8
click at [49, 195] on div "PURE Insights Advertise My Market Query Tools Tier2 Driver Leave Feedback Overv…" at bounding box center [45, 256] width 90 height 467
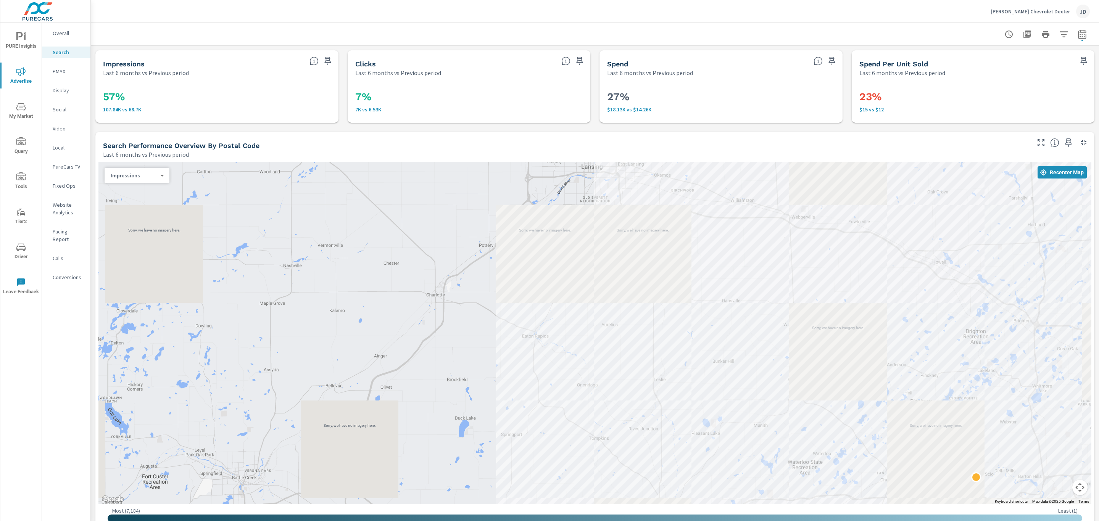
click at [22, 251] on icon "nav menu" at bounding box center [20, 247] width 9 height 9
